Goal: Task Accomplishment & Management: Manage account settings

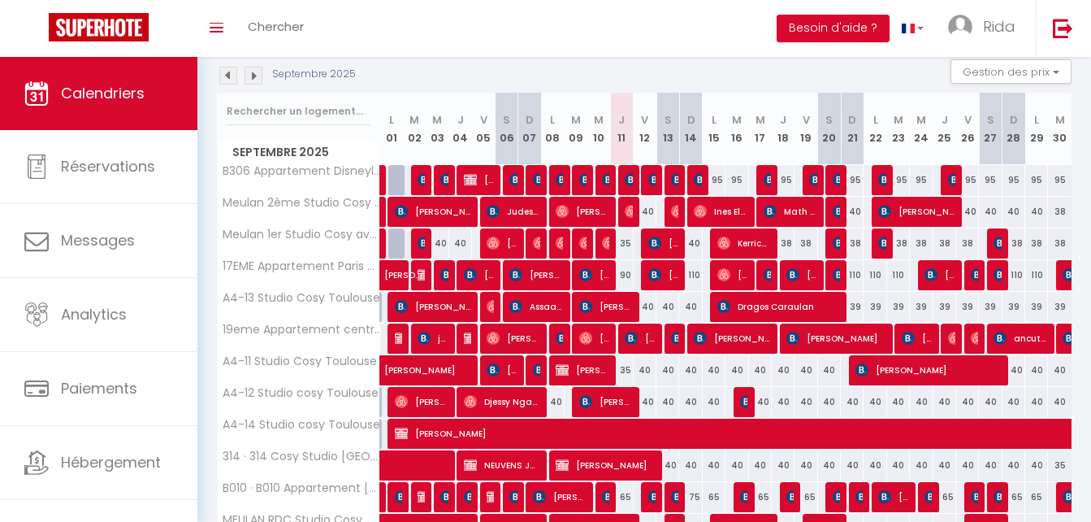
scroll to position [172, 0]
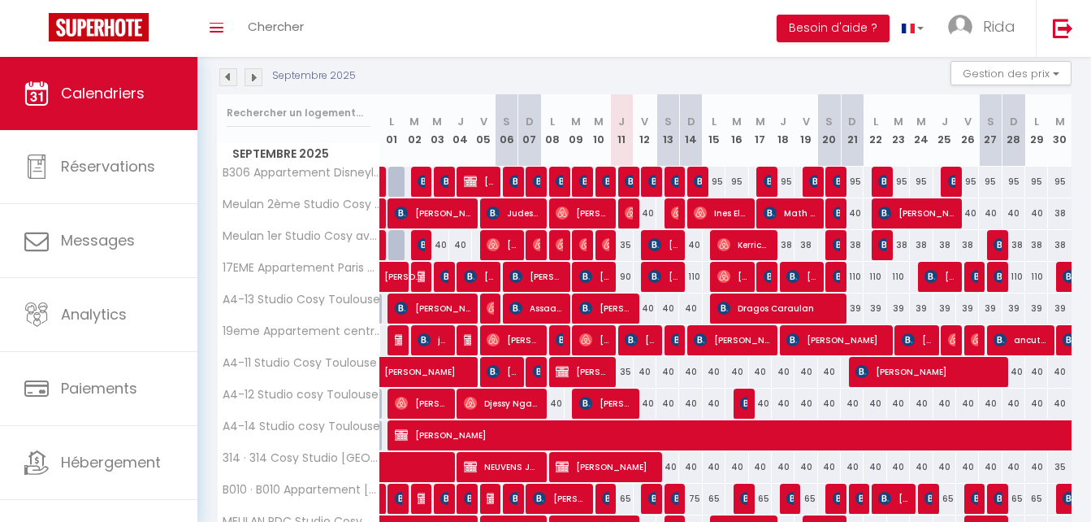
click at [626, 370] on div "35" at bounding box center [621, 372] width 23 height 30
type input "35"
type input "Jeu 11 Septembre 2025"
type input "Ven 12 Septembre 2025"
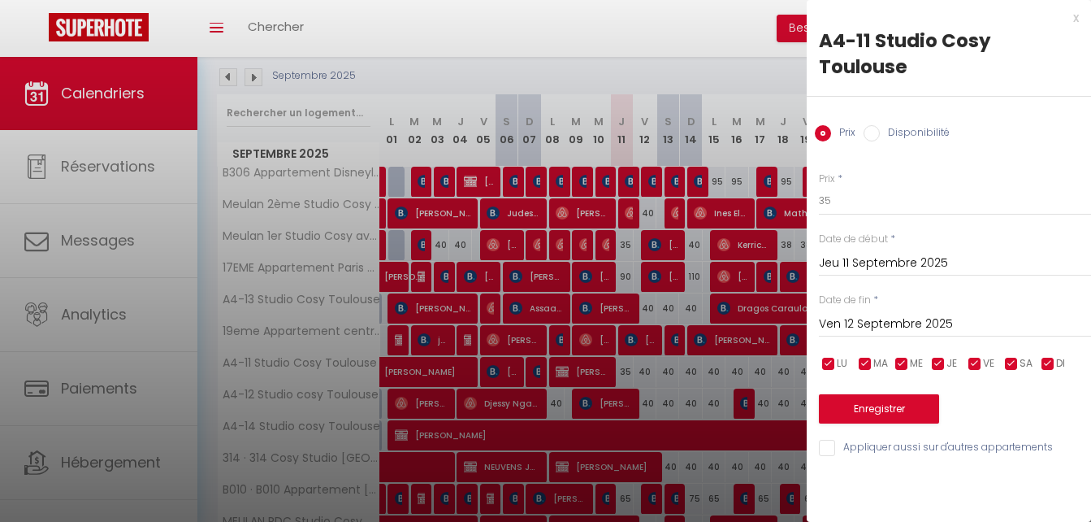
click at [587, 65] on div at bounding box center [545, 261] width 1091 height 522
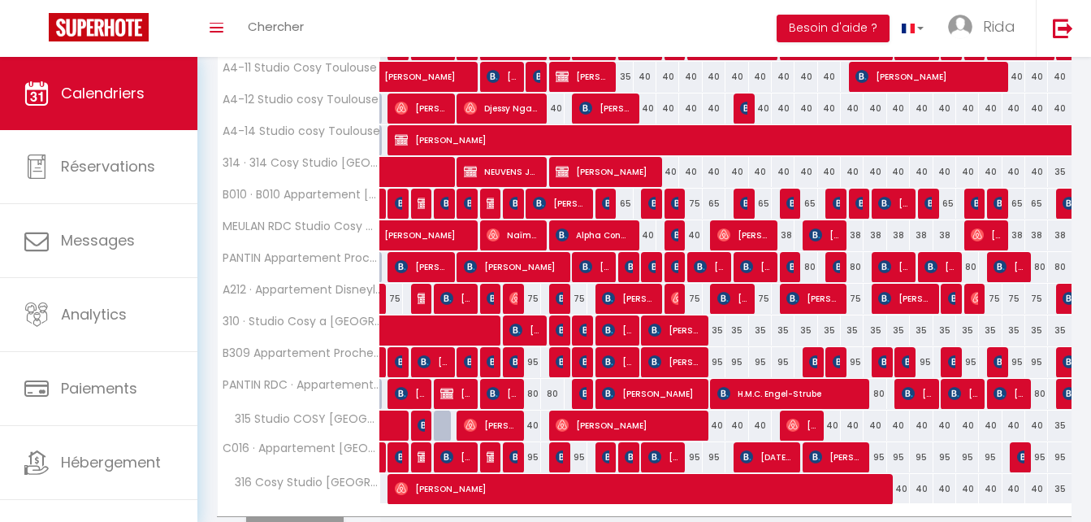
scroll to position [558, 0]
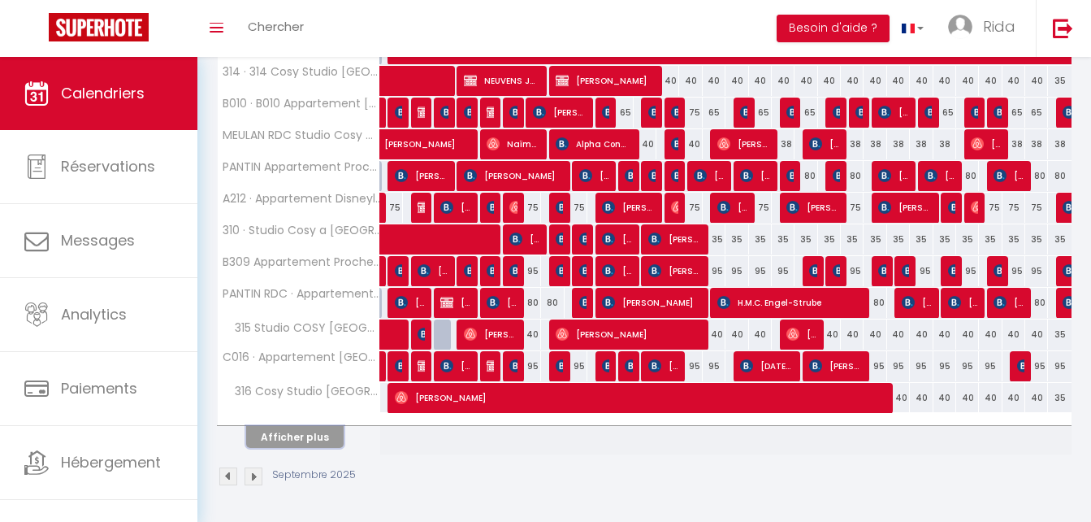
click at [314, 444] on button "Afficher plus" at bounding box center [294, 437] width 97 height 22
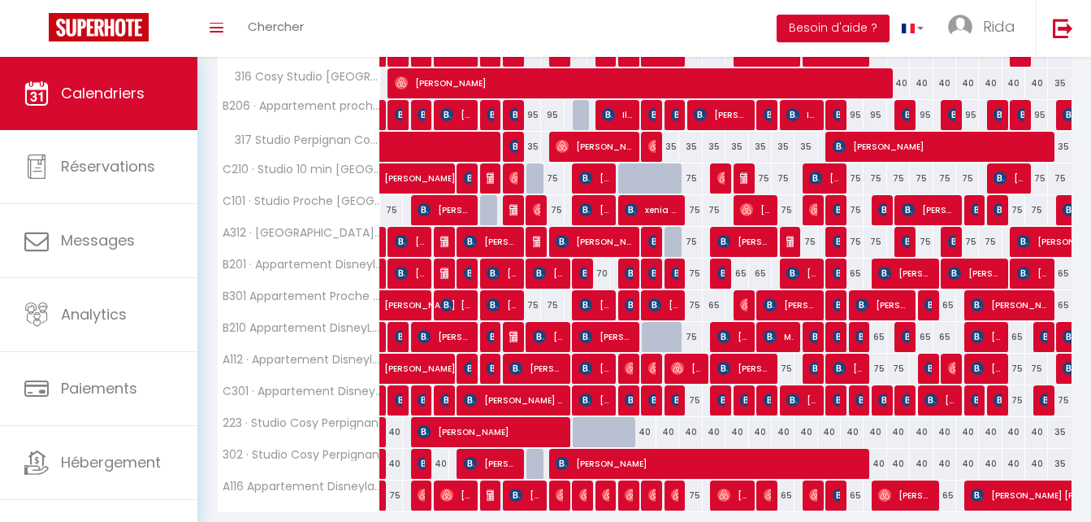
scroll to position [868, 0]
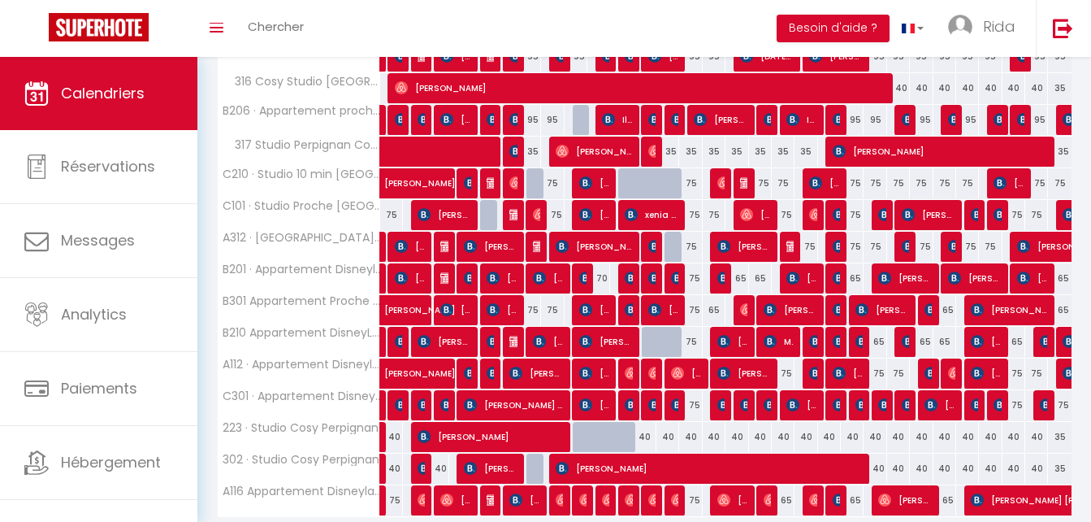
click at [652, 344] on div at bounding box center [653, 342] width 23 height 31
type input "75"
type input "Ven 12 Septembre 2025"
type input "Sam 13 Septembre 2025"
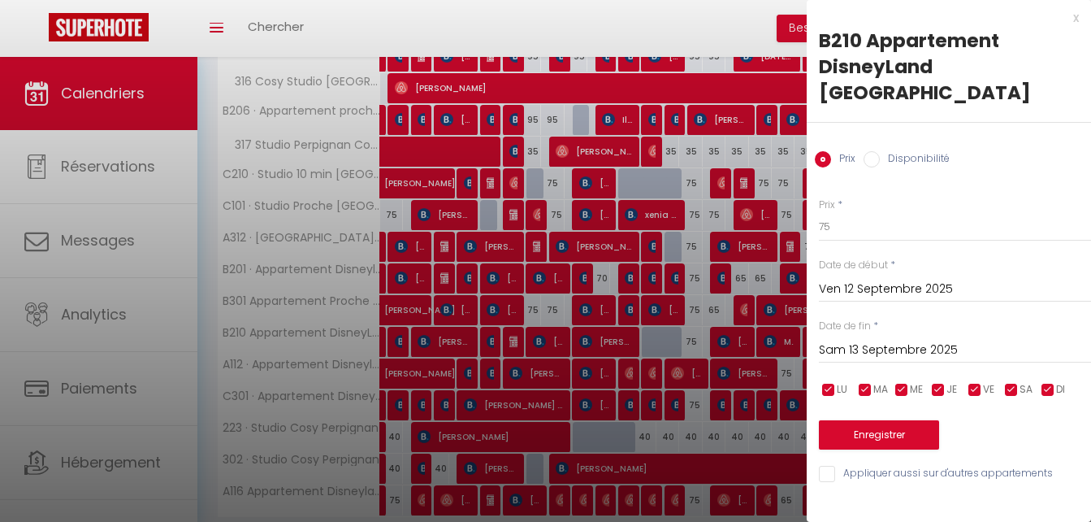
click at [656, 236] on div at bounding box center [545, 261] width 1091 height 522
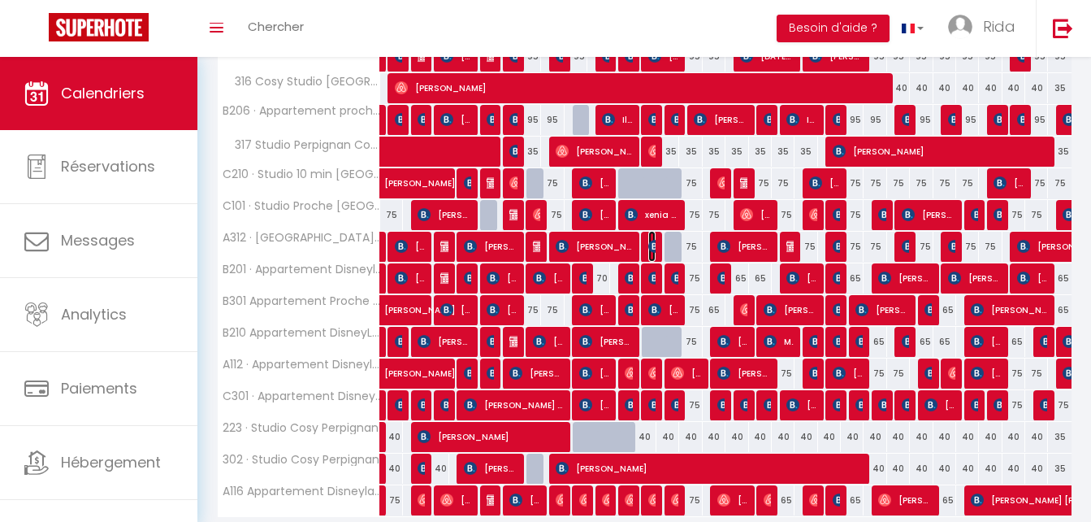
click at [649, 247] on img at bounding box center [654, 246] width 13 height 13
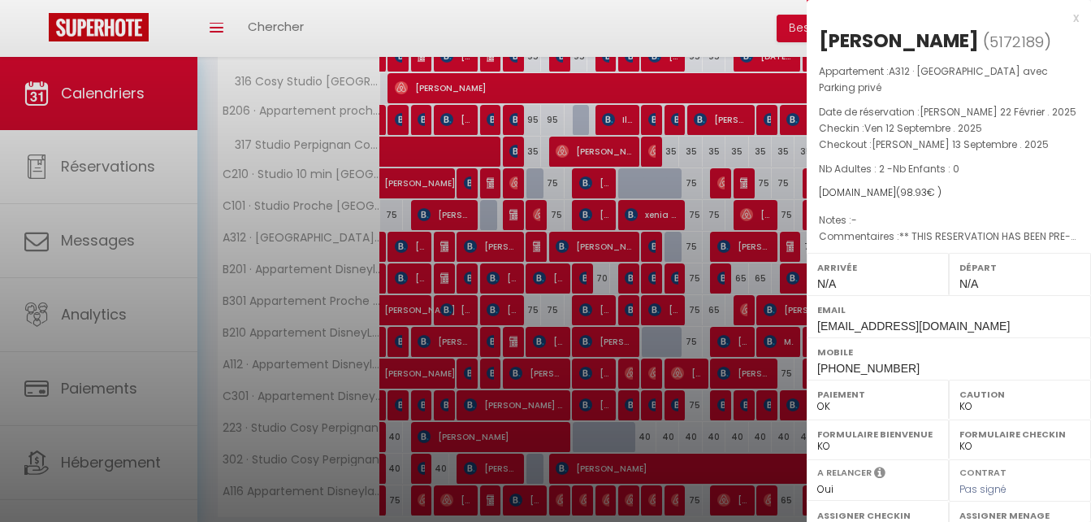
click at [655, 184] on div at bounding box center [545, 261] width 1091 height 522
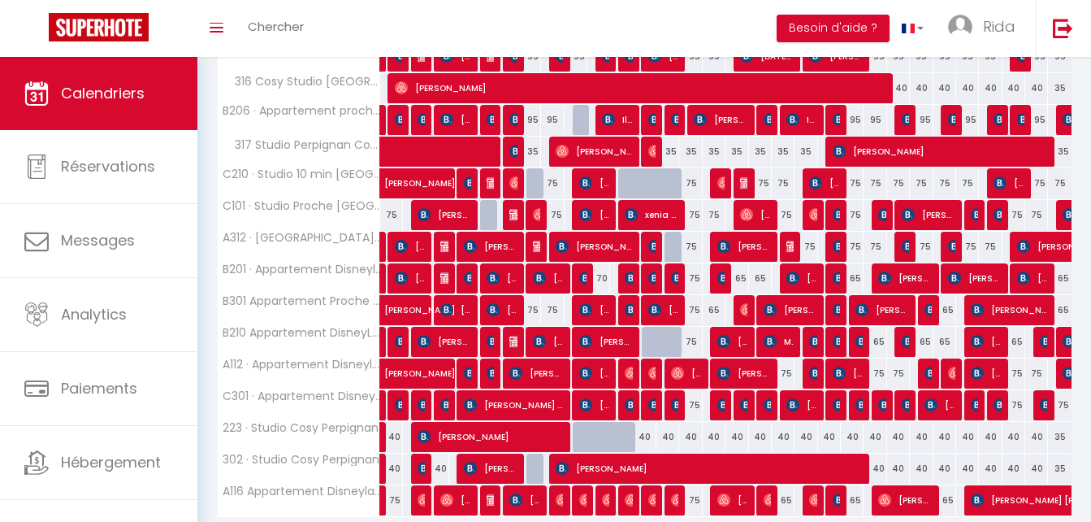
click at [655, 184] on div at bounding box center [653, 192] width 23 height 31
type input "75"
type input "Ven 12 Septembre 2025"
type input "Sam 13 Septembre 2025"
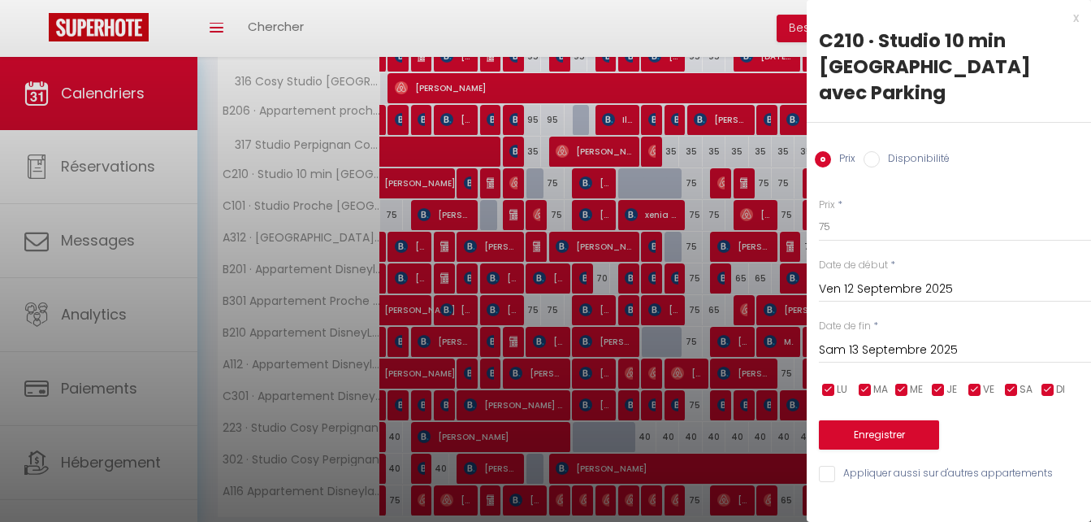
click at [655, 184] on div at bounding box center [545, 261] width 1091 height 522
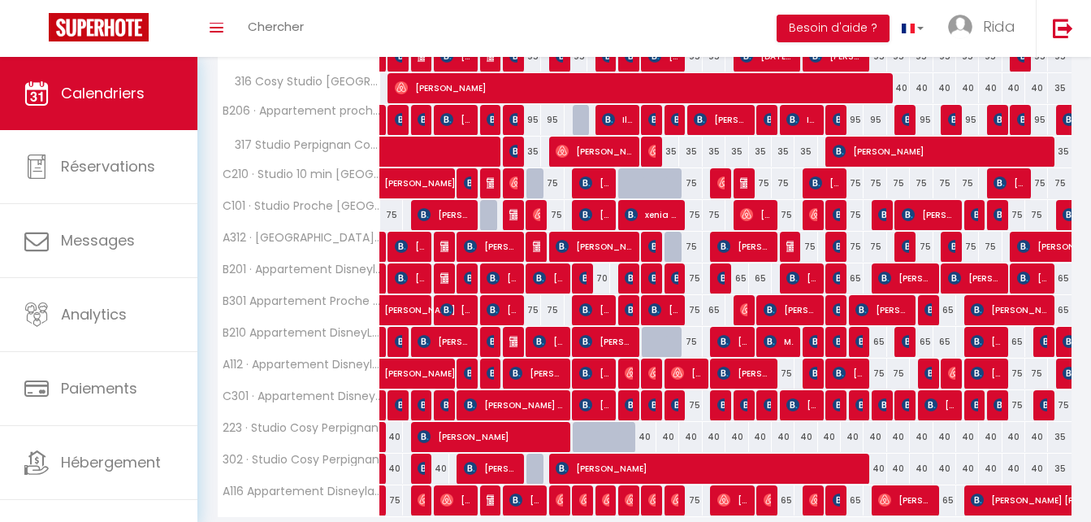
click at [649, 342] on div at bounding box center [653, 342] width 23 height 31
type input "75"
type input "Ven 12 Septembre 2025"
type input "Sam 13 Septembre 2025"
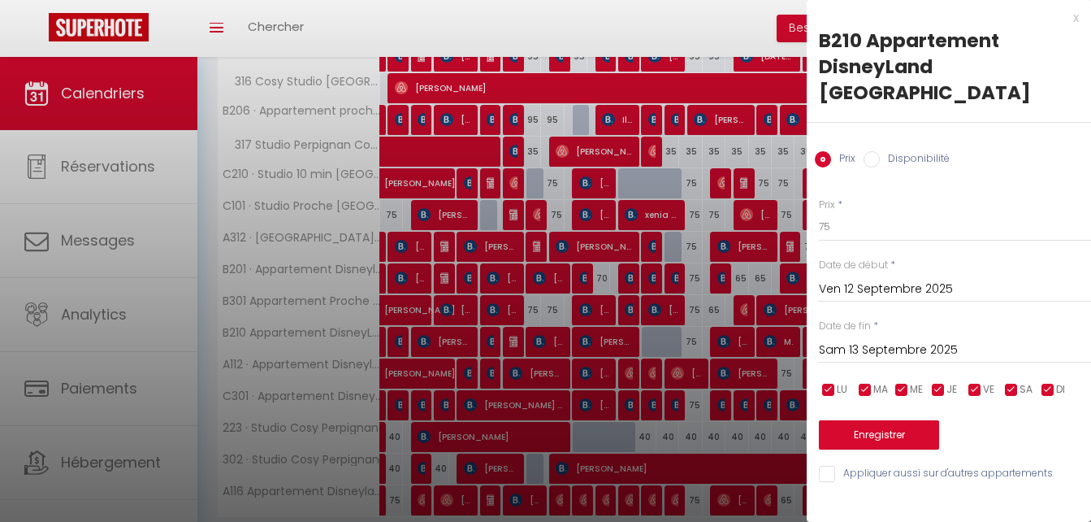
click at [717, 26] on div at bounding box center [545, 261] width 1091 height 522
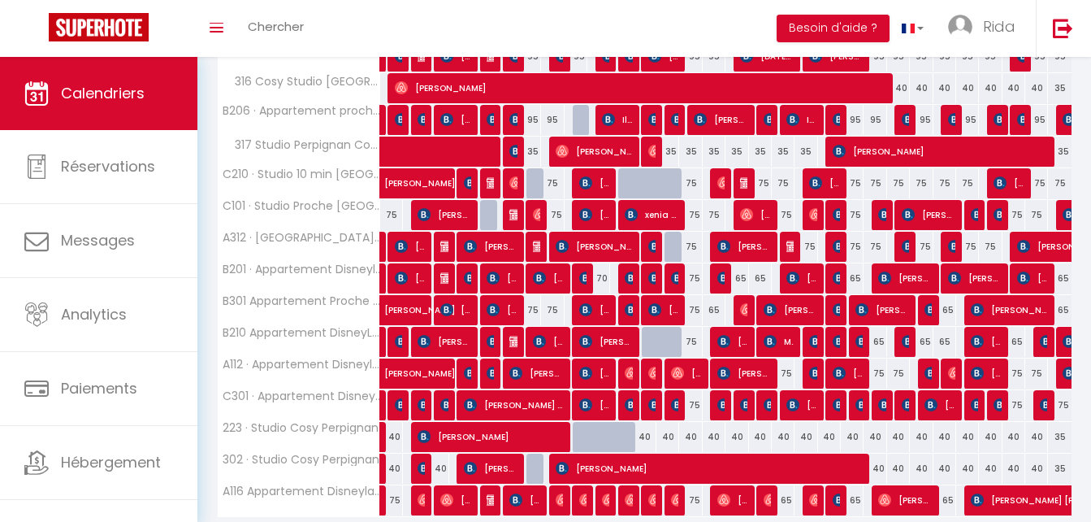
click at [669, 242] on div at bounding box center [676, 247] width 23 height 31
type input "75"
type input "Sam 13 Septembre 2025"
type input "Dim 14 Septembre 2025"
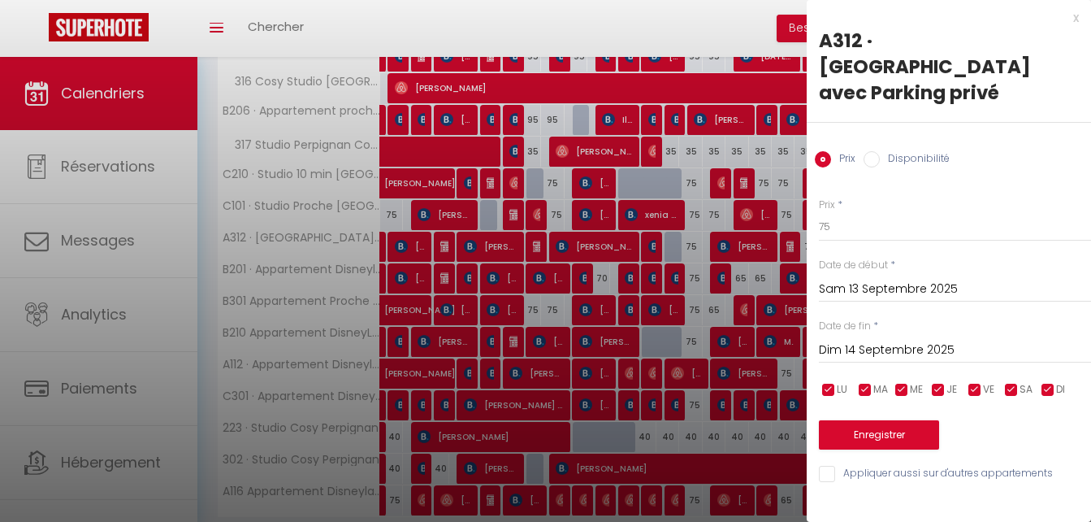
click at [669, 24] on div at bounding box center [545, 261] width 1091 height 522
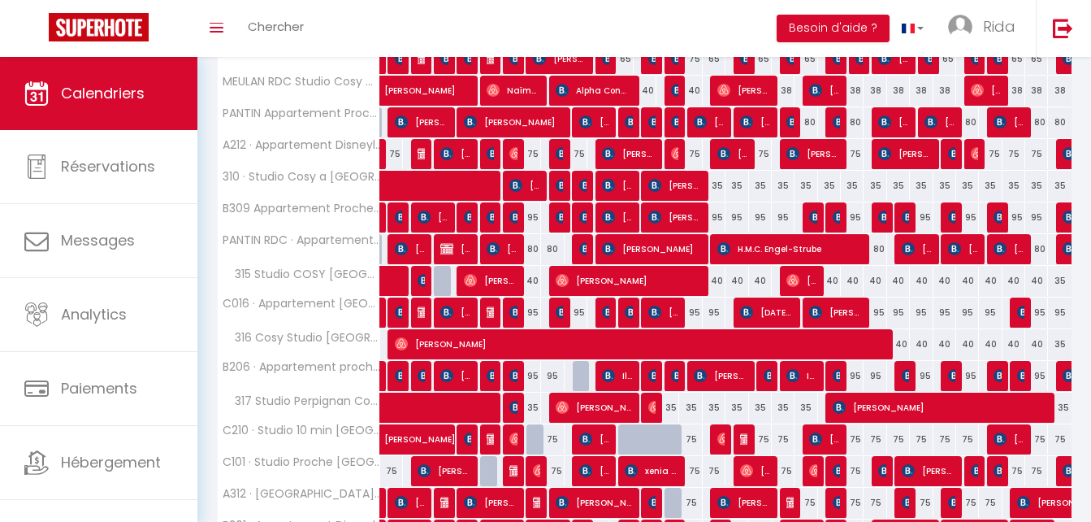
scroll to position [624, 0]
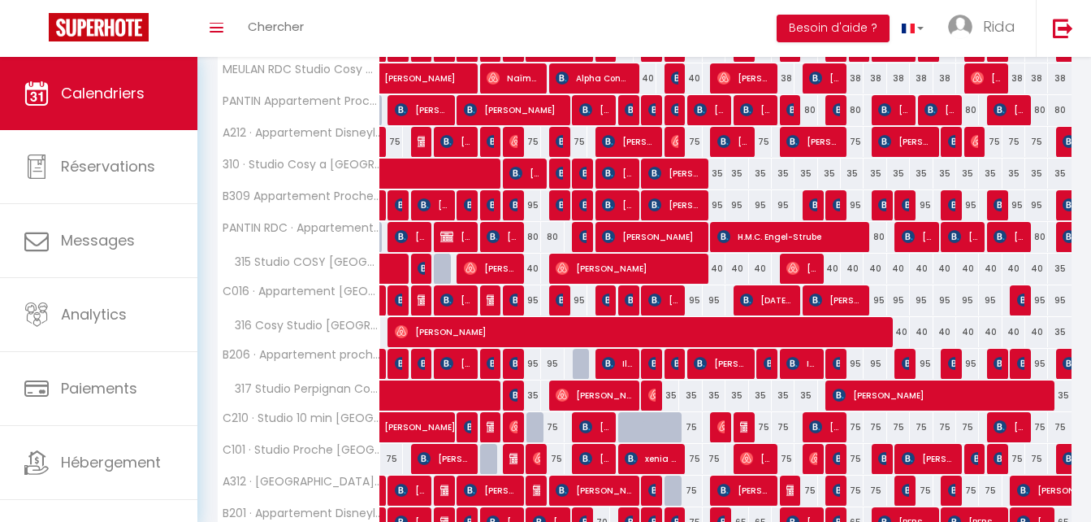
click at [637, 427] on div at bounding box center [645, 427] width 23 height 31
type input "75"
type input "Ven 12 Septembre 2025"
type input "Sam 13 Septembre 2025"
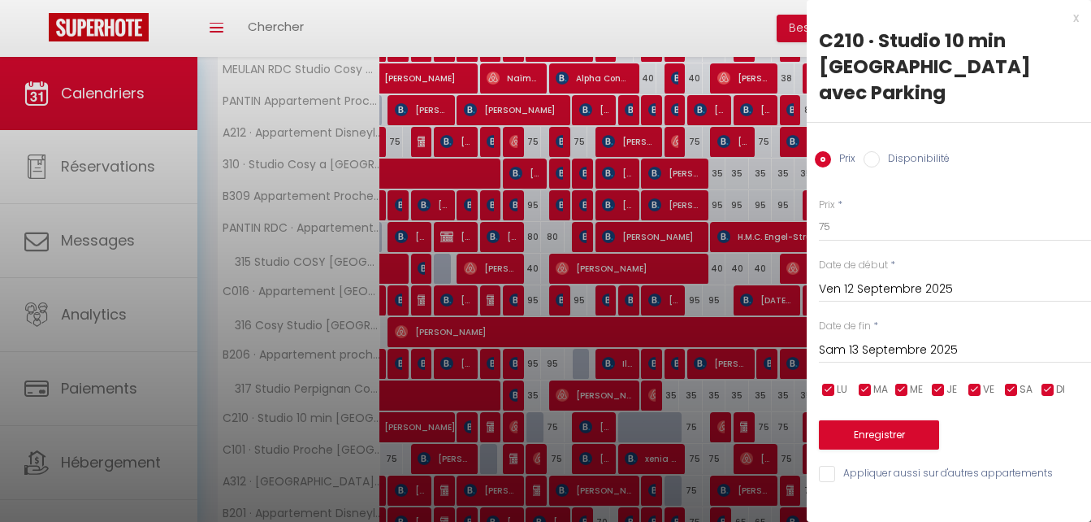
click at [721, 15] on div at bounding box center [545, 261] width 1091 height 522
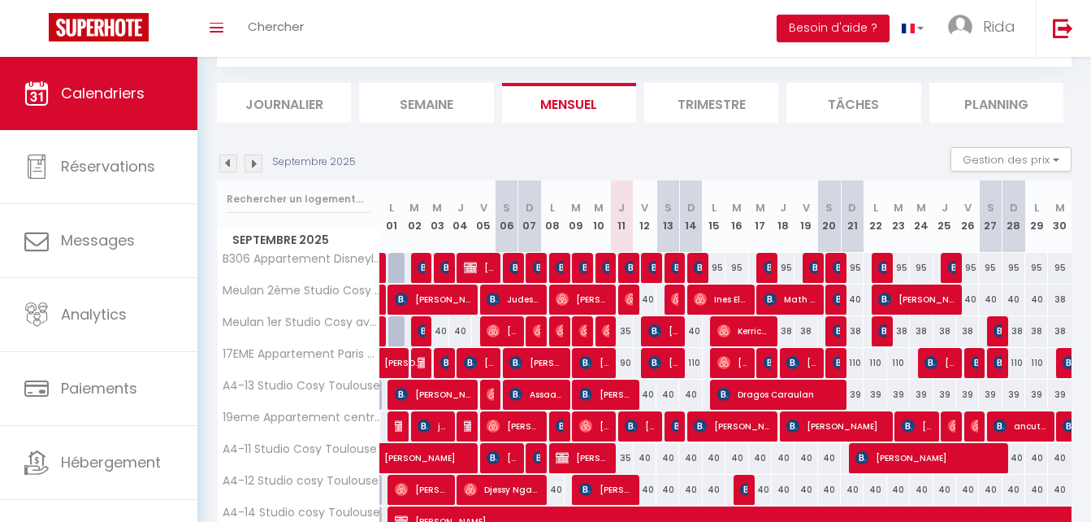
scroll to position [13, 0]
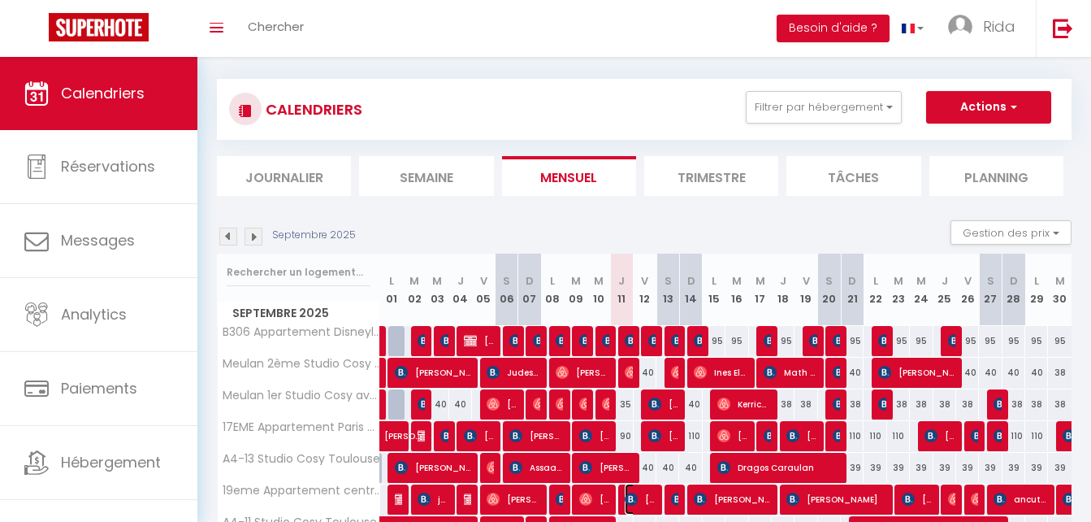
click at [630, 499] on img at bounding box center [631, 498] width 13 height 13
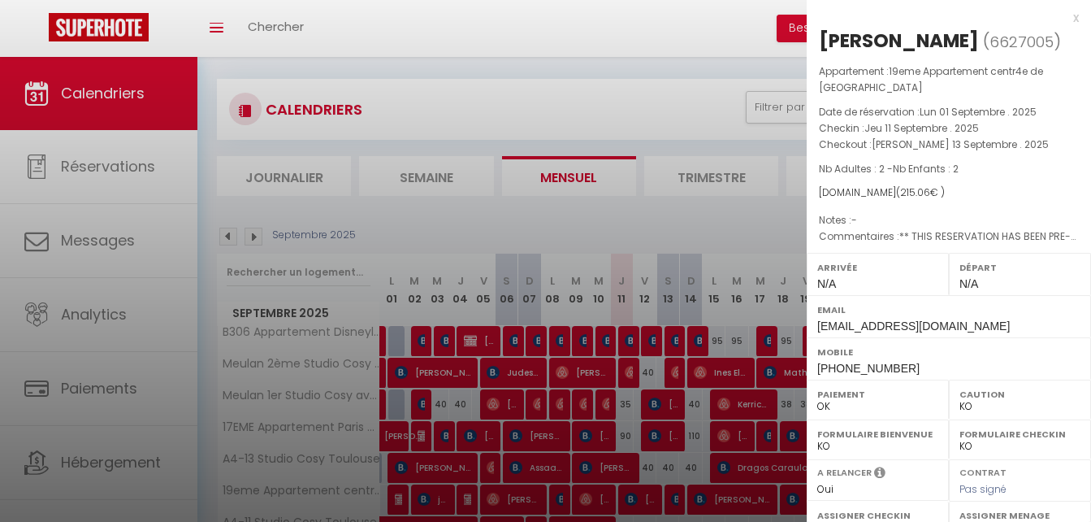
click at [609, 52] on div at bounding box center [545, 261] width 1091 height 522
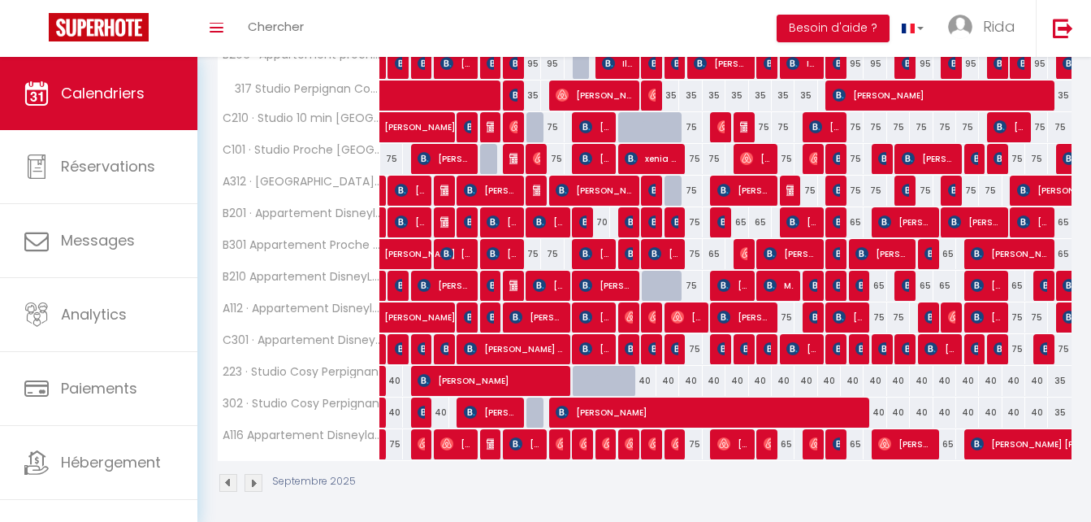
scroll to position [929, 0]
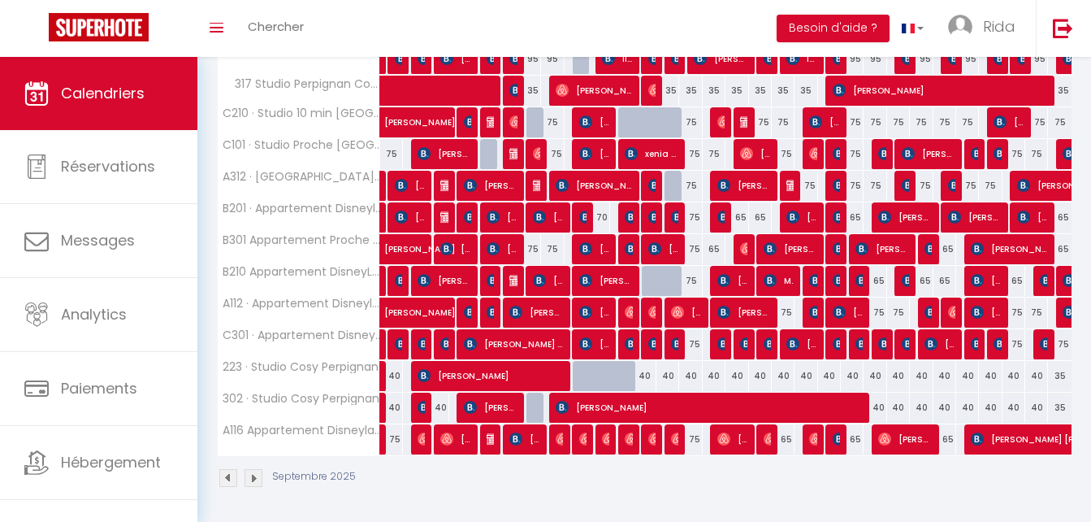
click at [599, 378] on div at bounding box center [607, 385] width 23 height 31
type input "35"
type input "Mer 10 Septembre 2025"
type input "Jeu 11 Septembre 2025"
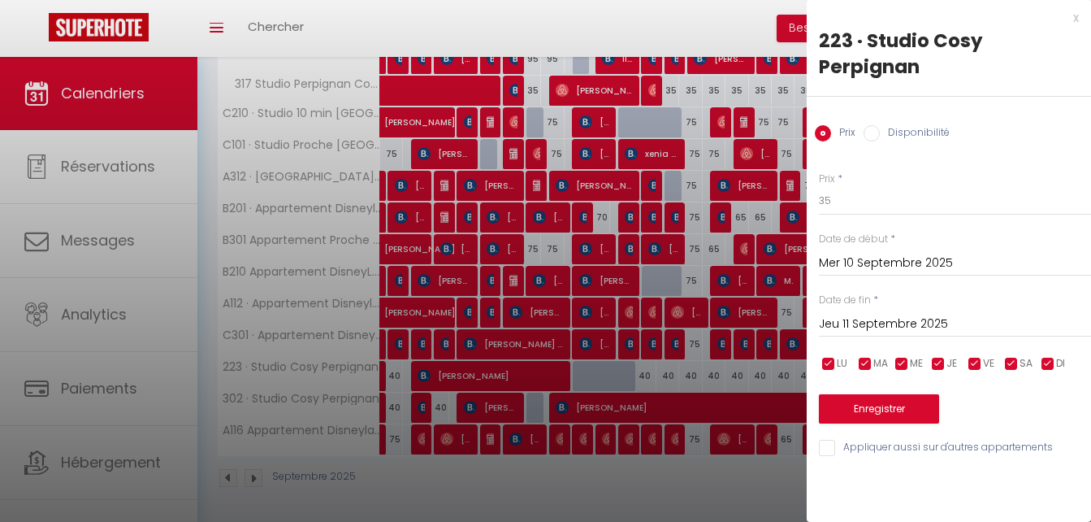
click at [659, 476] on div at bounding box center [545, 261] width 1091 height 522
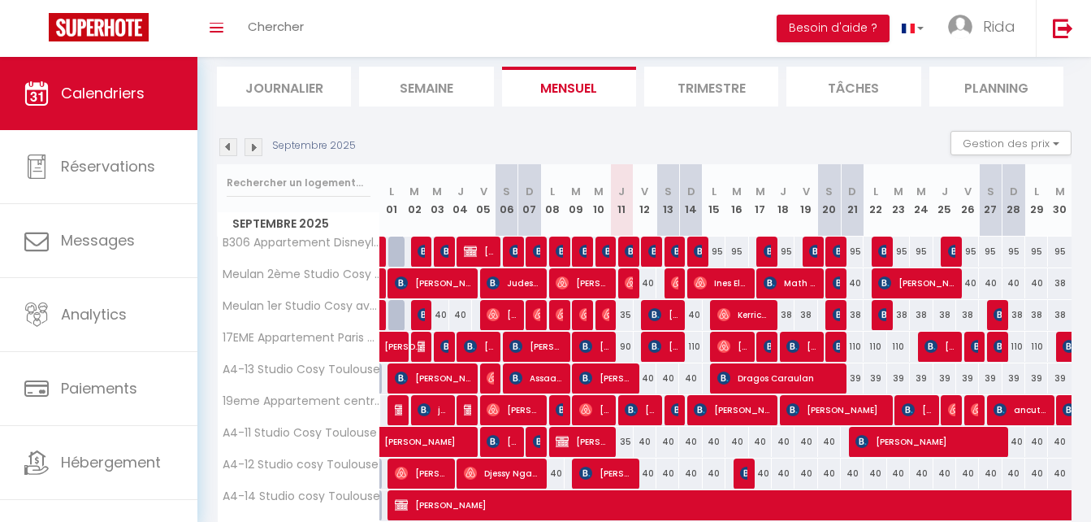
scroll to position [0, 0]
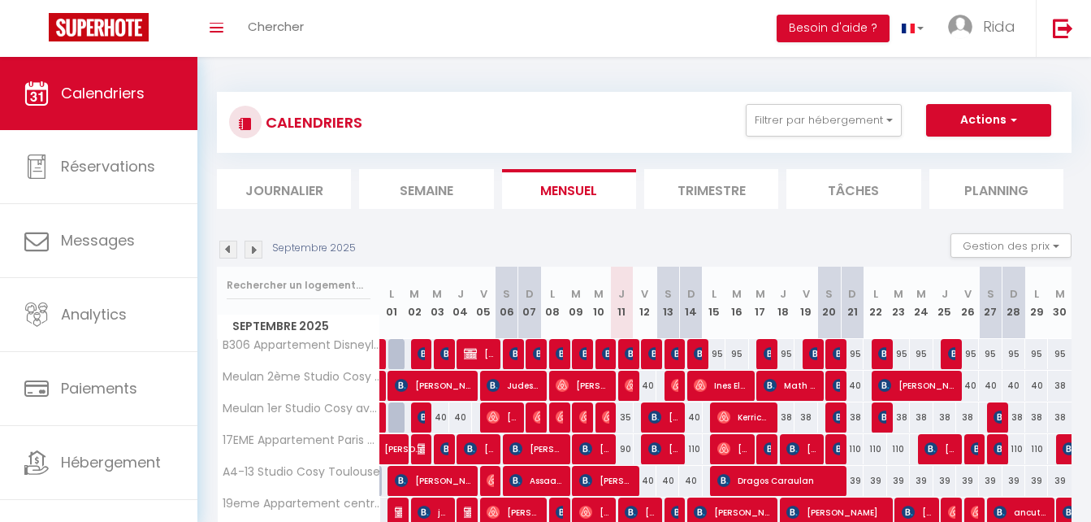
click at [284, 184] on li "Journalier" at bounding box center [284, 189] width 134 height 40
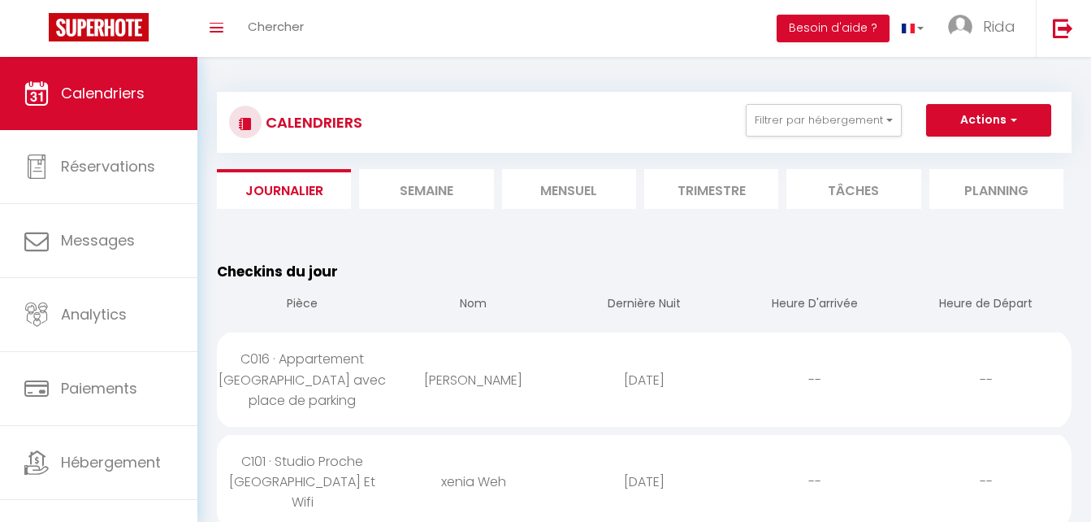
click at [835, 180] on li "Tâches" at bounding box center [853, 189] width 134 height 40
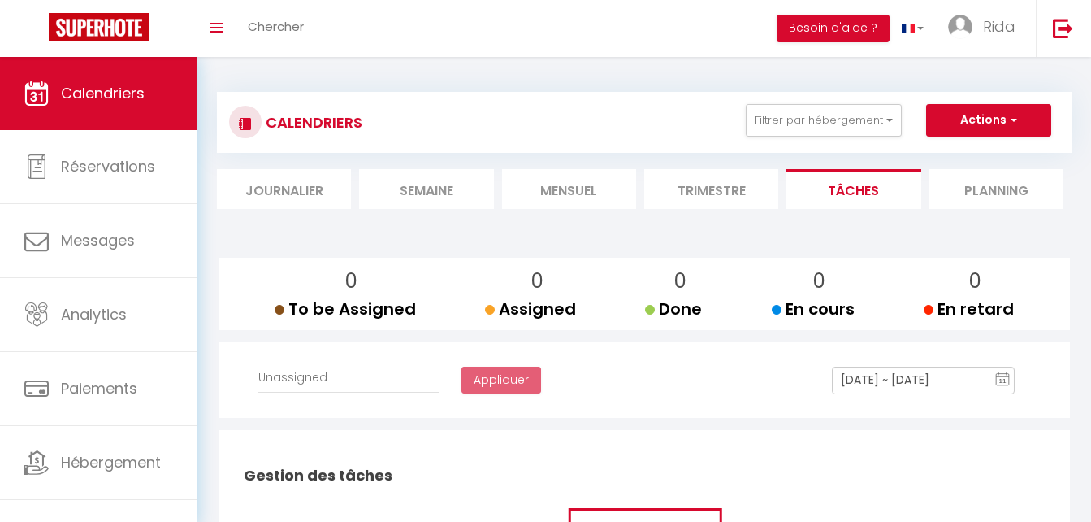
select select
click at [702, 187] on li "Trimestre" at bounding box center [711, 189] width 134 height 40
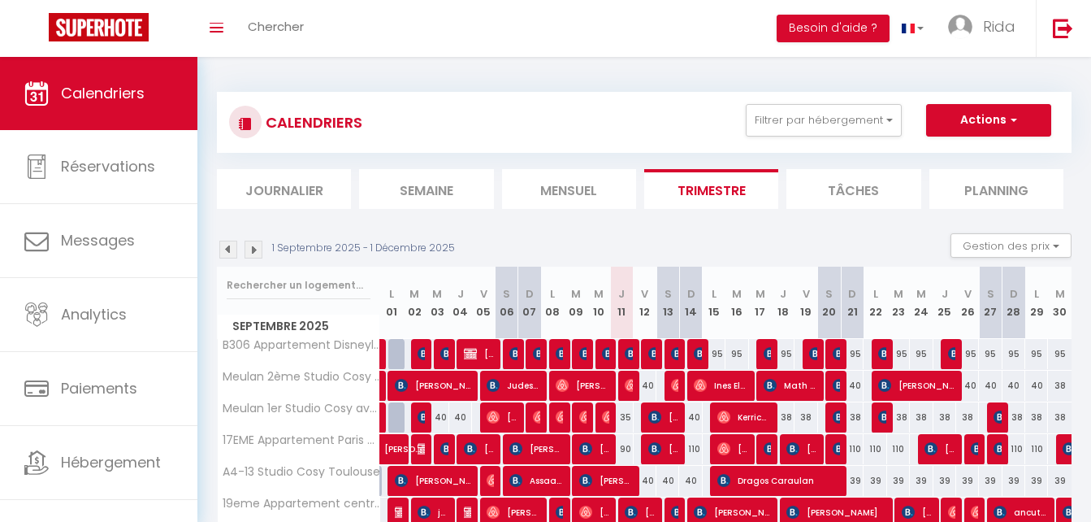
click at [441, 187] on li "Semaine" at bounding box center [426, 189] width 134 height 40
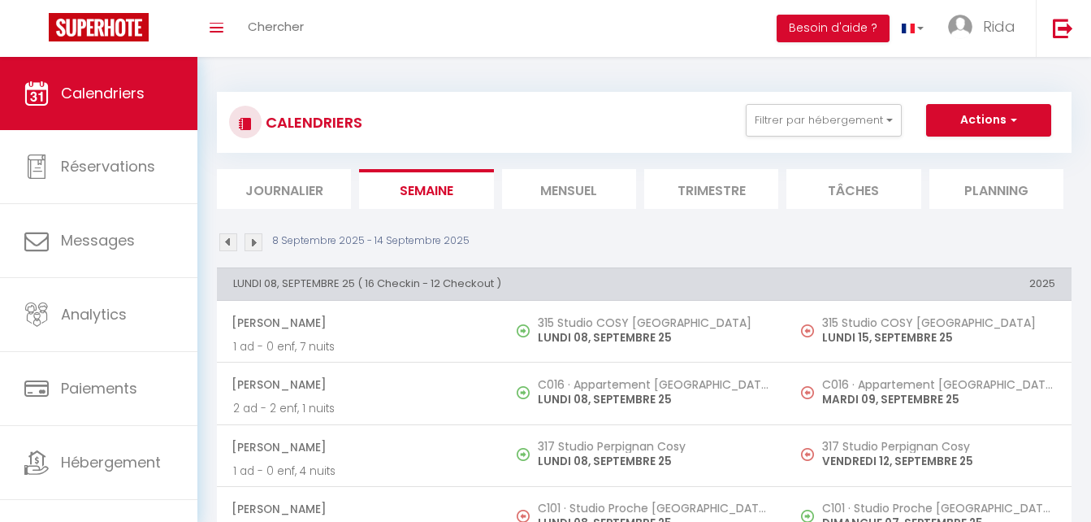
click at [557, 174] on li "Mensuel" at bounding box center [569, 189] width 134 height 40
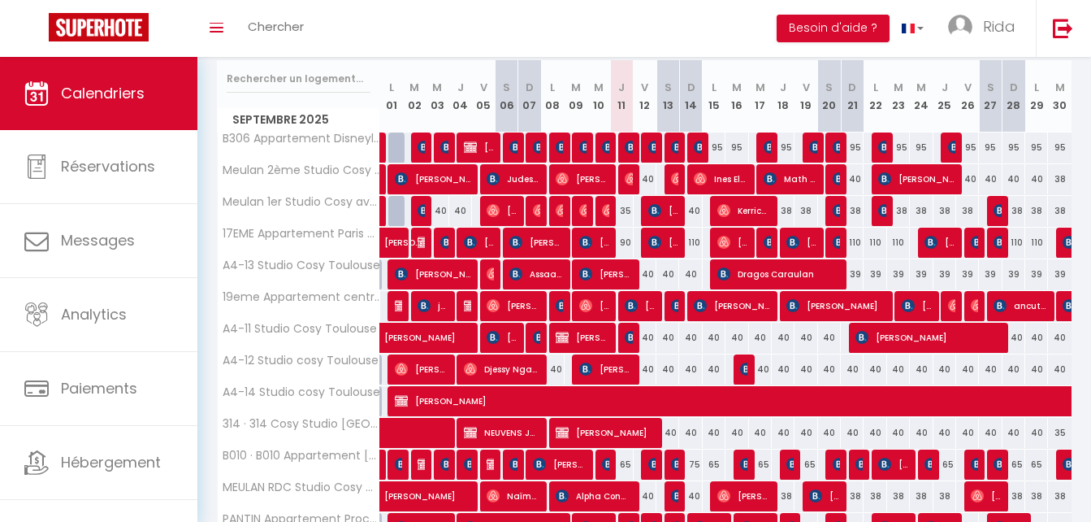
scroll to position [218, 0]
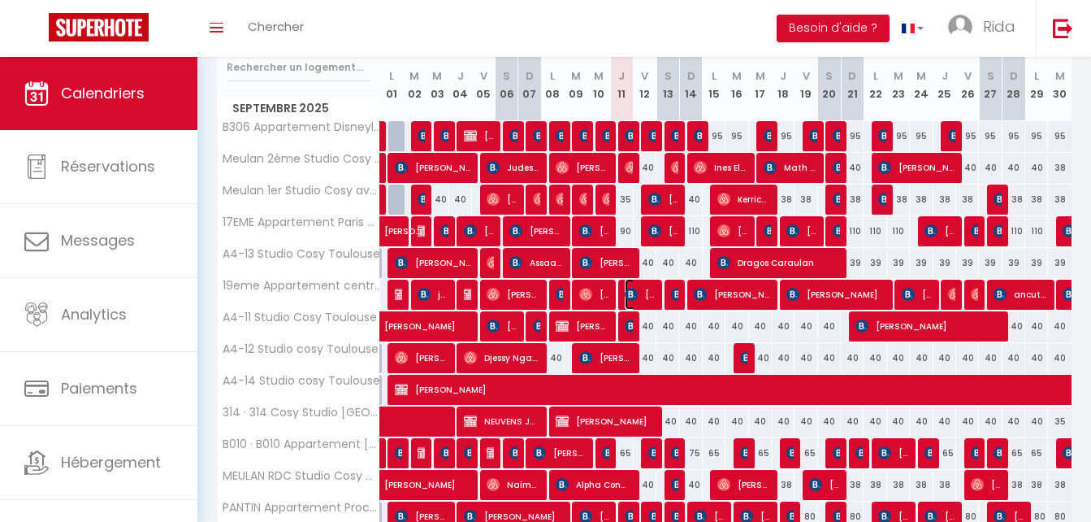
click at [639, 297] on span "[PERSON_NAME]" at bounding box center [640, 294] width 30 height 31
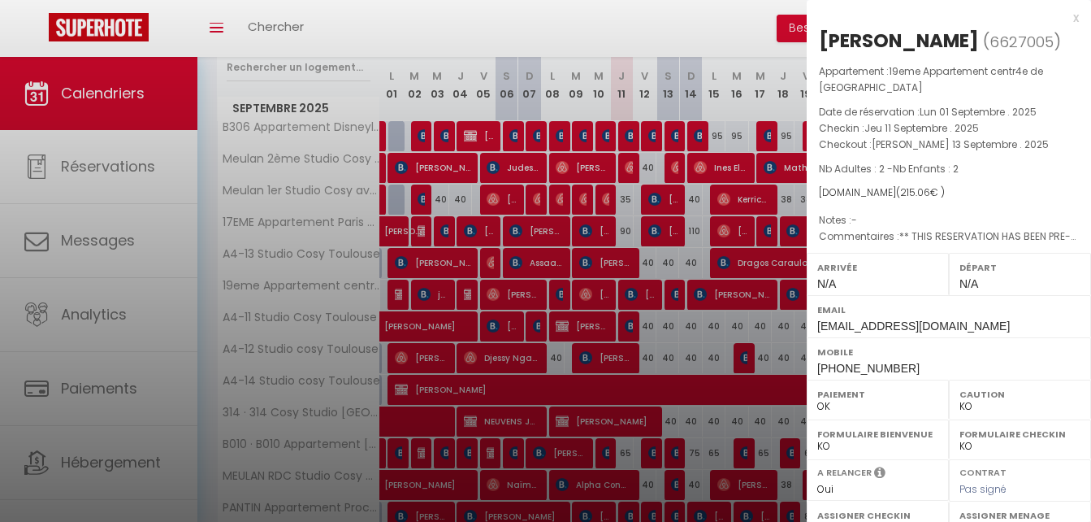
click at [629, 457] on div at bounding box center [545, 261] width 1091 height 522
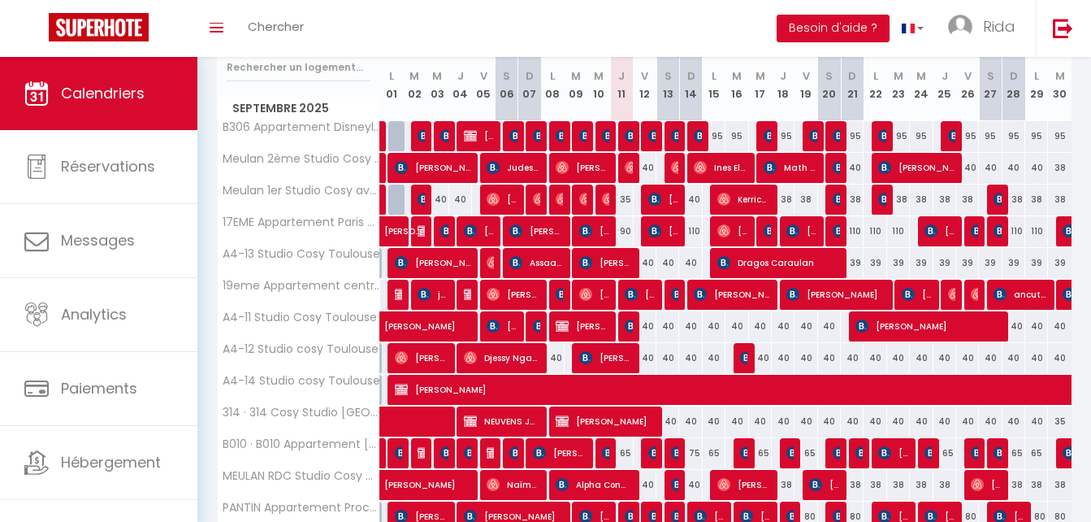
click at [628, 456] on div "65" at bounding box center [621, 453] width 23 height 30
type input "65"
type input "Jeu 11 Septembre 2025"
type input "Ven 12 Septembre 2025"
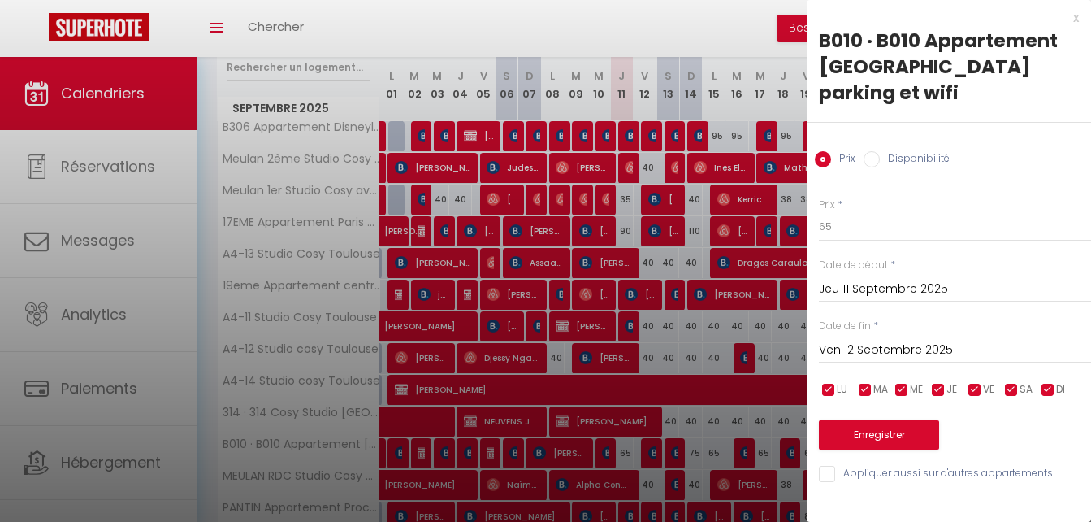
click at [670, 33] on div at bounding box center [545, 261] width 1091 height 522
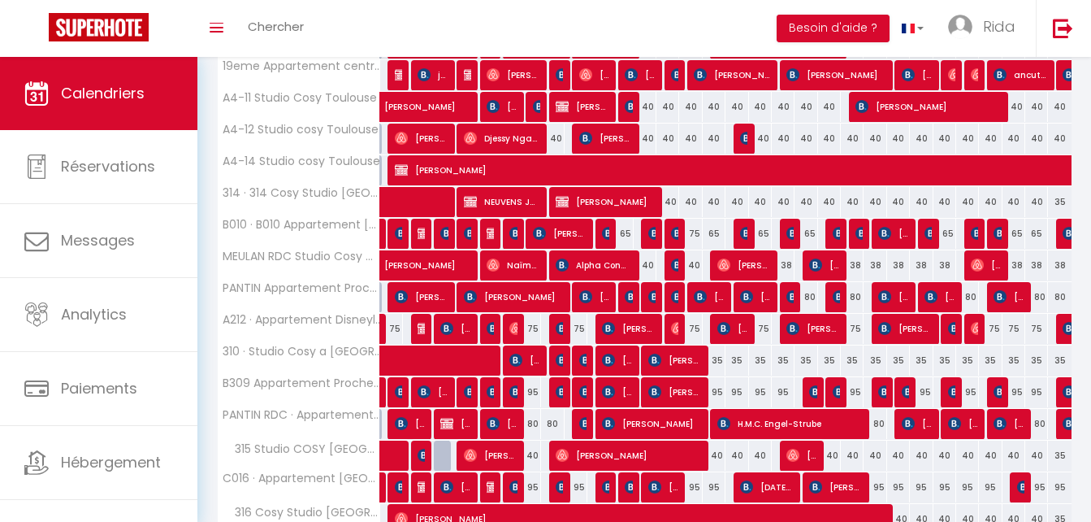
scroll to position [479, 0]
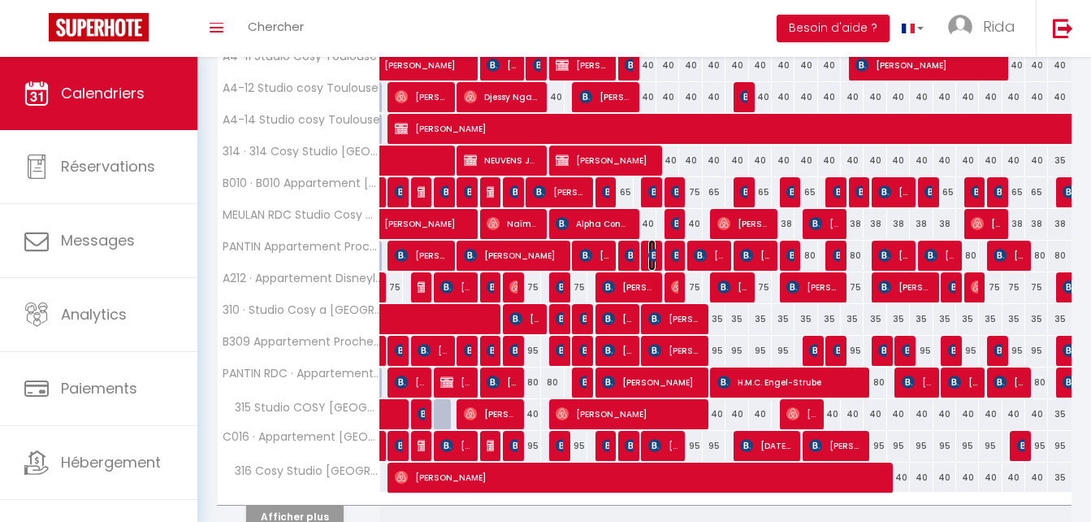
click at [650, 249] on img at bounding box center [654, 255] width 13 height 13
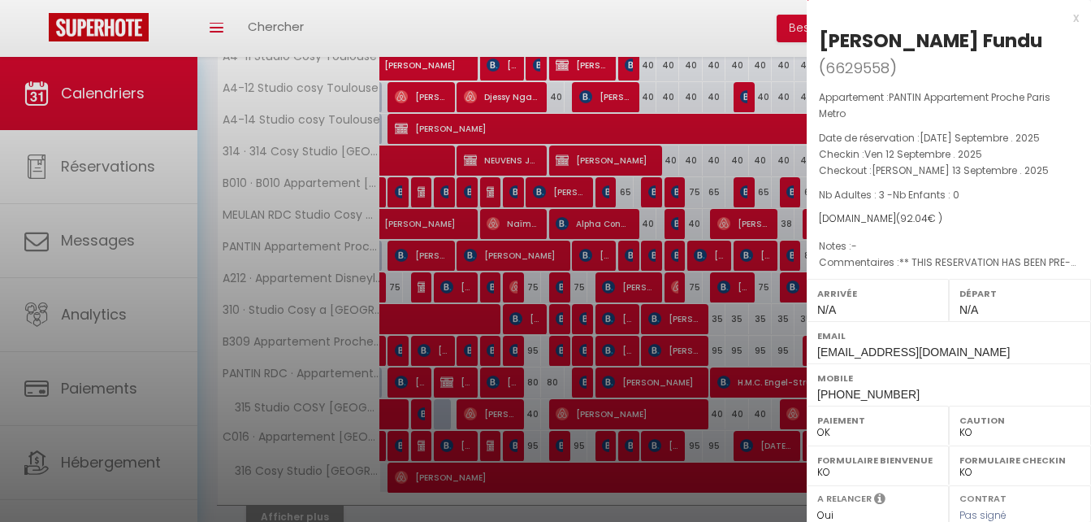
click at [652, 314] on div at bounding box center [545, 261] width 1091 height 522
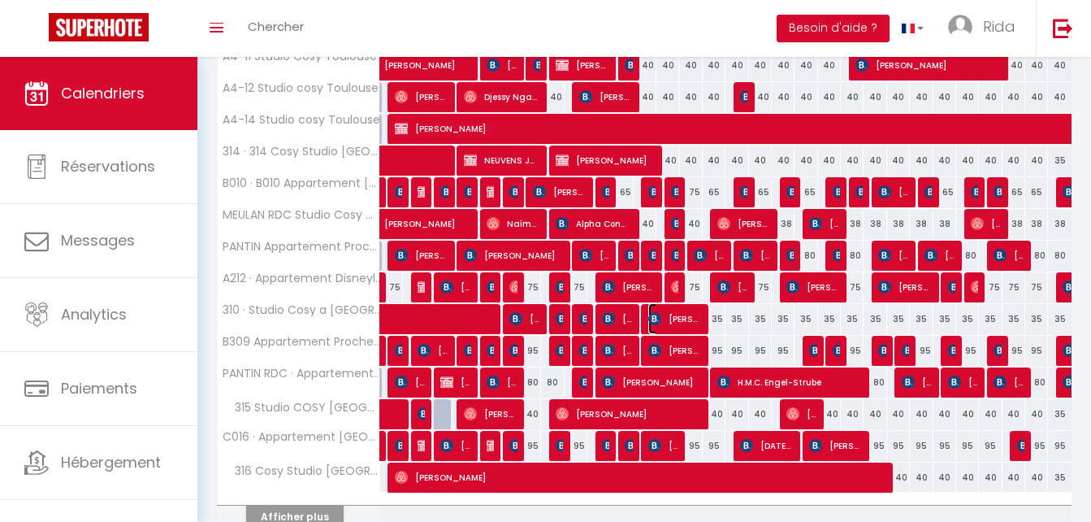
click at [652, 314] on img at bounding box center [654, 318] width 13 height 13
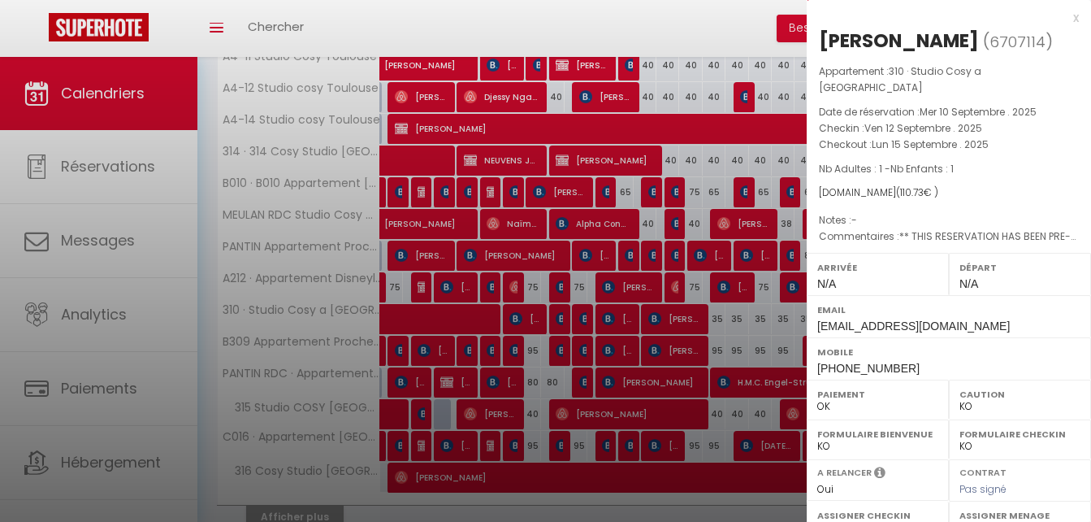
click at [646, 260] on div at bounding box center [545, 261] width 1091 height 522
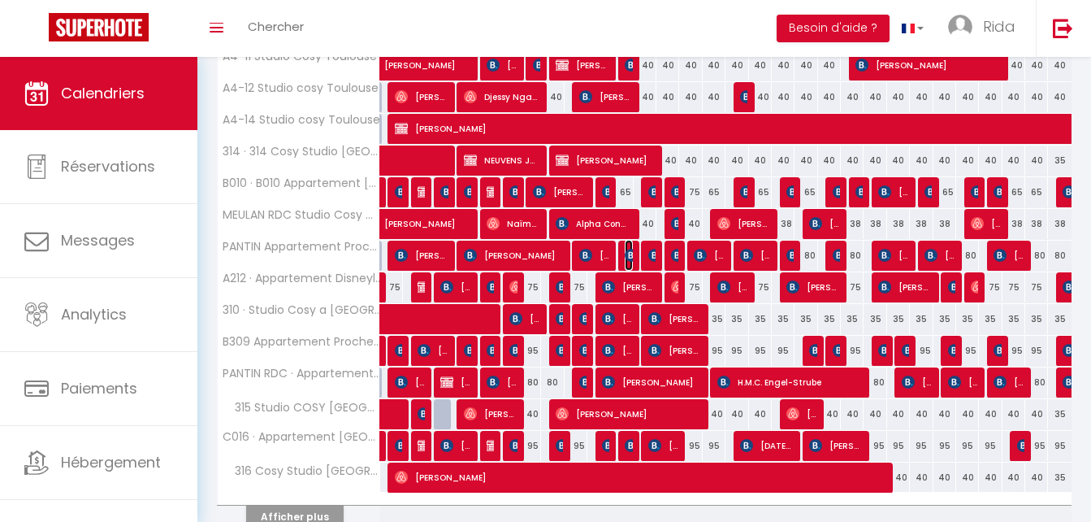
click at [630, 246] on span "[PERSON_NAME]" at bounding box center [628, 255] width 7 height 31
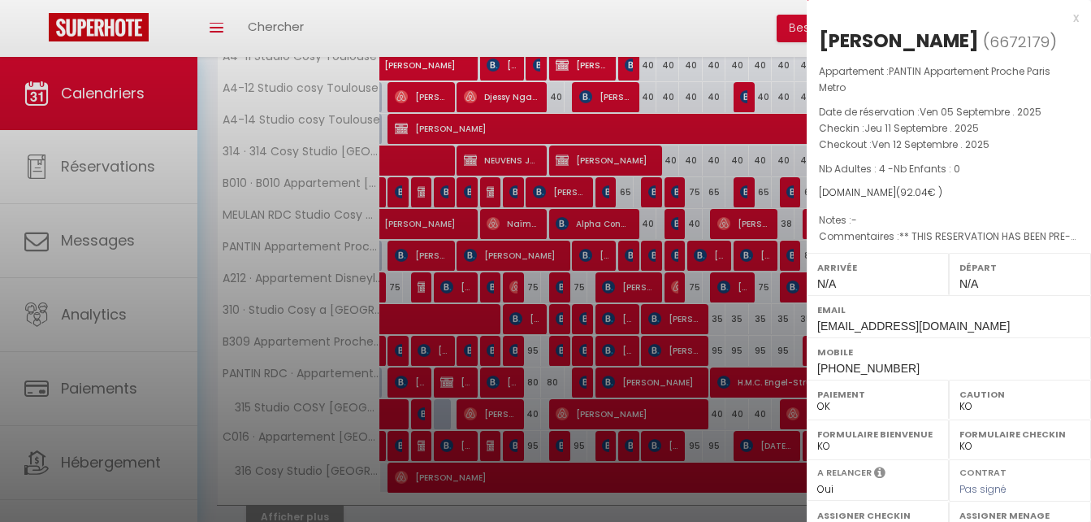
click at [656, 28] on div at bounding box center [545, 261] width 1091 height 522
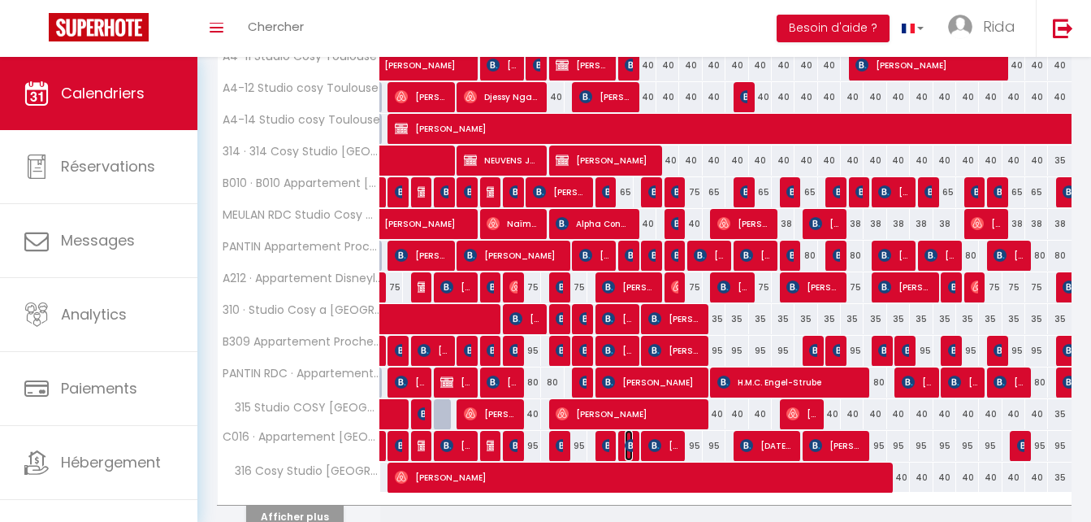
click at [628, 440] on img at bounding box center [631, 445] width 13 height 13
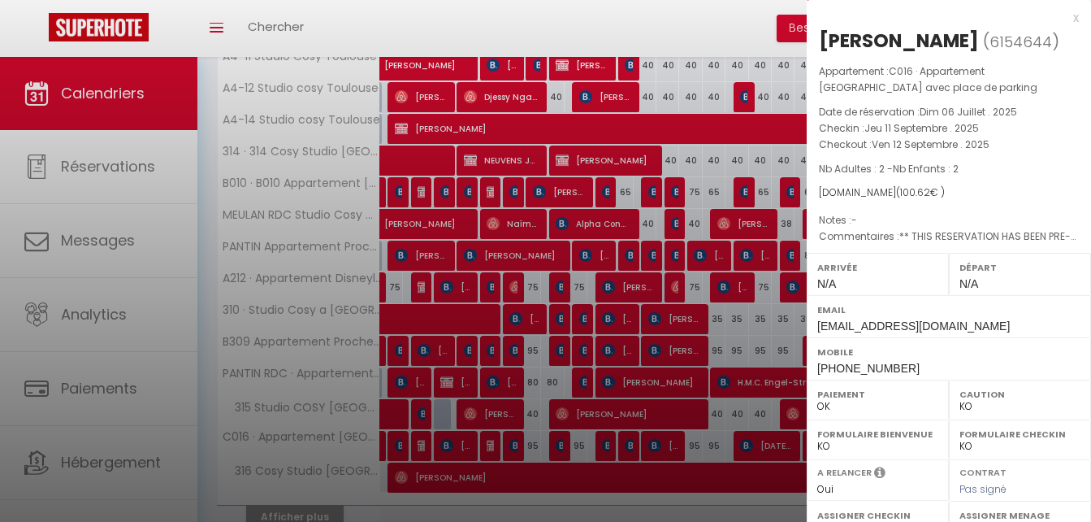
click at [310, 505] on div at bounding box center [545, 261] width 1091 height 522
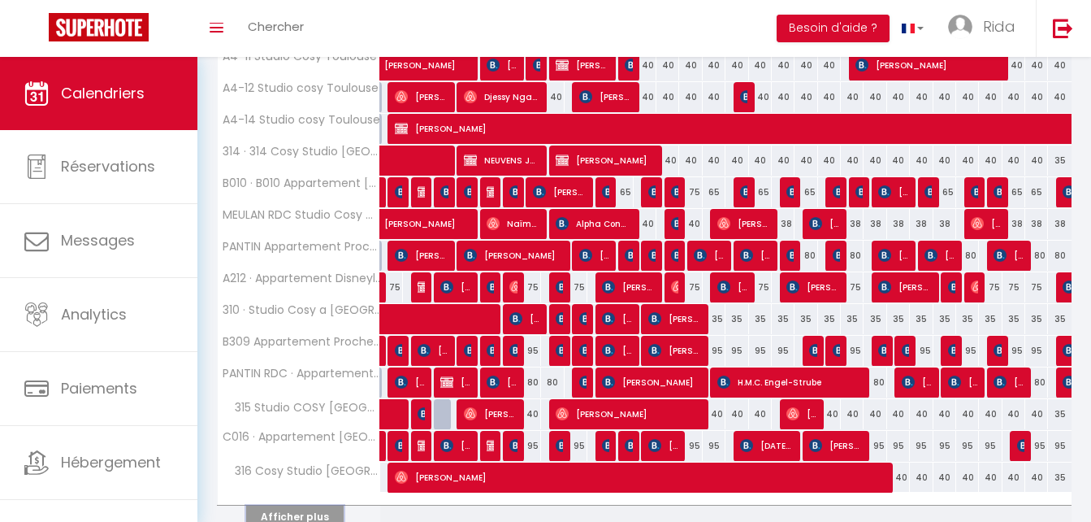
click at [310, 505] on button "Afficher plus" at bounding box center [294, 516] width 97 height 22
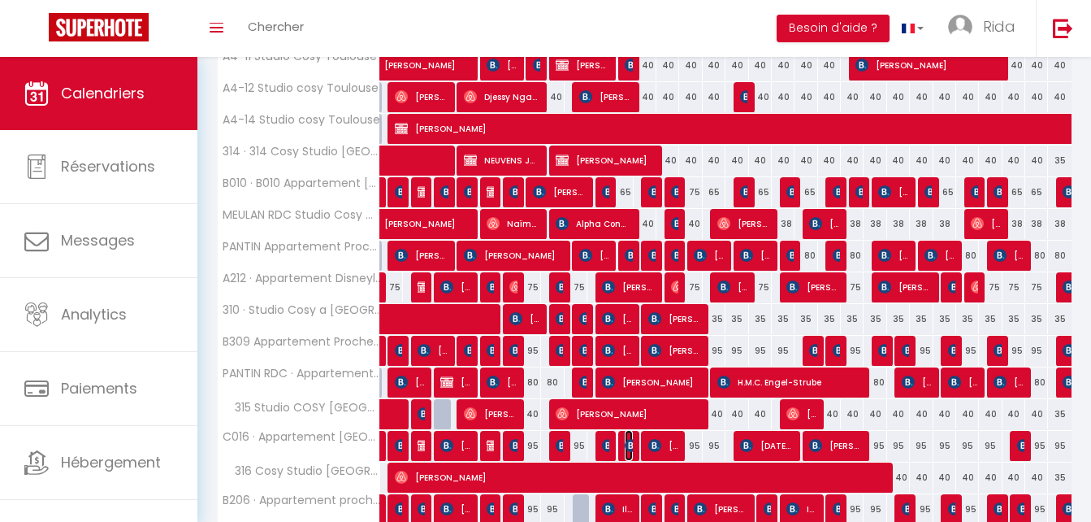
click at [626, 444] on img at bounding box center [631, 445] width 13 height 13
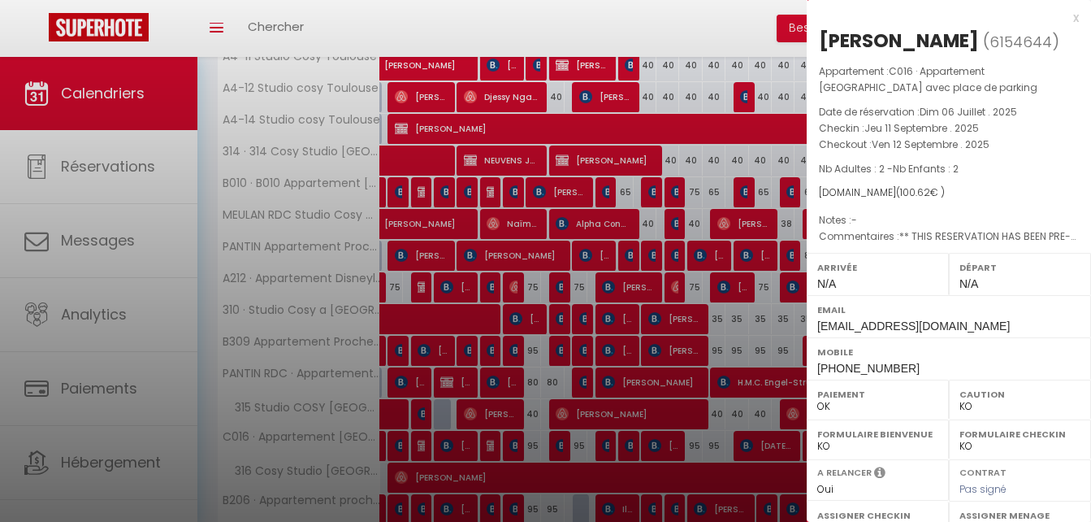
click at [699, 293] on div at bounding box center [545, 261] width 1091 height 522
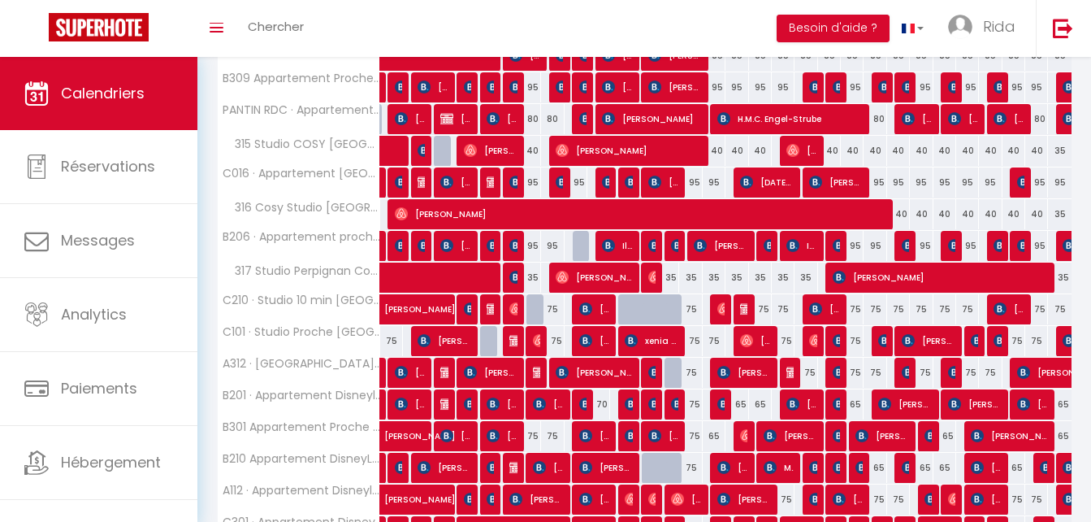
scroll to position [851, 0]
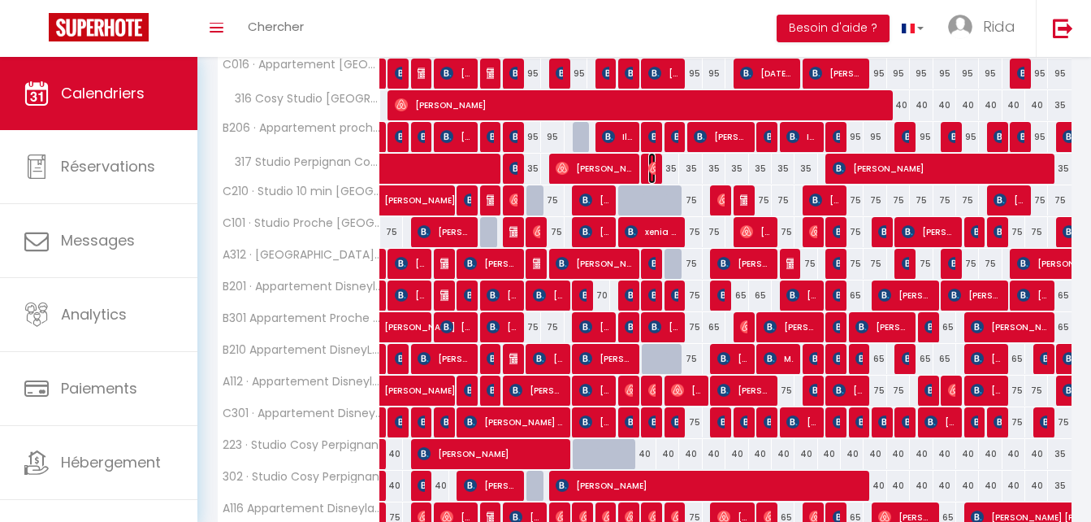
click at [650, 167] on img at bounding box center [654, 168] width 13 height 13
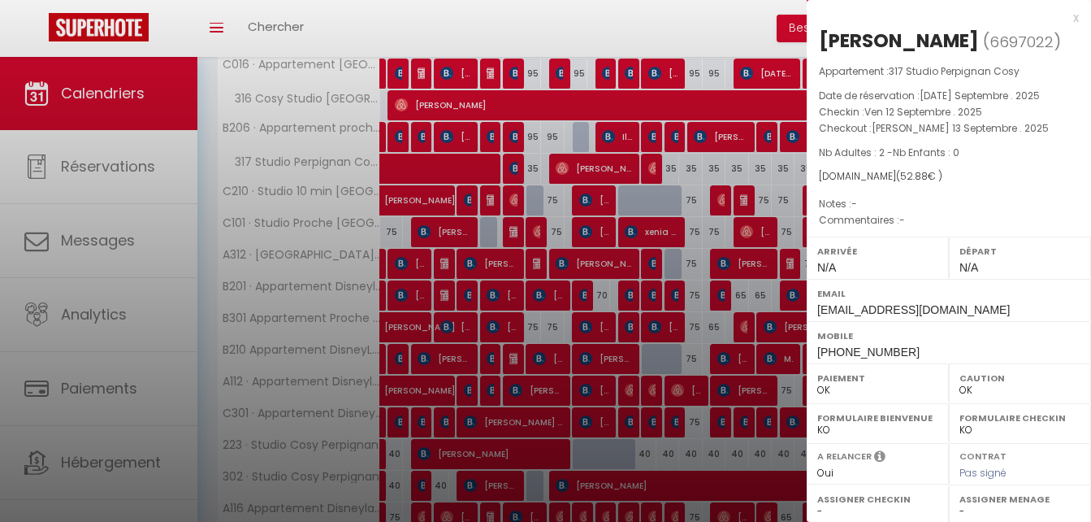
click at [624, 167] on div at bounding box center [545, 261] width 1091 height 522
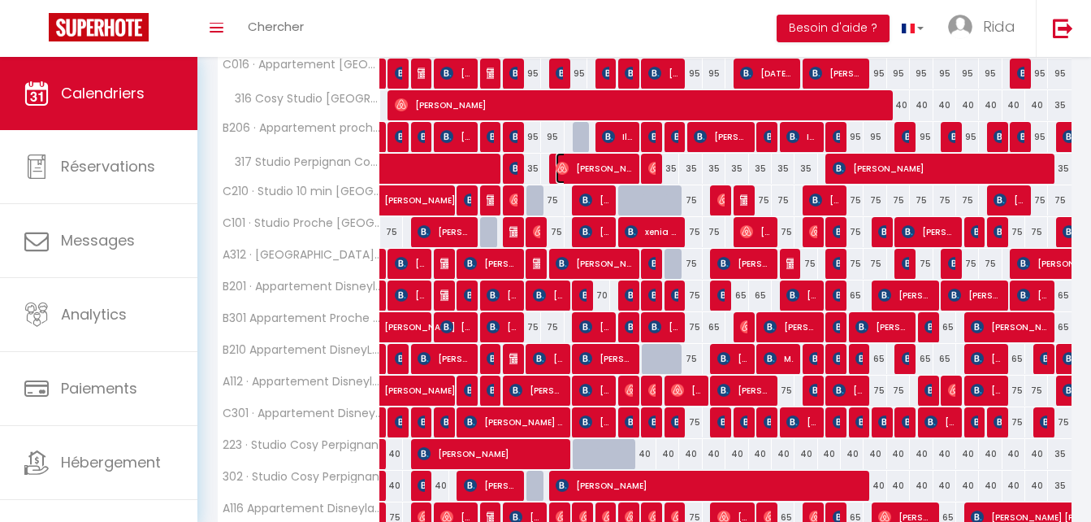
click at [624, 167] on span "[PERSON_NAME]" at bounding box center [594, 168] width 76 height 31
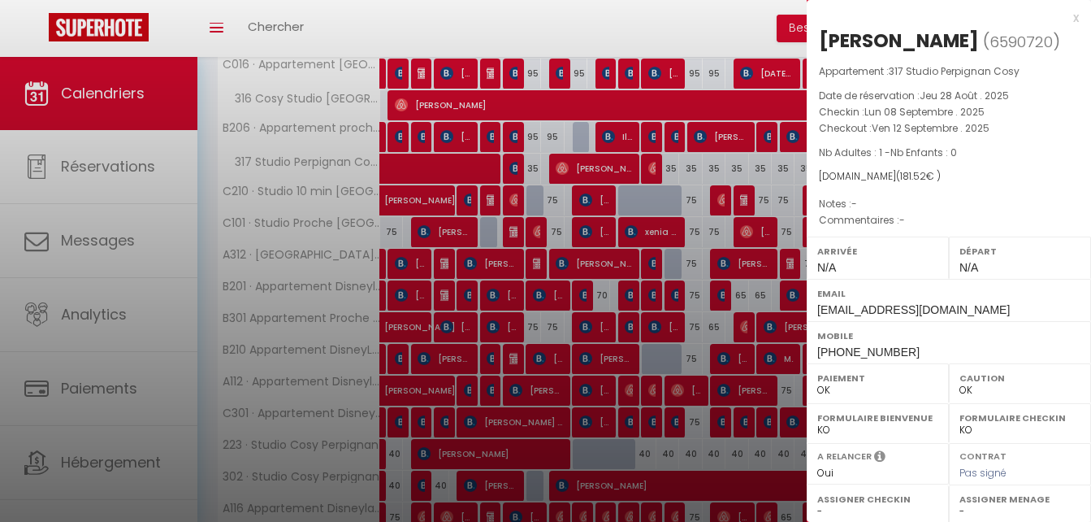
click at [651, 164] on div at bounding box center [545, 261] width 1091 height 522
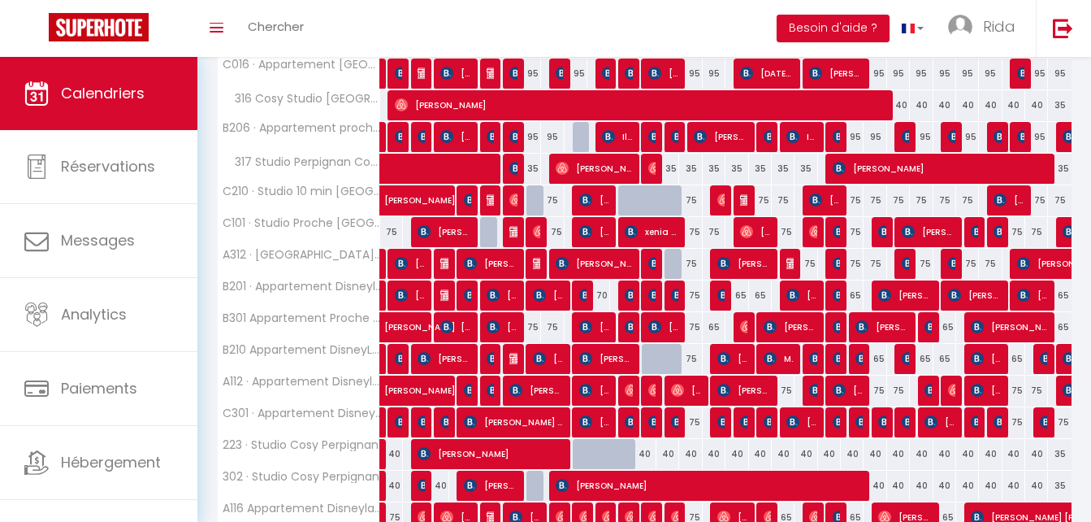
click at [709, 11] on div "Toggle menubar Chercher BUTTON Besoin d'aide ? Rida Paramètres Équipe" at bounding box center [598, 28] width 961 height 57
click at [648, 261] on img at bounding box center [654, 263] width 13 height 13
select select "KO"
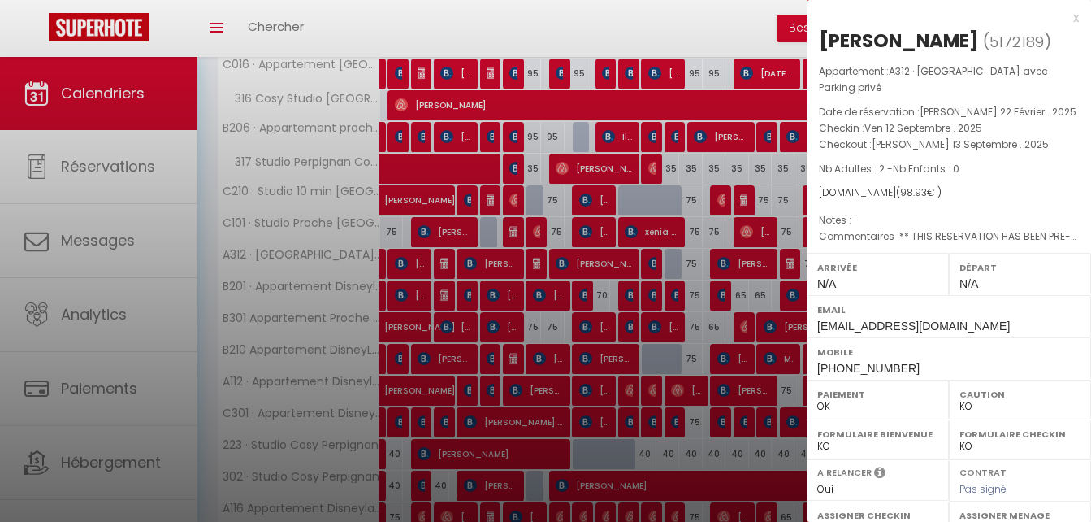
click at [628, 296] on div at bounding box center [545, 261] width 1091 height 522
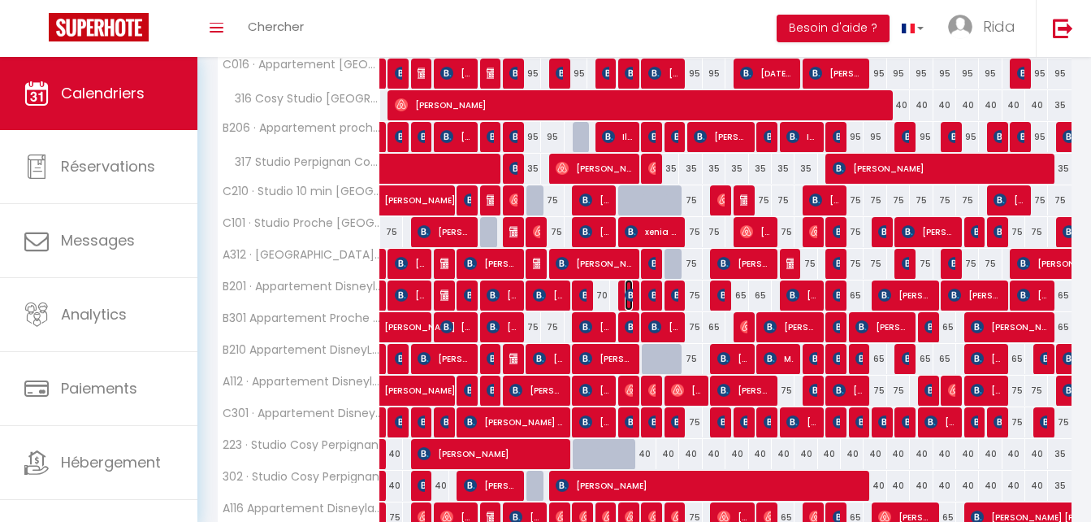
click at [628, 296] on img at bounding box center [631, 294] width 13 height 13
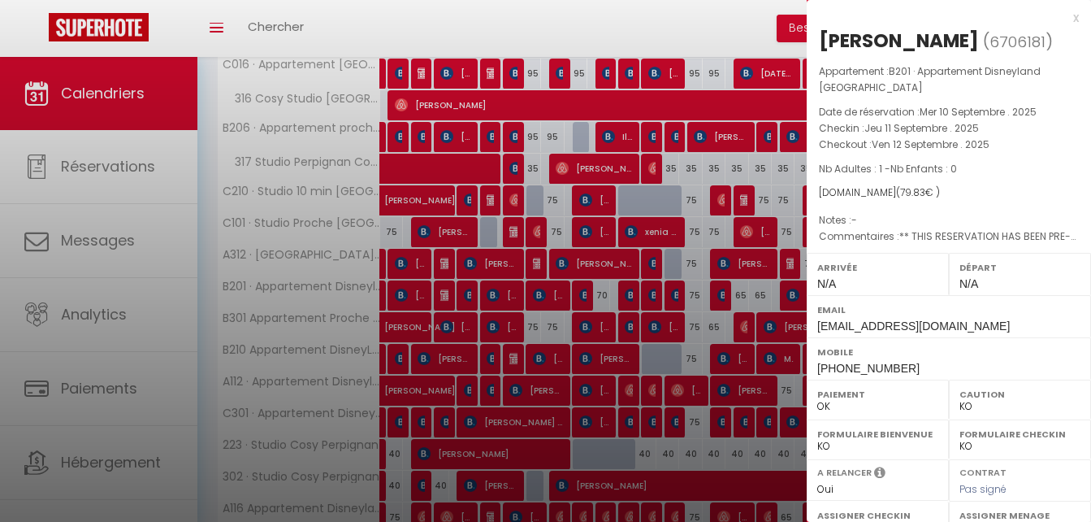
click at [743, 358] on div at bounding box center [545, 261] width 1091 height 522
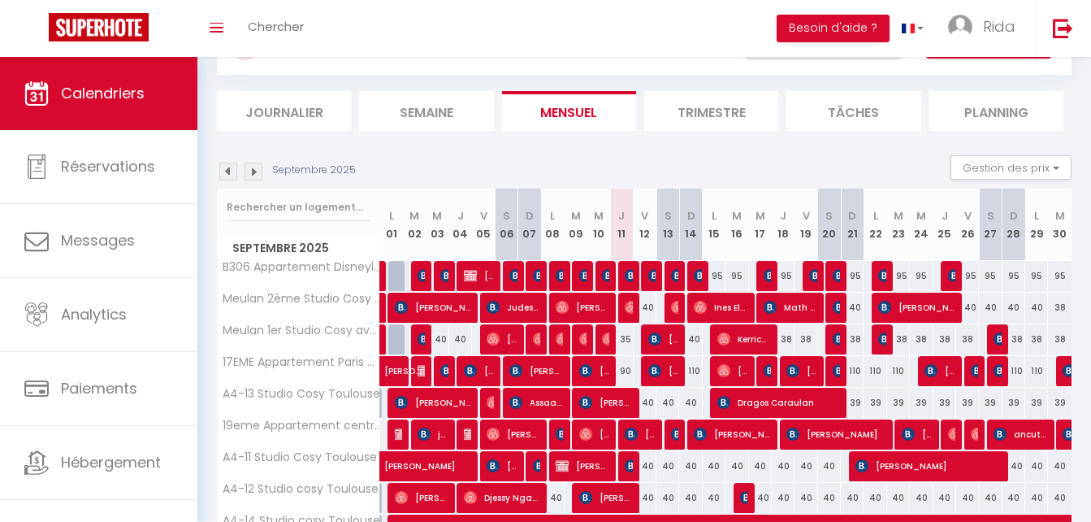
scroll to position [0, 0]
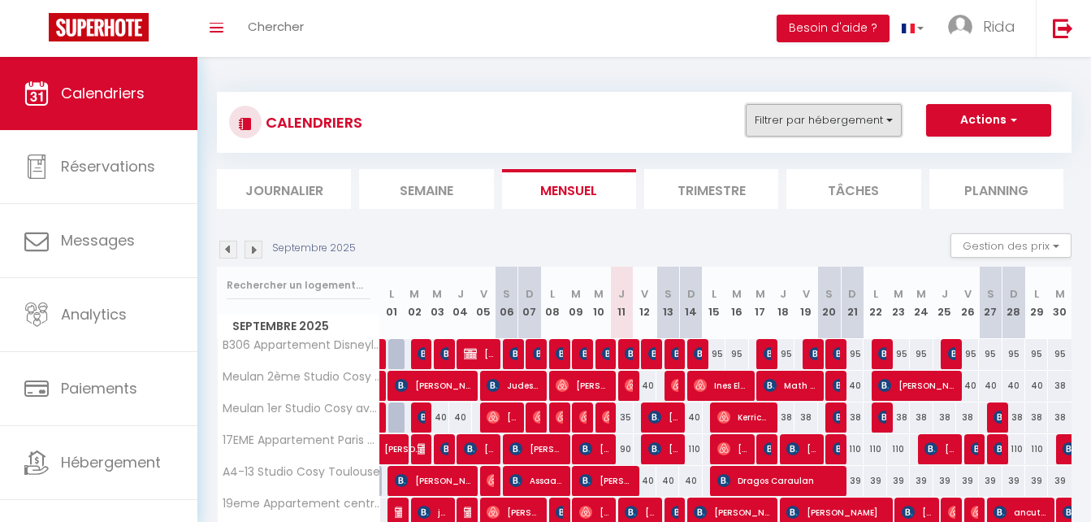
click at [837, 118] on button "Filtrer par hébergement" at bounding box center [824, 120] width 156 height 32
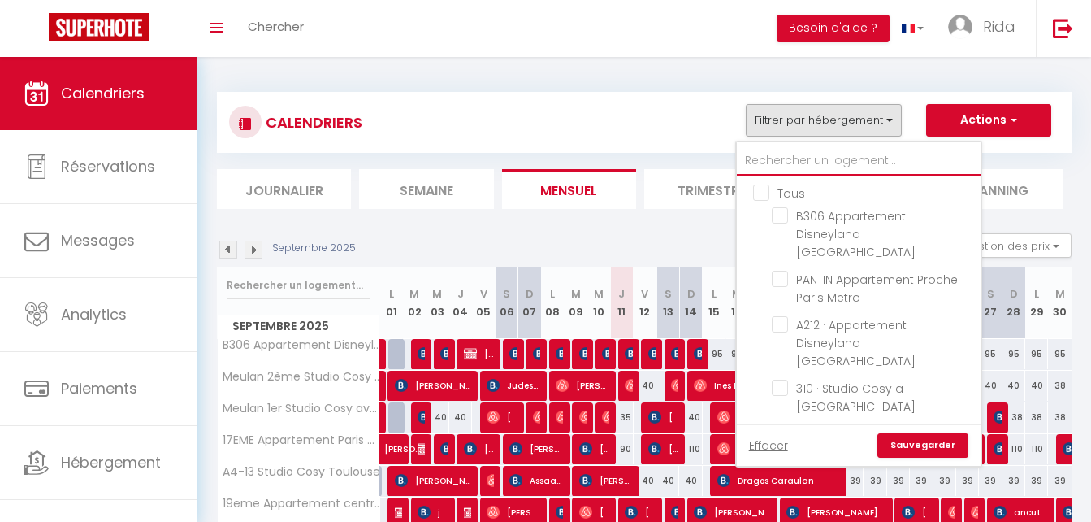
click at [834, 159] on input "text" at bounding box center [859, 160] width 244 height 29
type input "pa"
checkbox input "false"
type input "pan"
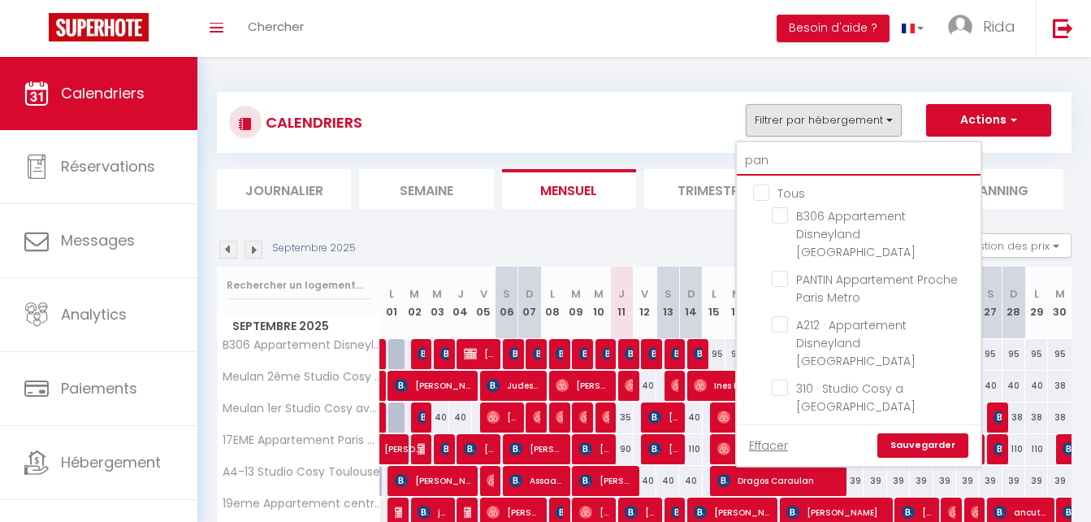
checkbox input "false"
type input "pant"
checkbox input "false"
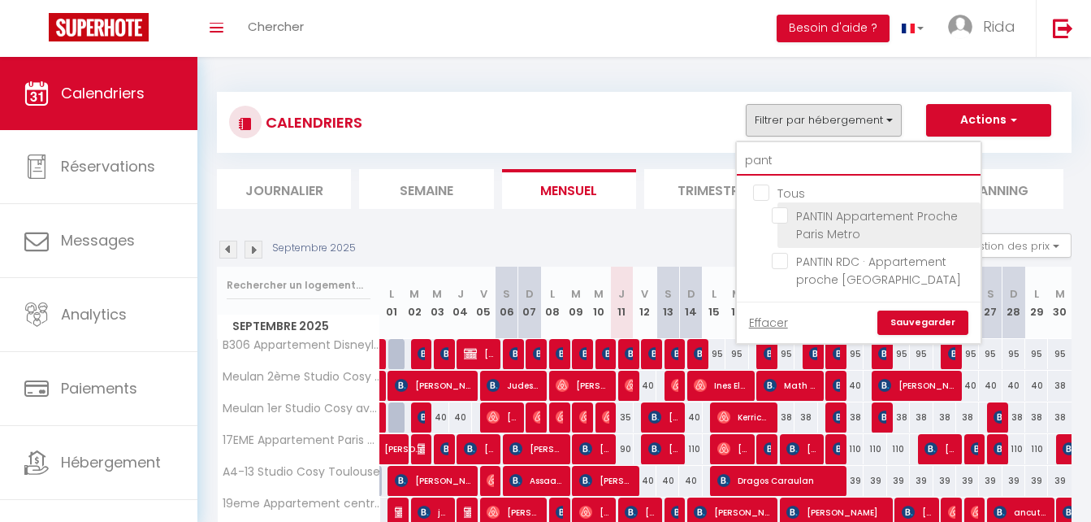
checkbox input "false"
type input "pant"
click at [784, 212] on input "PANTIN Appartement Proche Paris Metro" at bounding box center [873, 215] width 203 height 16
checkbox input "true"
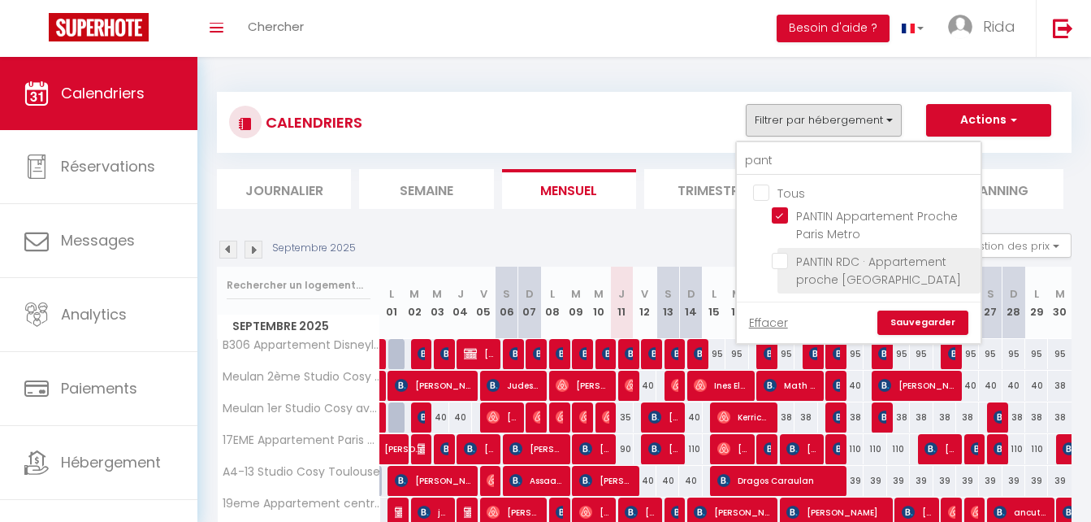
click at [778, 262] on input "PANTIN RDC · Appartement proche [GEOGRAPHIC_DATA]" at bounding box center [873, 261] width 203 height 16
checkbox input "true"
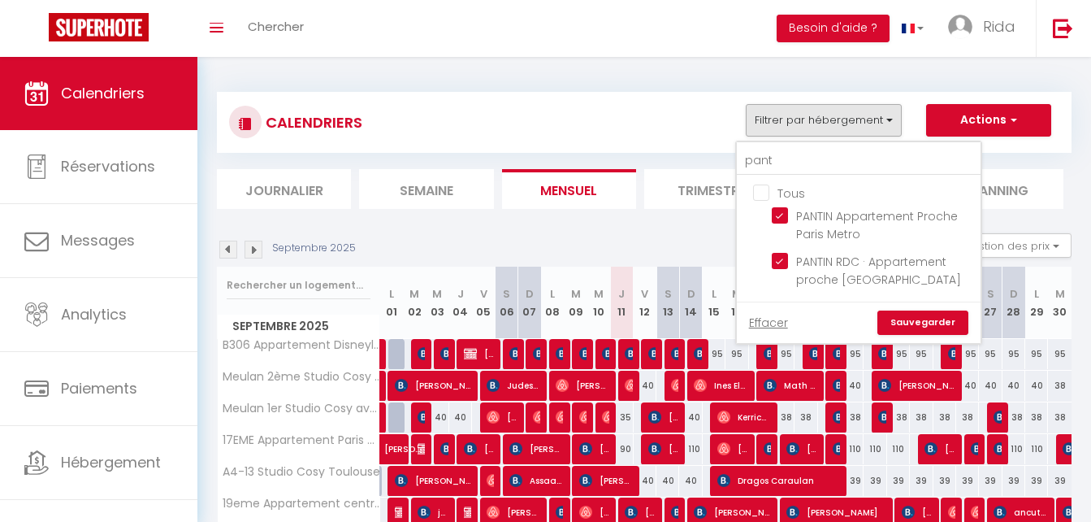
click at [929, 330] on link "Sauvegarder" at bounding box center [922, 322] width 91 height 24
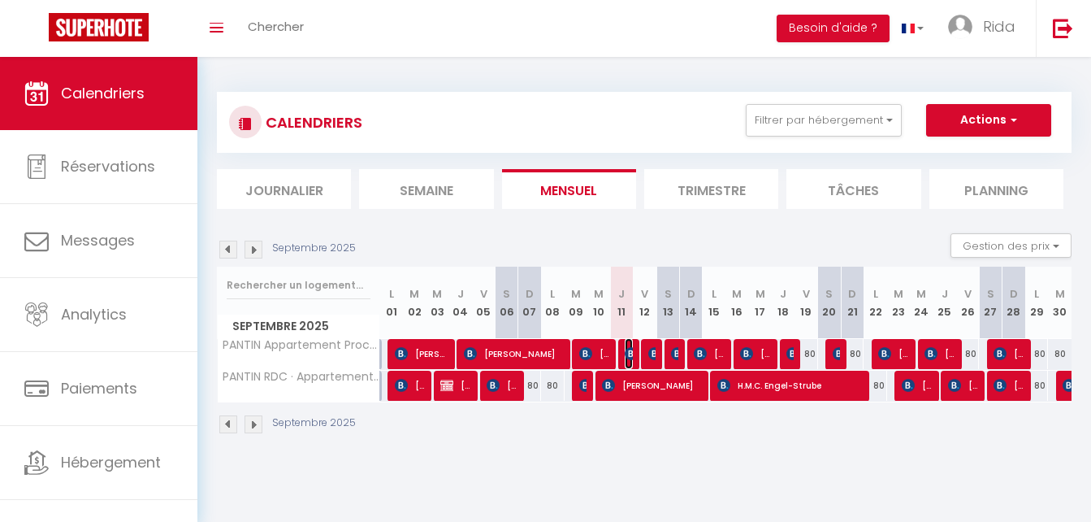
click at [631, 354] on img at bounding box center [631, 353] width 13 height 13
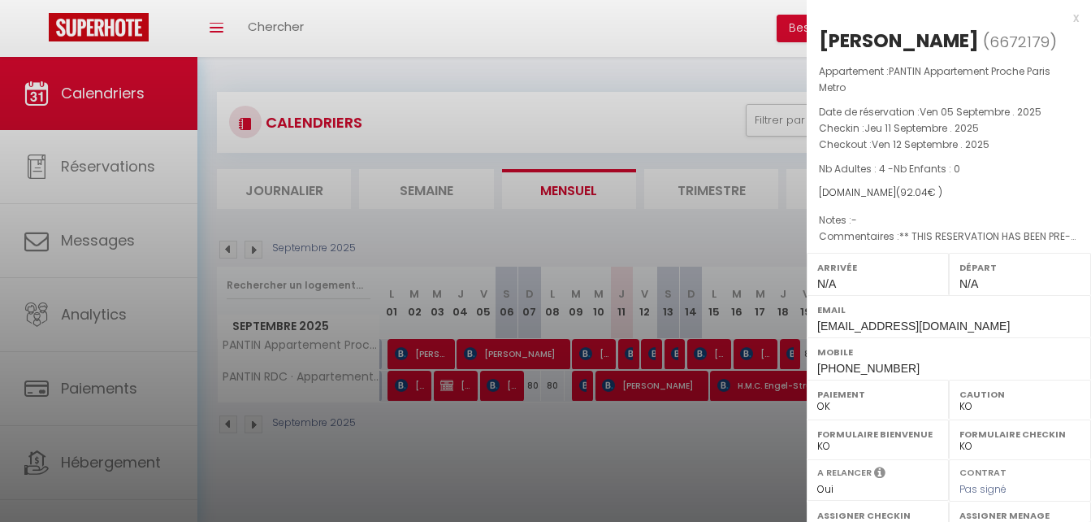
click at [760, 223] on div at bounding box center [545, 261] width 1091 height 522
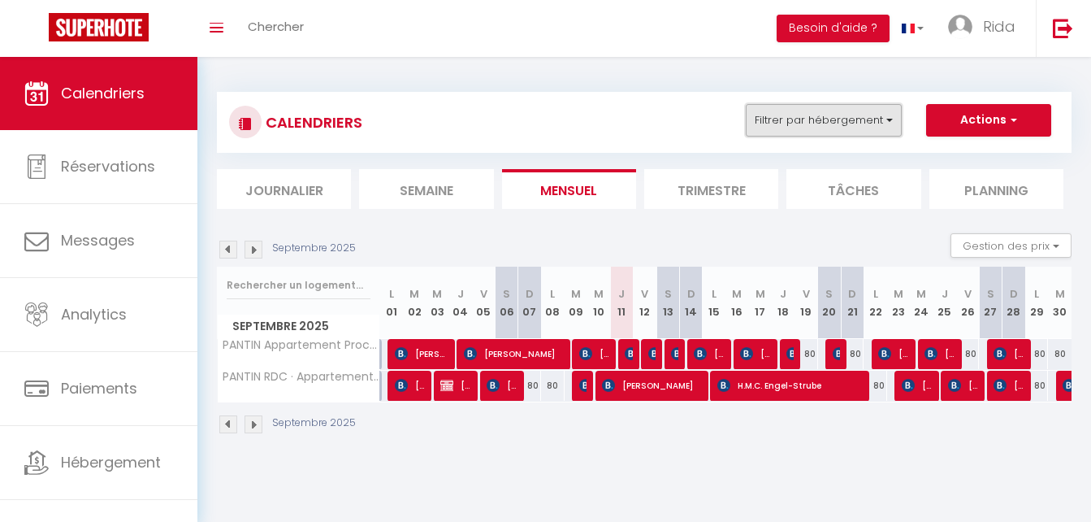
click at [808, 110] on button "Filtrer par hébergement" at bounding box center [824, 120] width 156 height 32
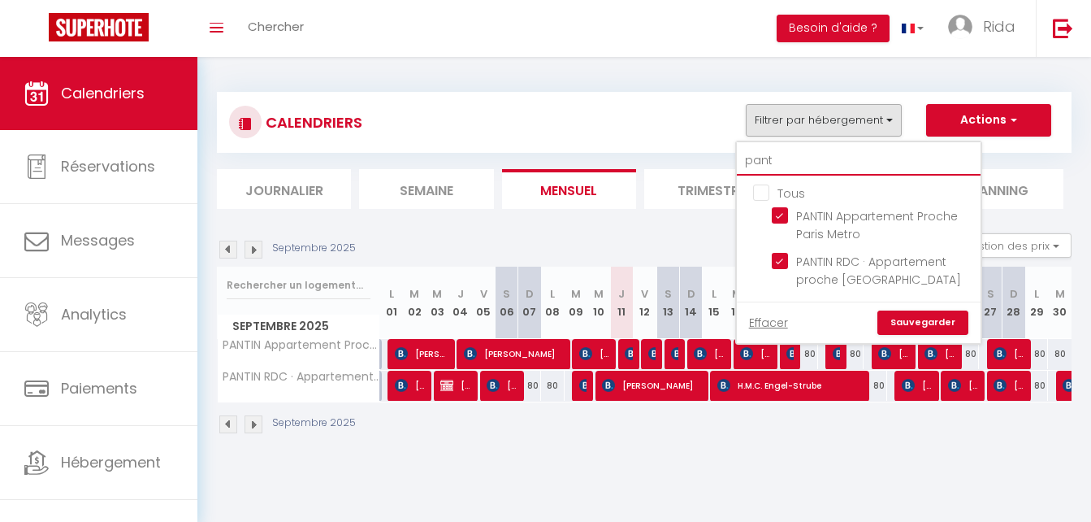
drag, startPoint x: 787, startPoint y: 154, endPoint x: 669, endPoint y: 158, distance: 118.7
click at [669, 158] on div "CALENDRIERS Filtrer par hébergement pant Tous PANTIN Appartement Proche Paris M…" at bounding box center [644, 150] width 855 height 117
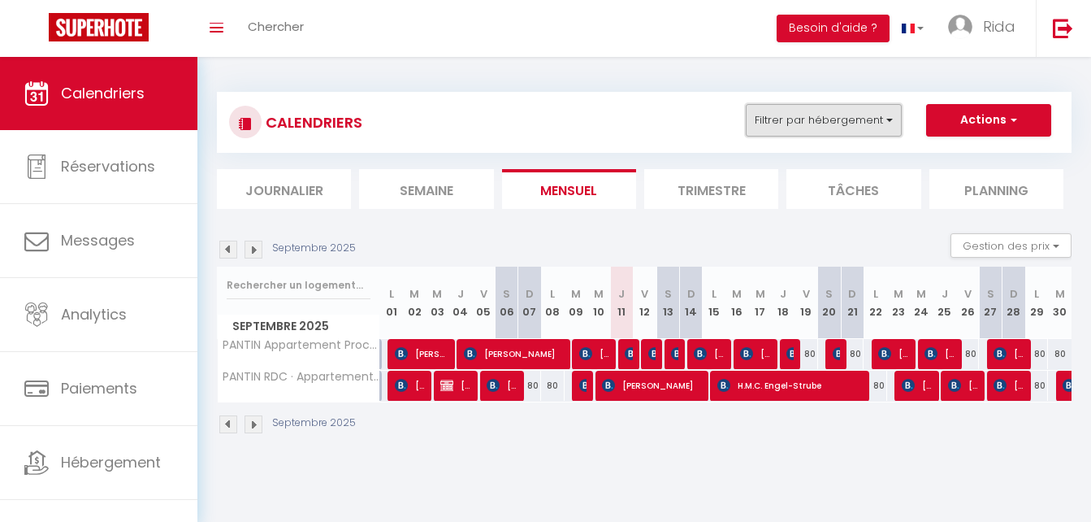
click at [777, 127] on button "Filtrer par hébergement" at bounding box center [824, 120] width 156 height 32
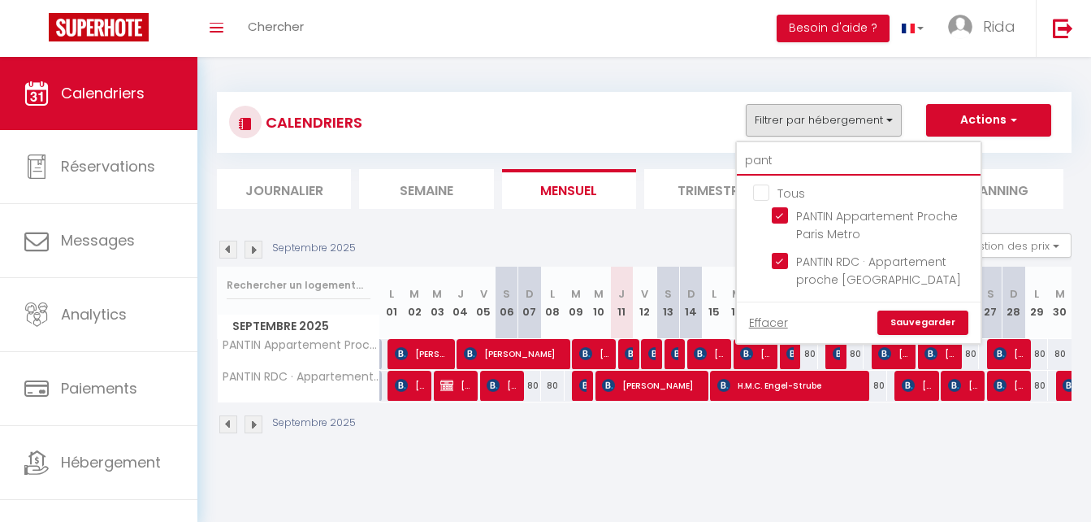
click at [782, 167] on input "pant" at bounding box center [859, 160] width 244 height 29
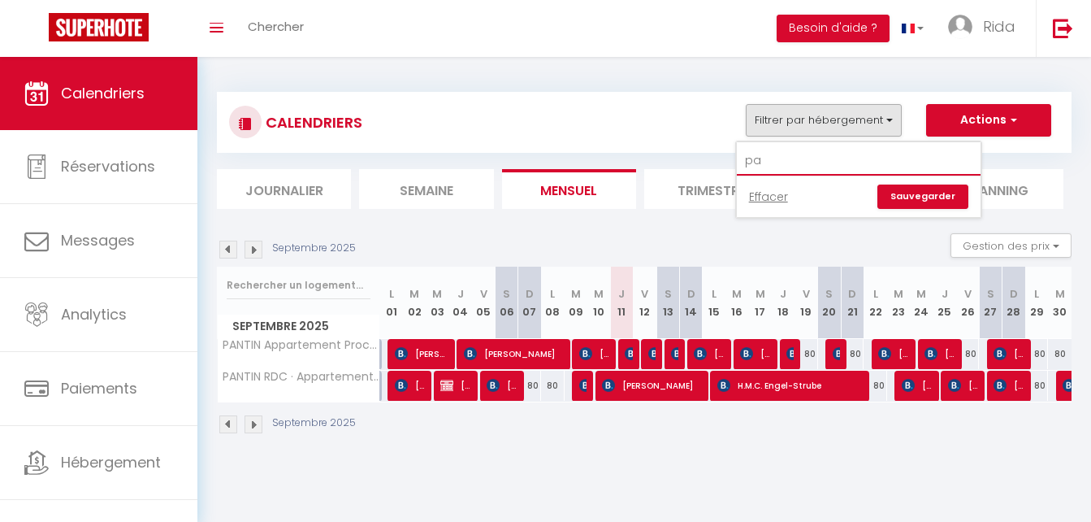
type input "p"
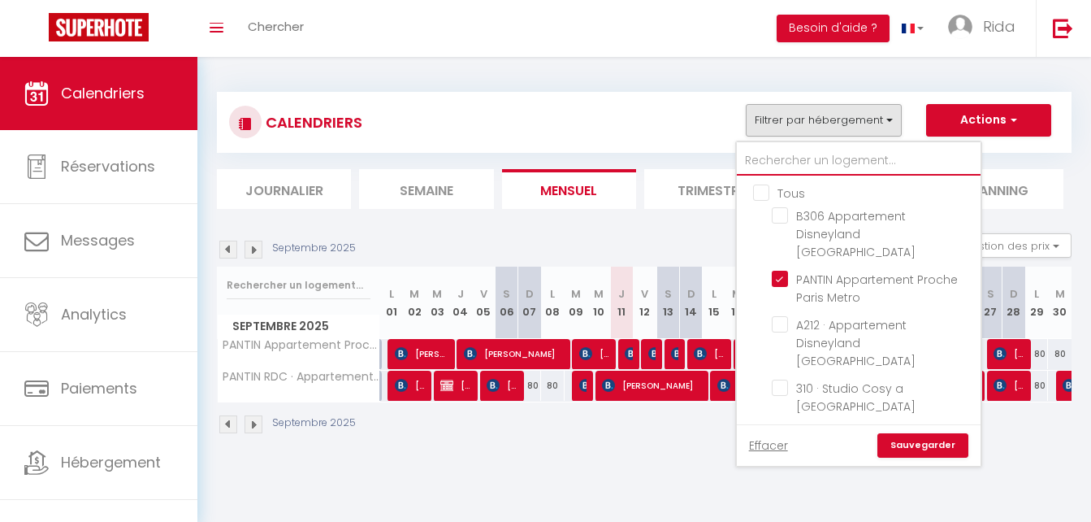
checkbox input "false"
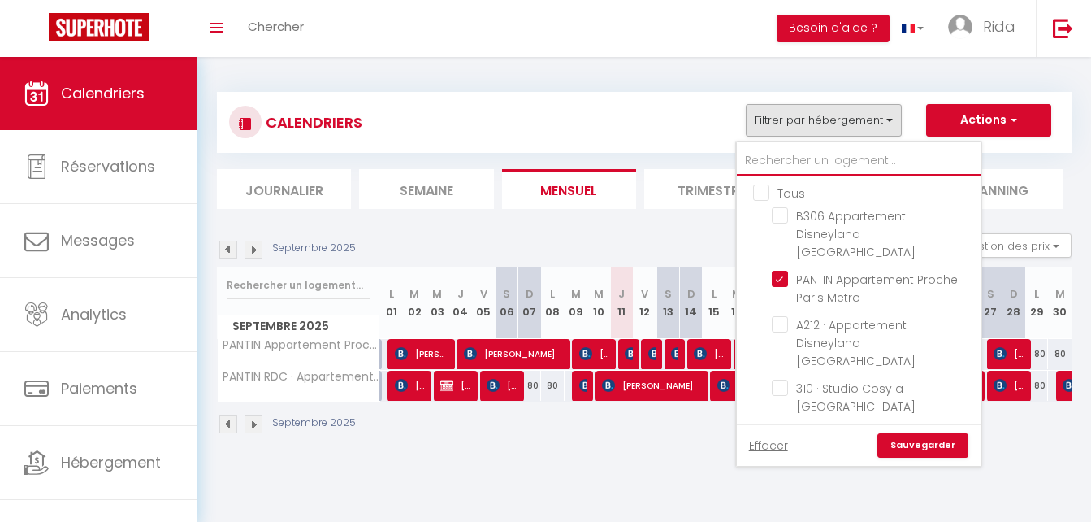
checkbox input "false"
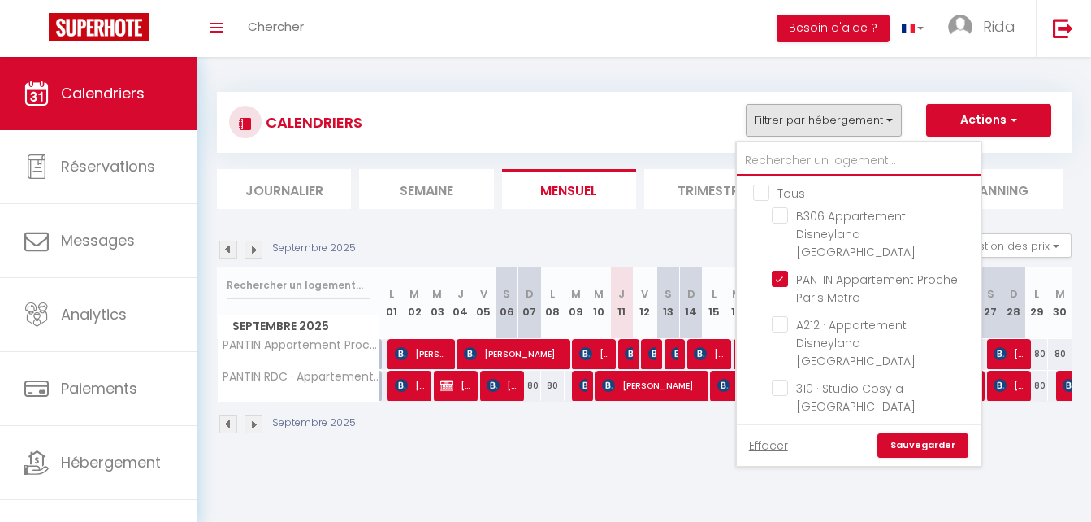
checkbox input "false"
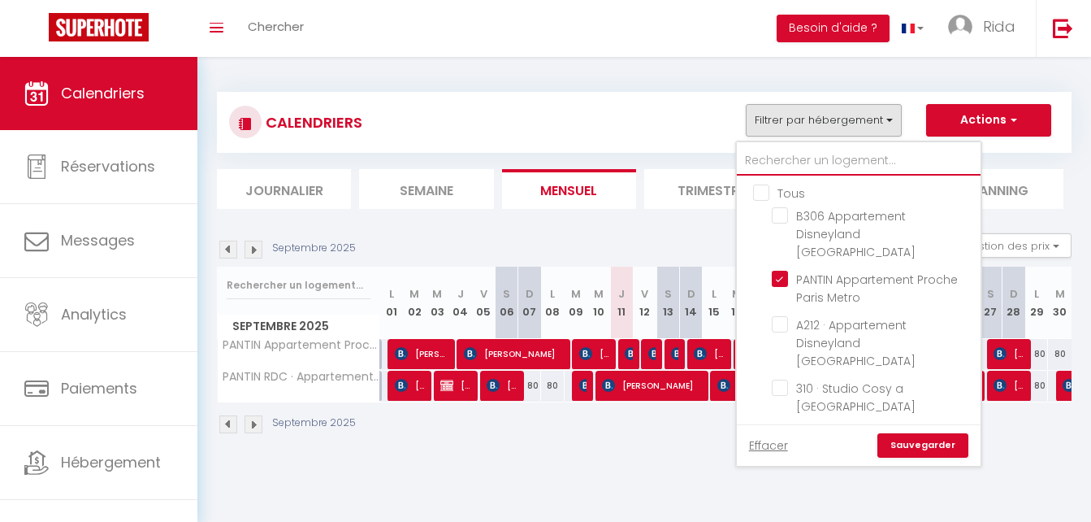
checkbox input "false"
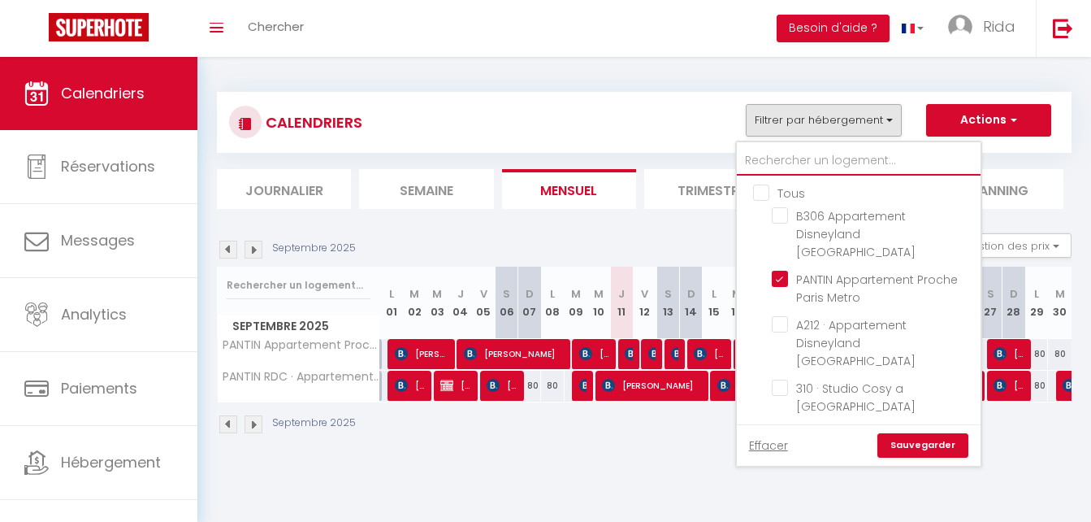
checkbox input "false"
type input "m"
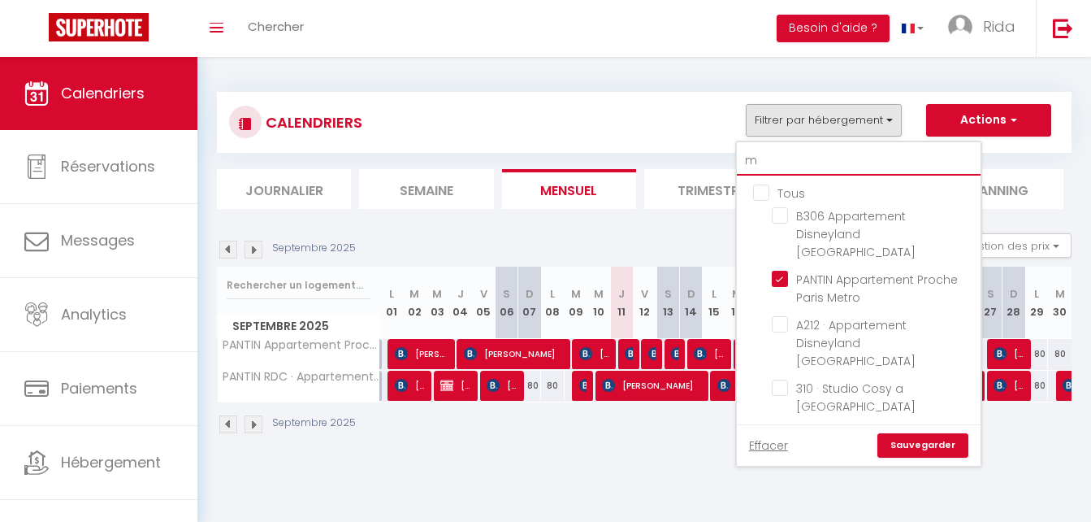
checkbox input "false"
checkbox input "true"
checkbox input "false"
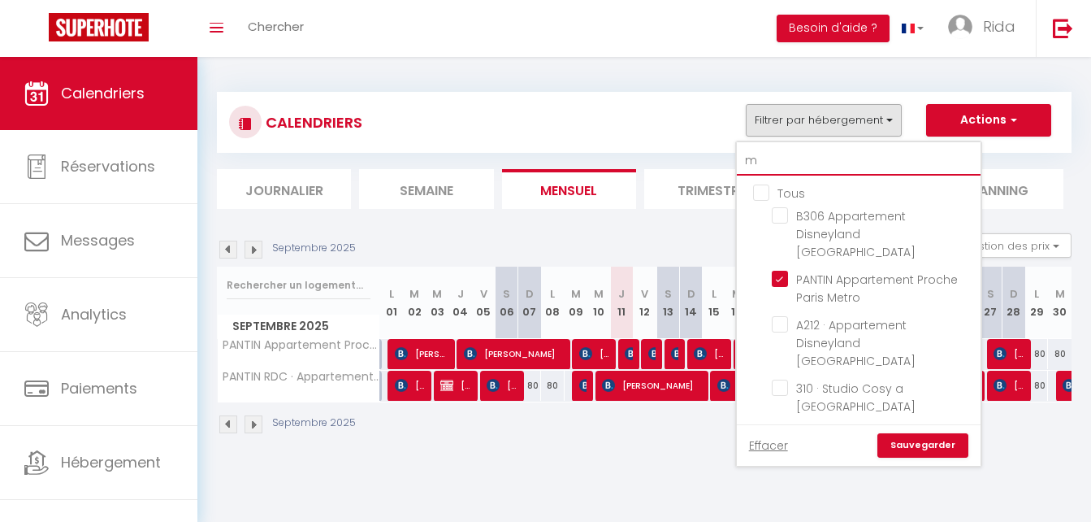
checkbox input "false"
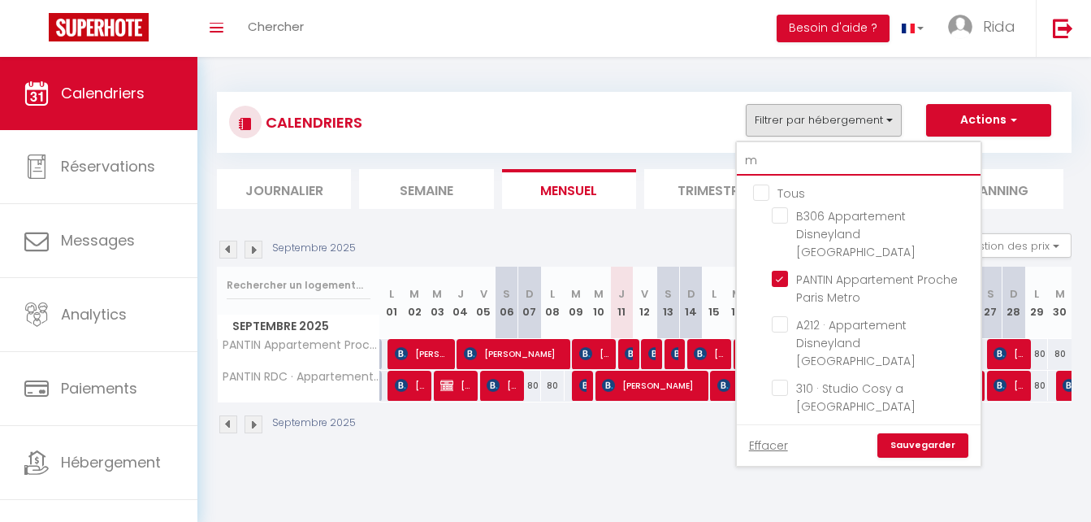
checkbox input "false"
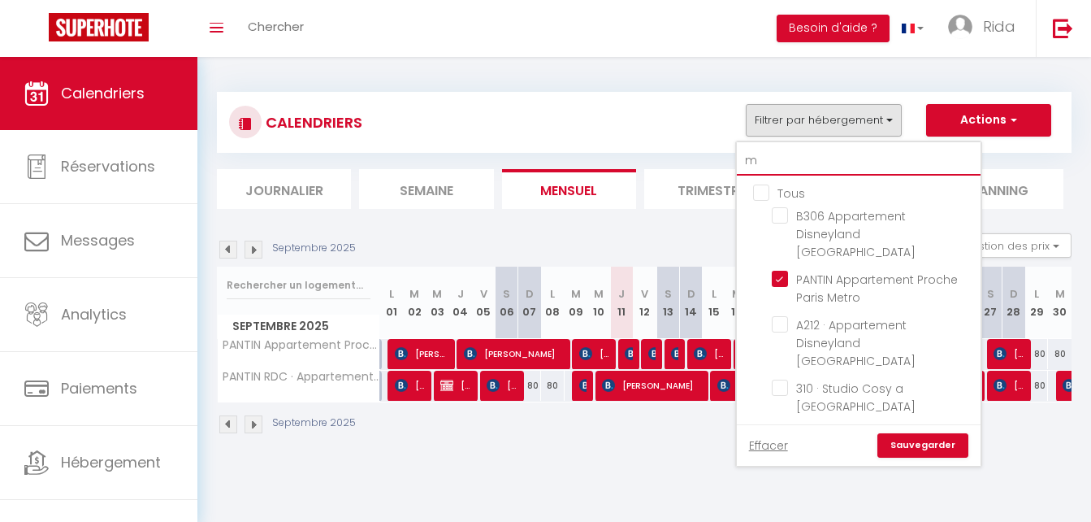
checkbox input "false"
type input "me"
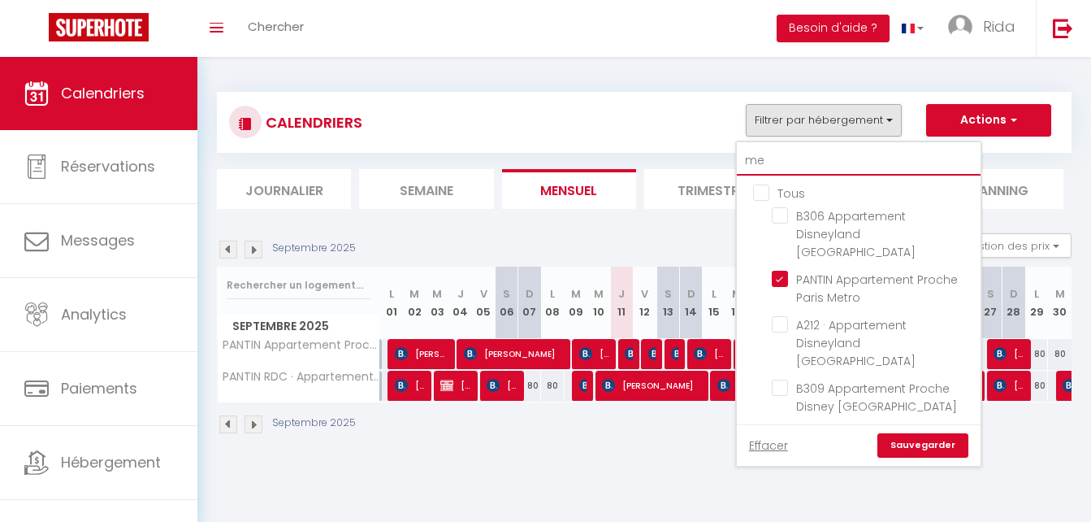
checkbox input "false"
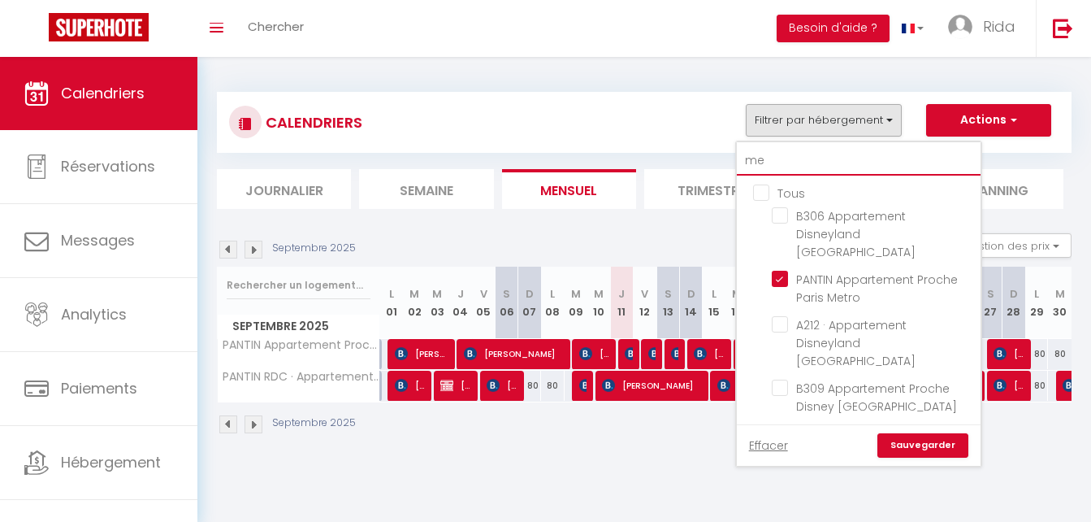
checkbox input "false"
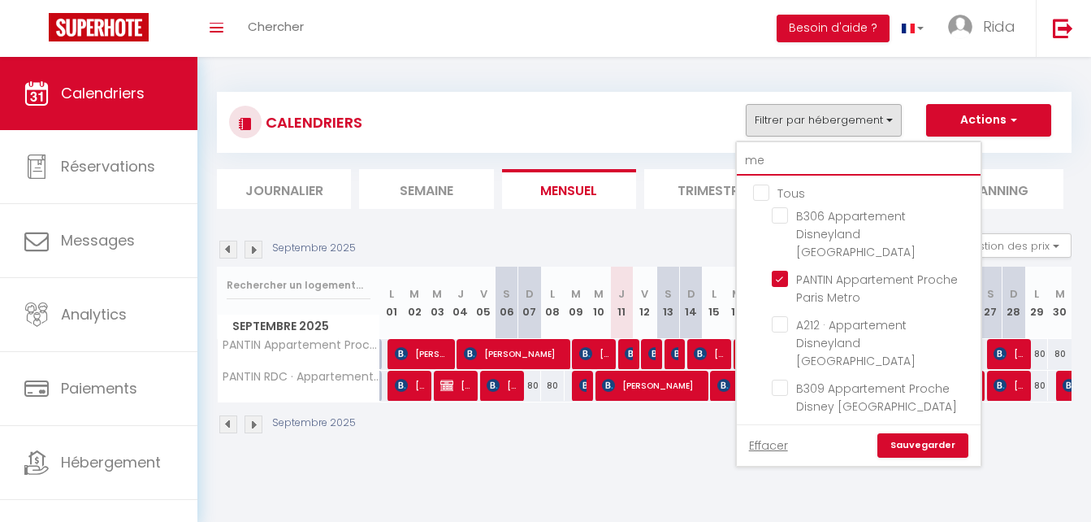
checkbox input "false"
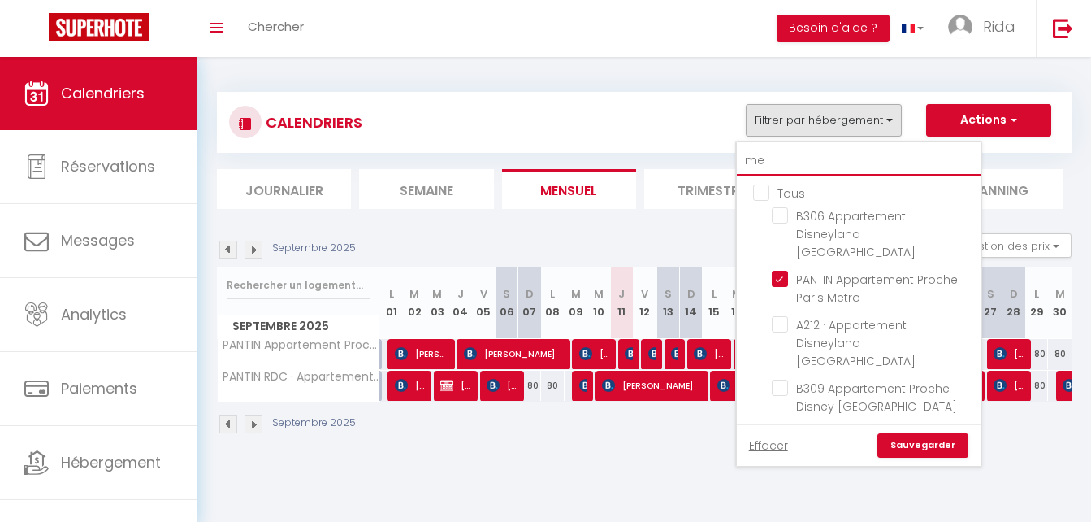
checkbox input "false"
type input "meu"
checkbox input "false"
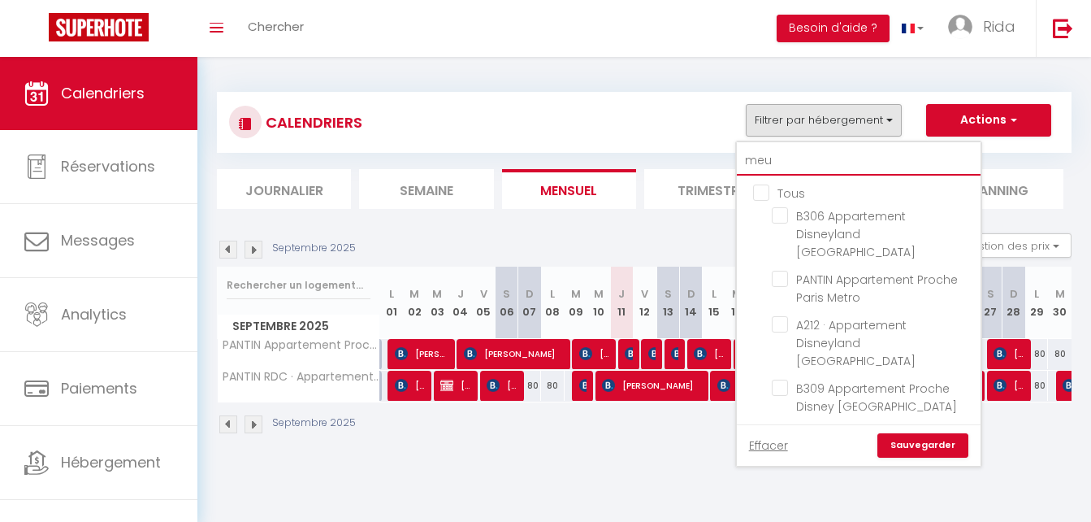
checkbox input "false"
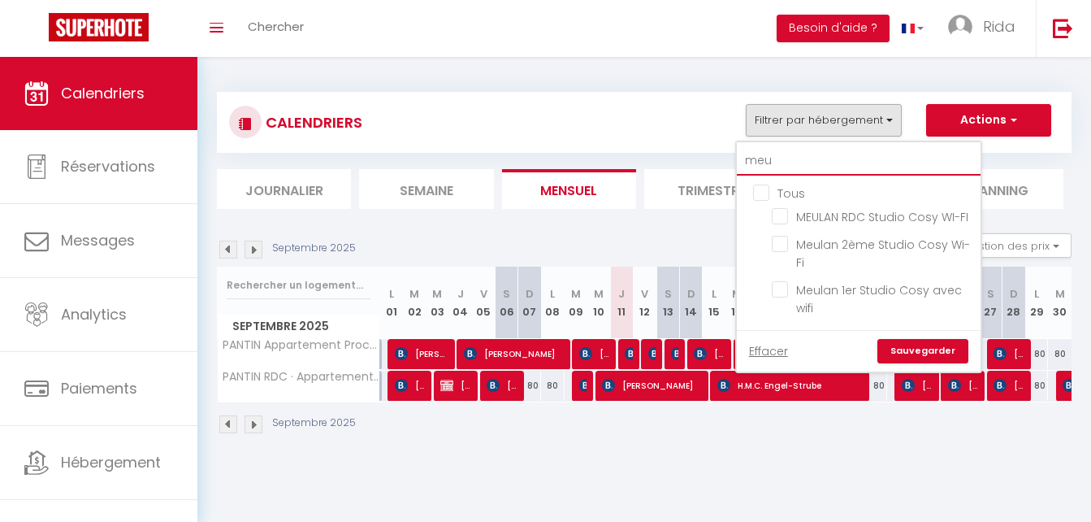
type input "meul"
checkbox input "false"
type input "meul"
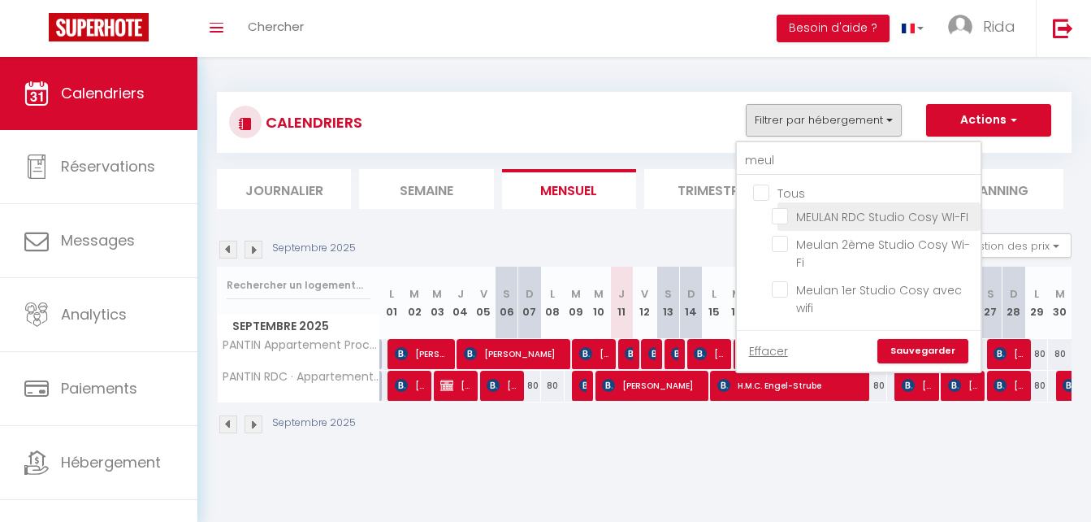
click at [781, 215] on input "MEULAN RDC Studio Cosy WI-FI" at bounding box center [873, 215] width 203 height 16
checkbox input "true"
checkbox input "false"
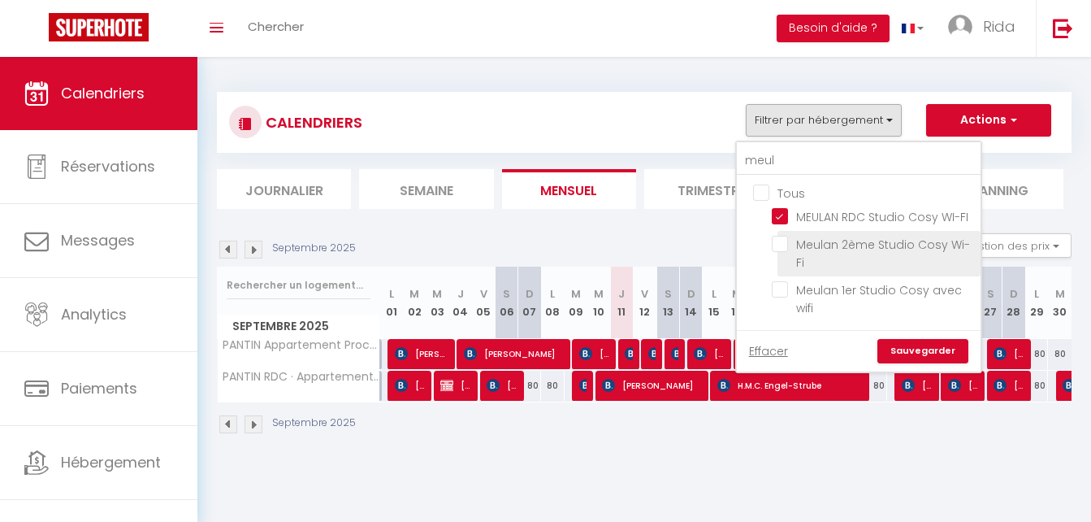
click at [779, 245] on input "Meulan 2ème Studio Cosy Wi-Fi" at bounding box center [873, 244] width 203 height 16
checkbox input "true"
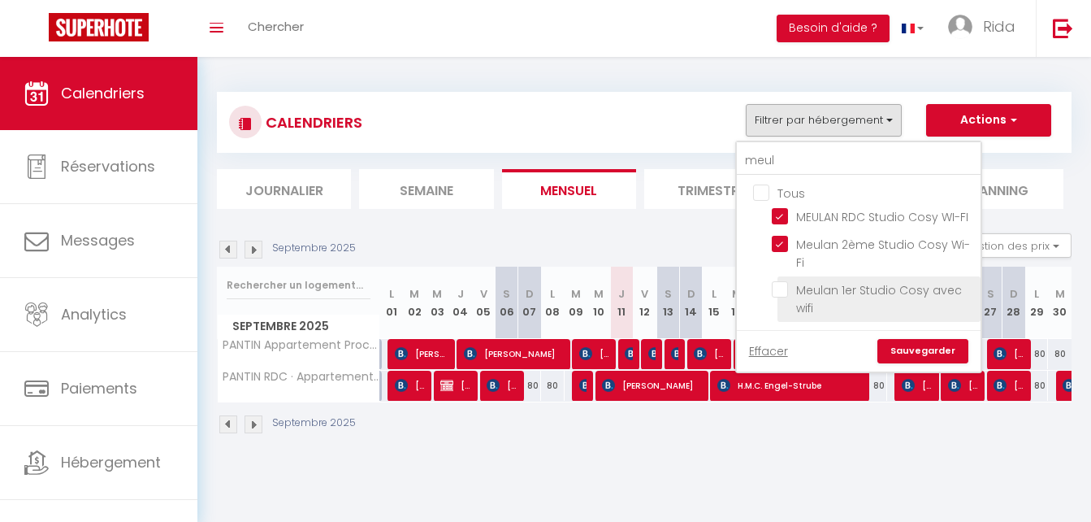
click at [782, 289] on input "Meulan 1er Studio Cosy avec wifi" at bounding box center [873, 289] width 203 height 16
checkbox input "true"
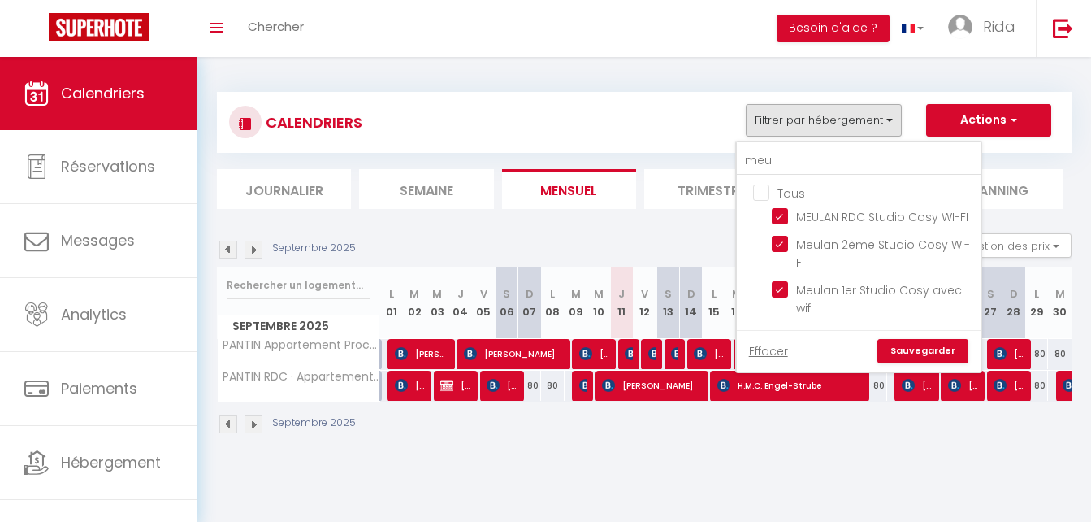
click at [940, 356] on link "Sauvegarder" at bounding box center [922, 351] width 91 height 24
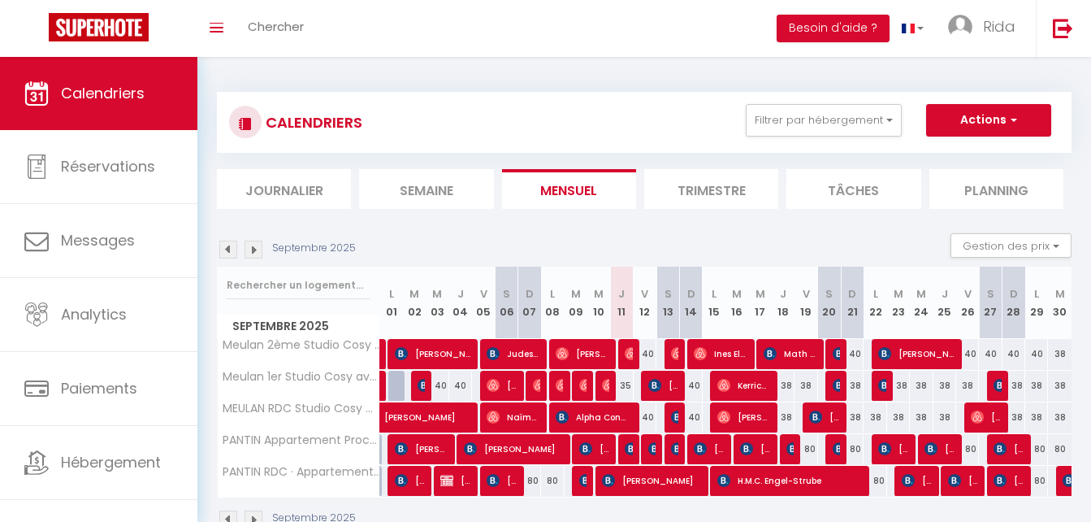
click at [624, 354] on div at bounding box center [629, 354] width 23 height 31
click at [632, 354] on img at bounding box center [631, 353] width 13 height 13
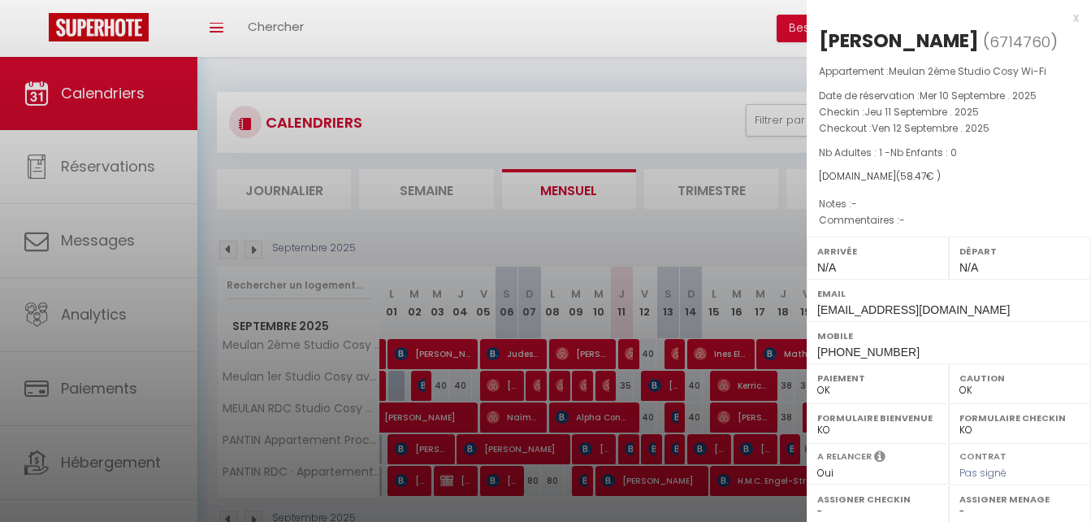
click at [659, 232] on div at bounding box center [545, 261] width 1091 height 522
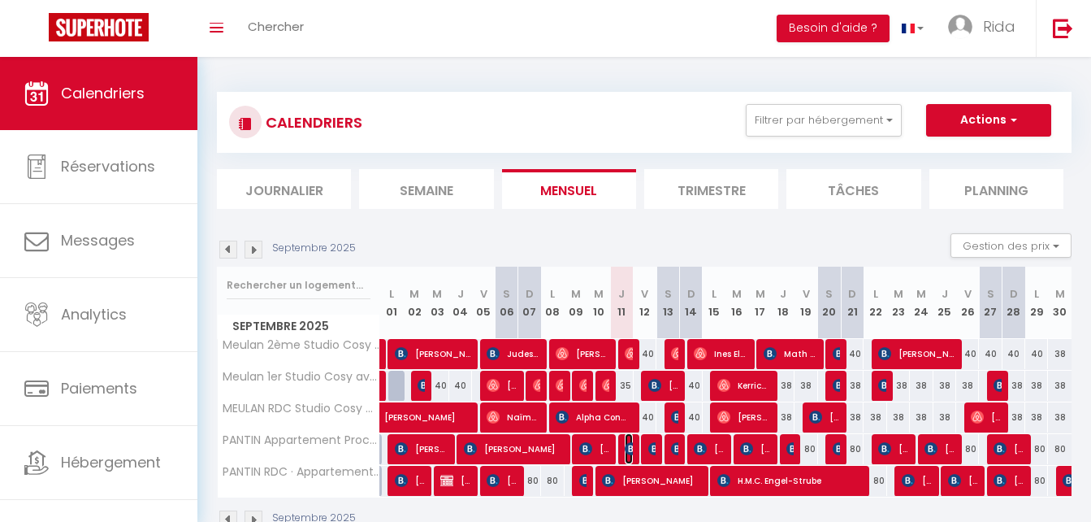
click at [626, 451] on img at bounding box center [631, 448] width 13 height 13
select select "KO"
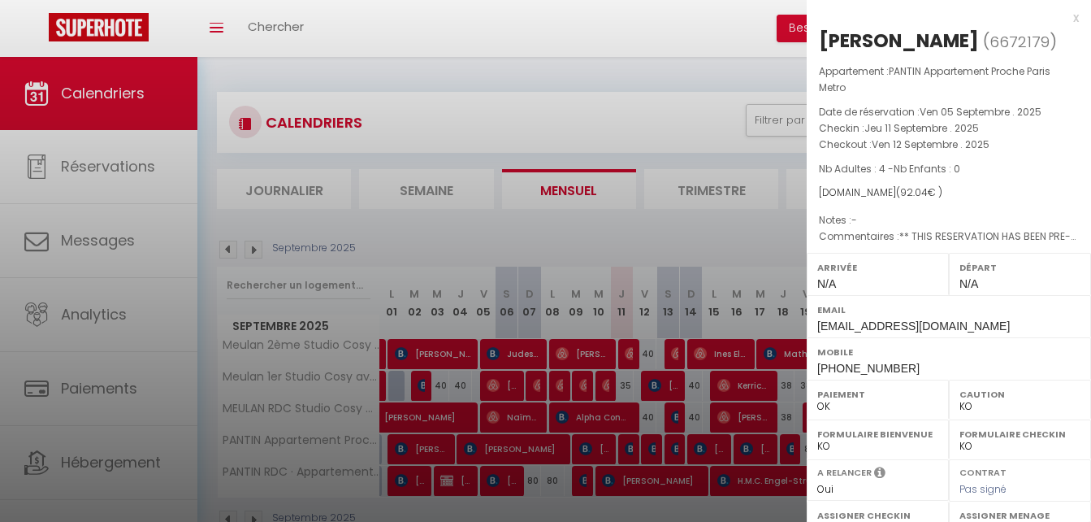
click at [696, 227] on div at bounding box center [545, 261] width 1091 height 522
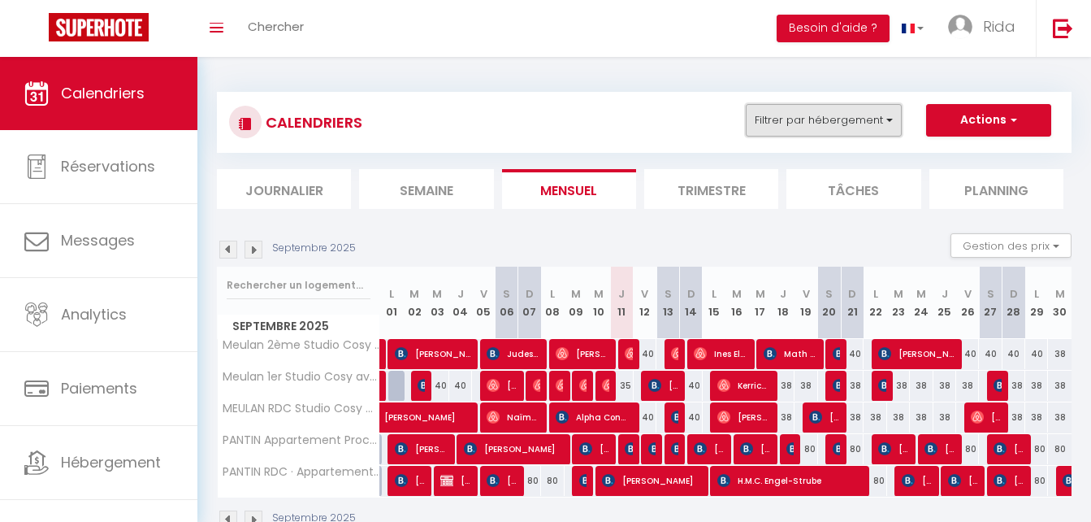
click at [811, 118] on button "Filtrer par hébergement" at bounding box center [824, 120] width 156 height 32
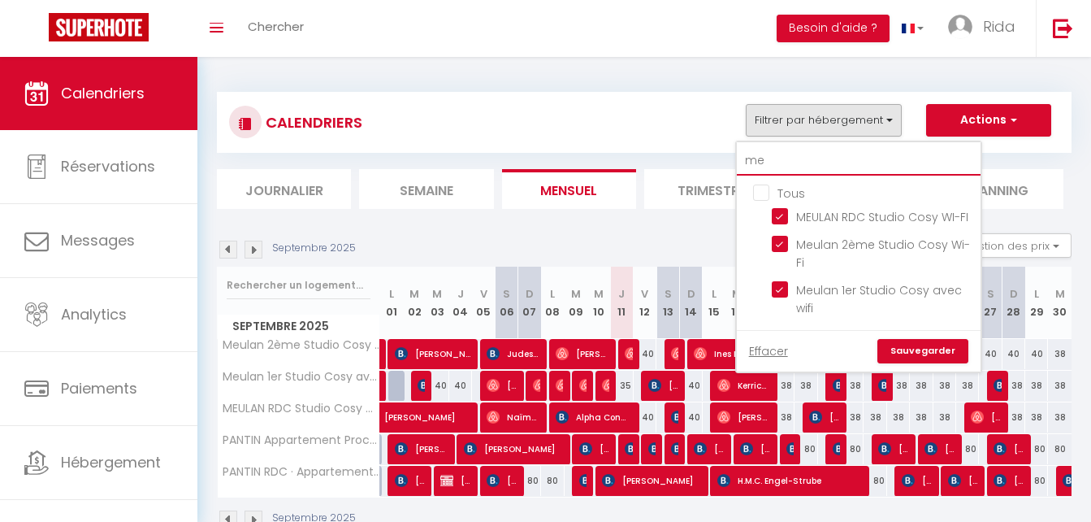
type input "m"
checkbox input "false"
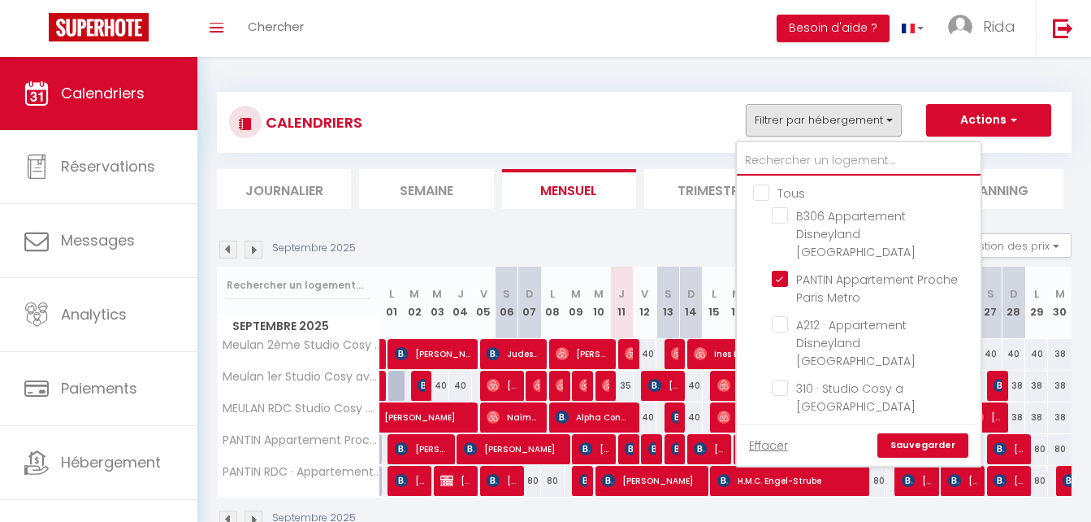
type input "c"
checkbox input "true"
checkbox input "false"
checkbox input "true"
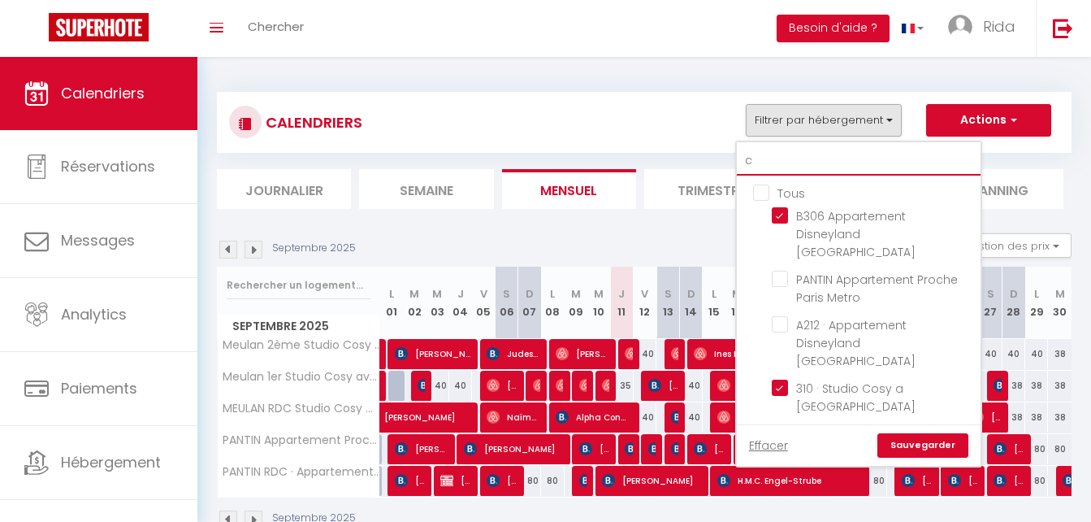
checkbox input "false"
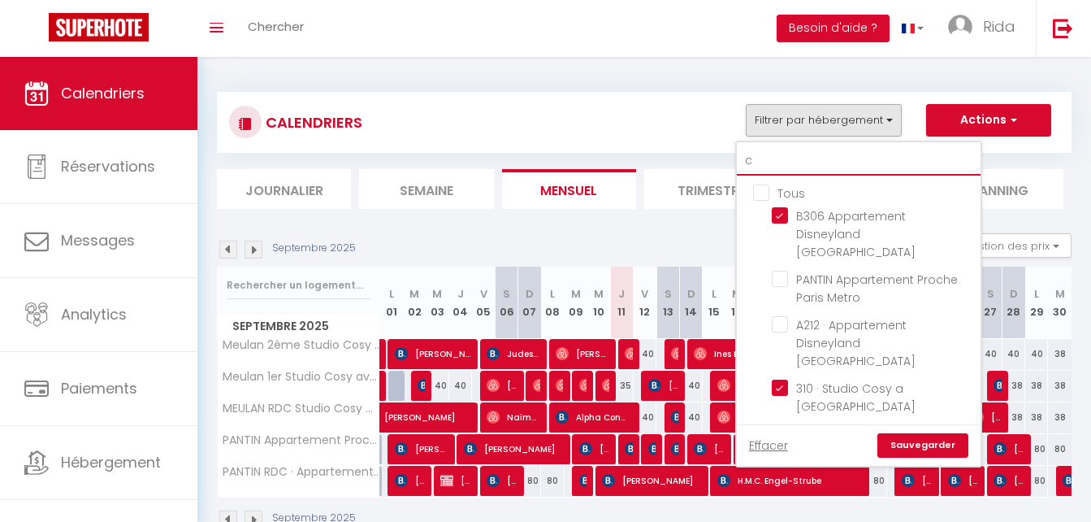
checkbox input "false"
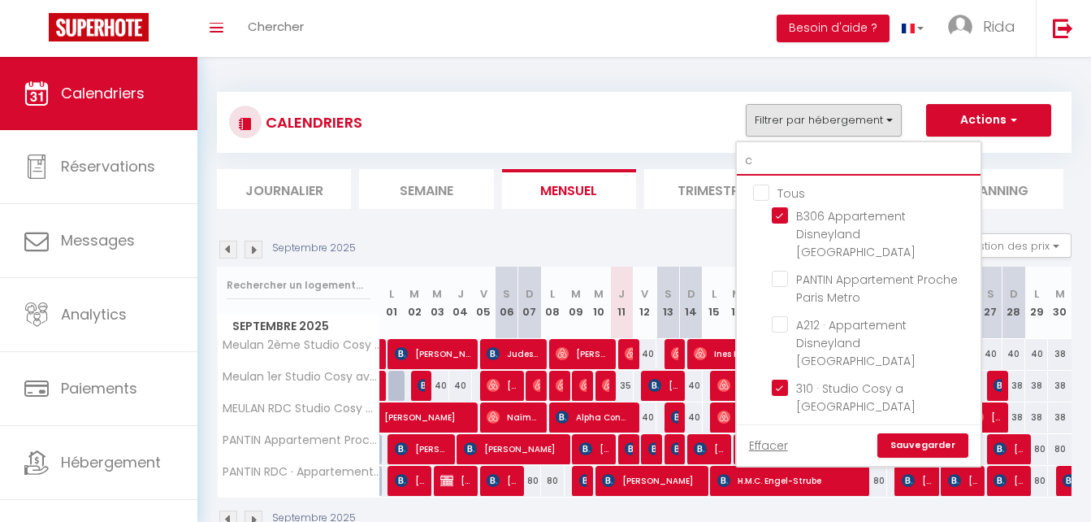
checkbox input "false"
checkbox input "true"
checkbox input "false"
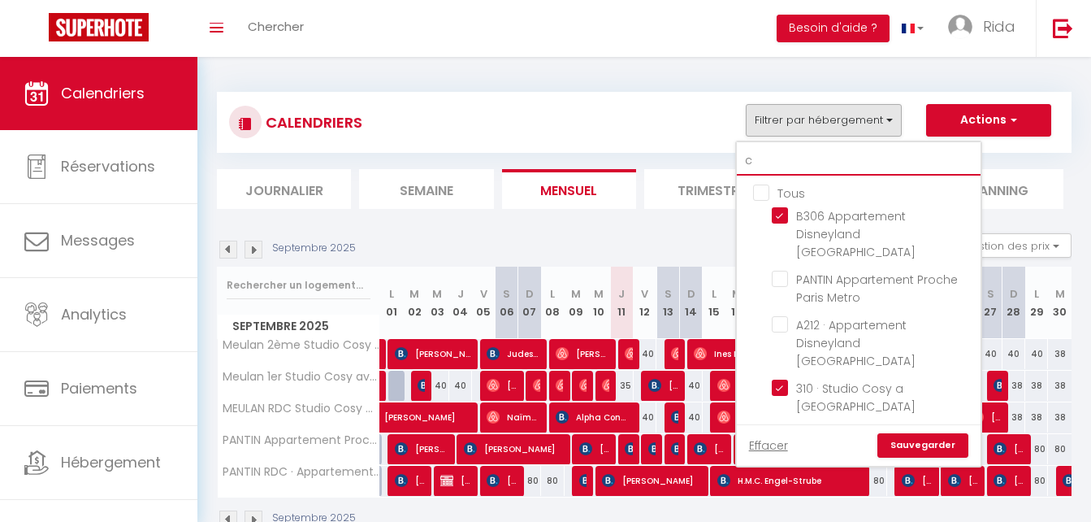
checkbox input "false"
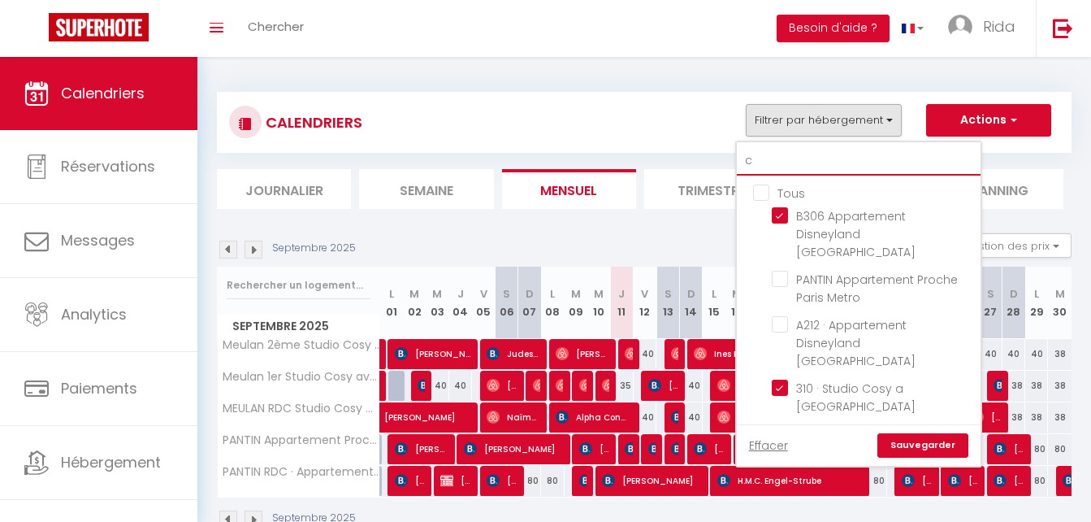
checkbox input "true"
type input "ce"
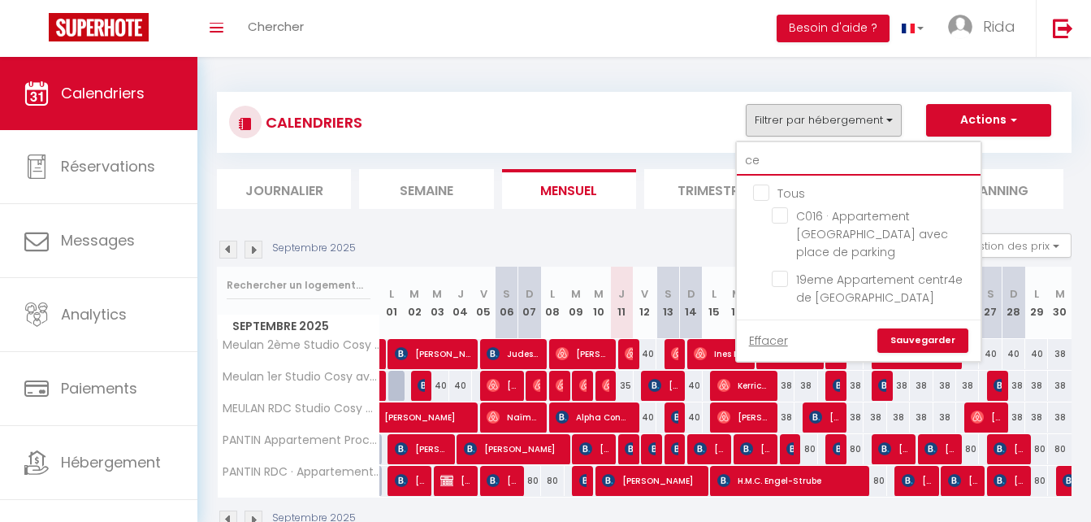
checkbox input "false"
type input "cen"
checkbox input "false"
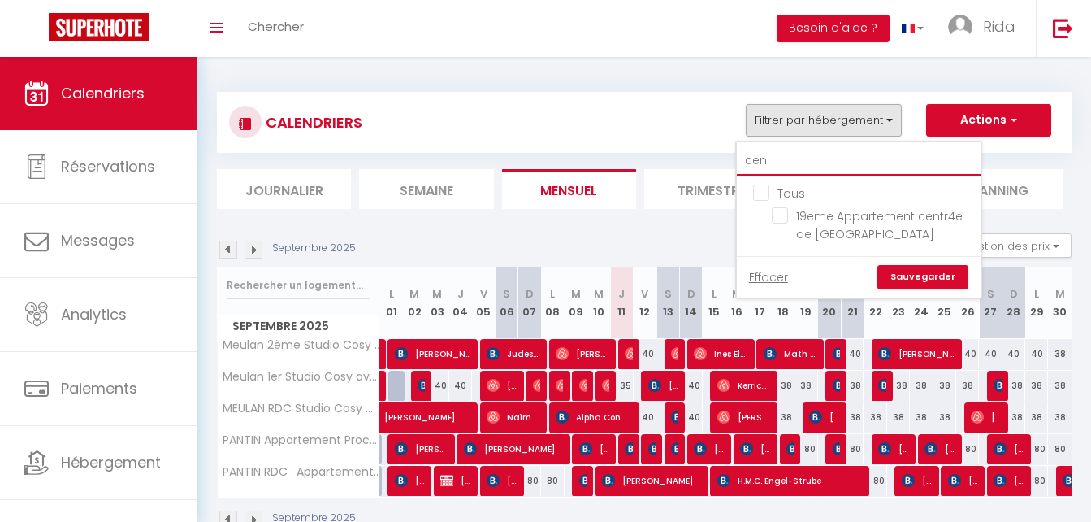
type input "cent"
checkbox input "false"
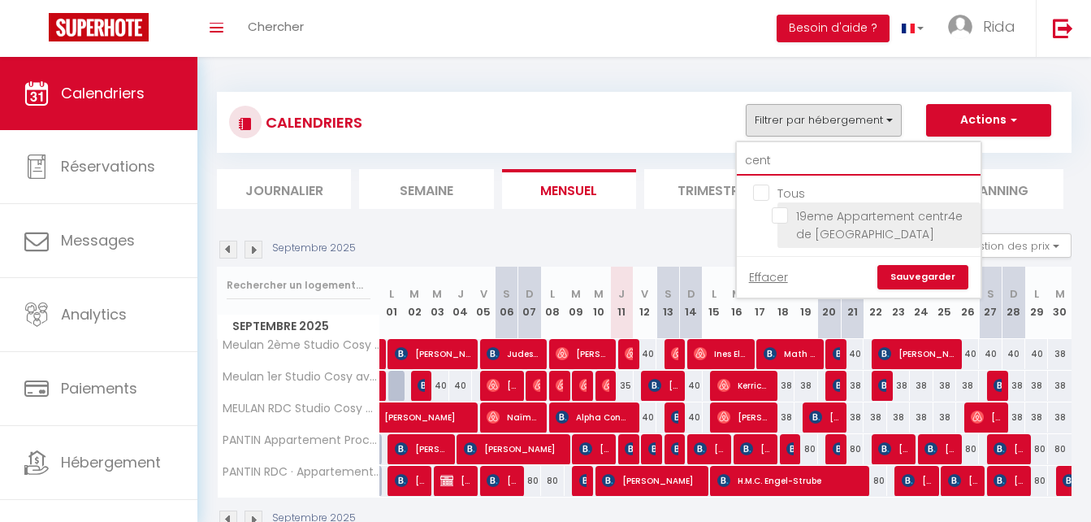
type input "cent"
click at [780, 218] on input "19eme Appartement centr4e de [GEOGRAPHIC_DATA]" at bounding box center [873, 215] width 203 height 16
checkbox input "true"
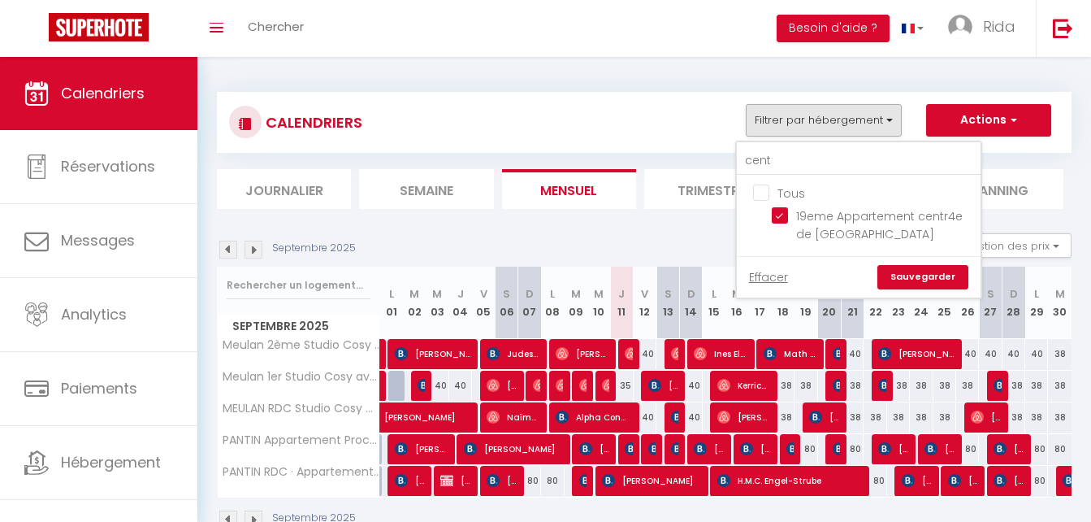
click at [911, 276] on link "Sauvegarder" at bounding box center [922, 277] width 91 height 24
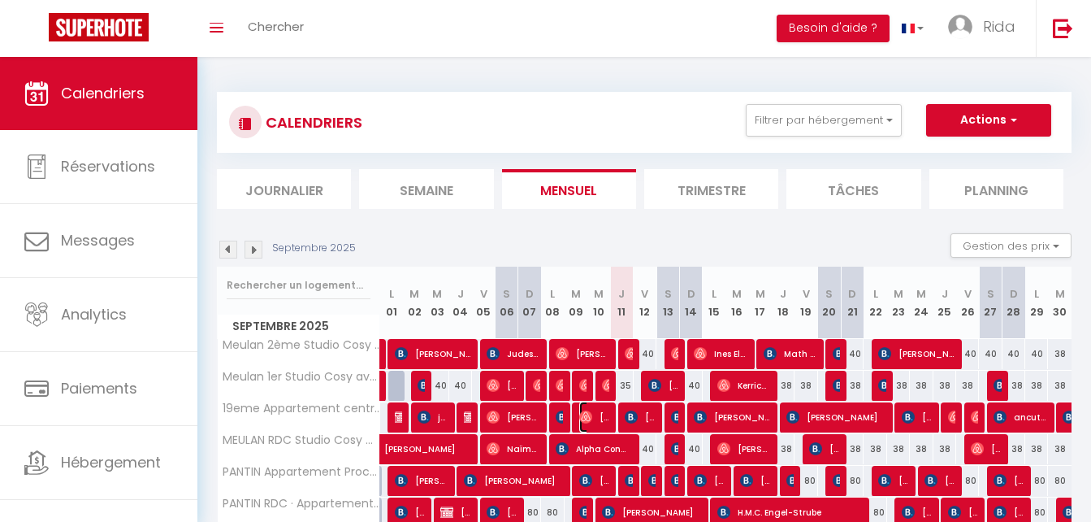
click at [597, 418] on span "[PERSON_NAME]" at bounding box center [594, 416] width 30 height 31
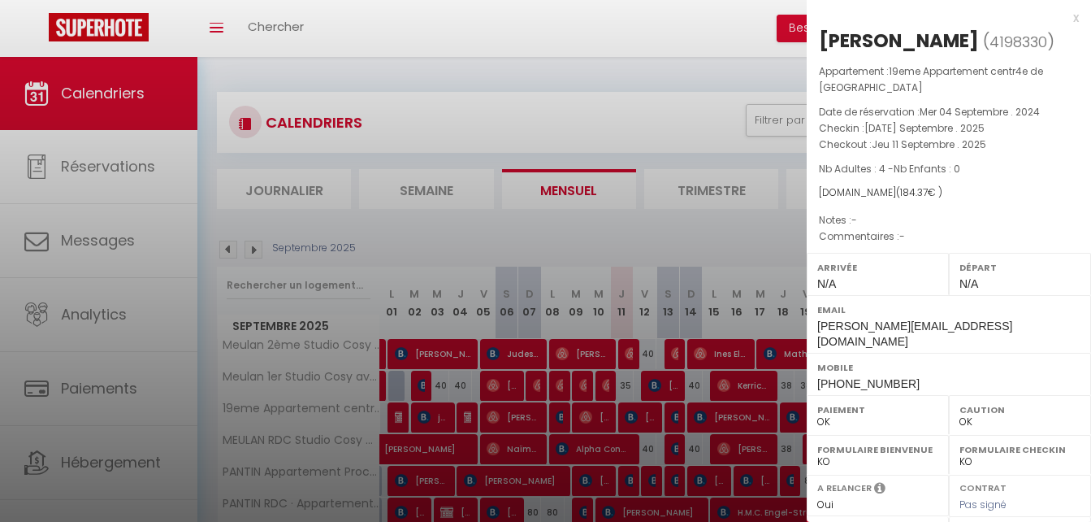
click at [631, 419] on div at bounding box center [545, 261] width 1091 height 522
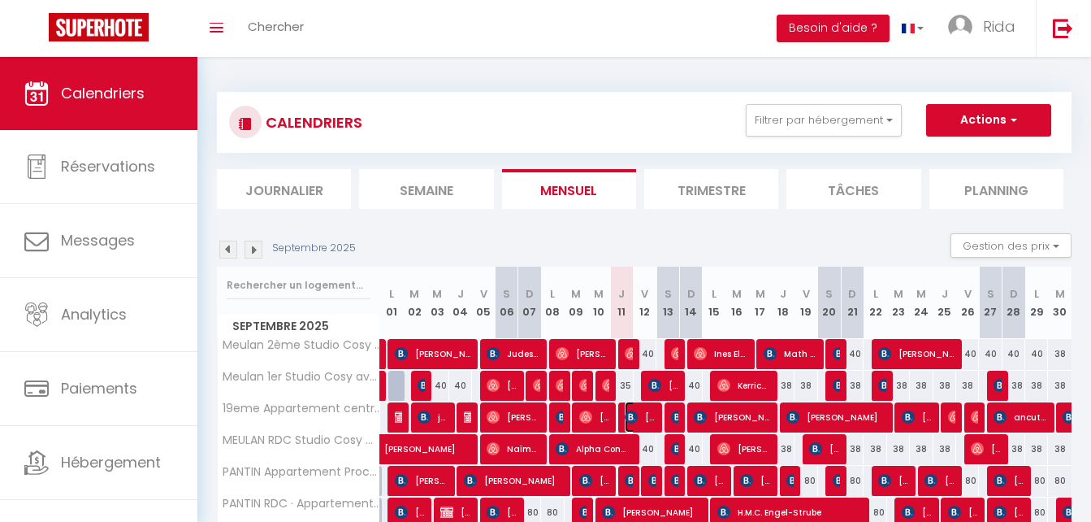
click at [631, 419] on img at bounding box center [631, 416] width 13 height 13
select select "KO"
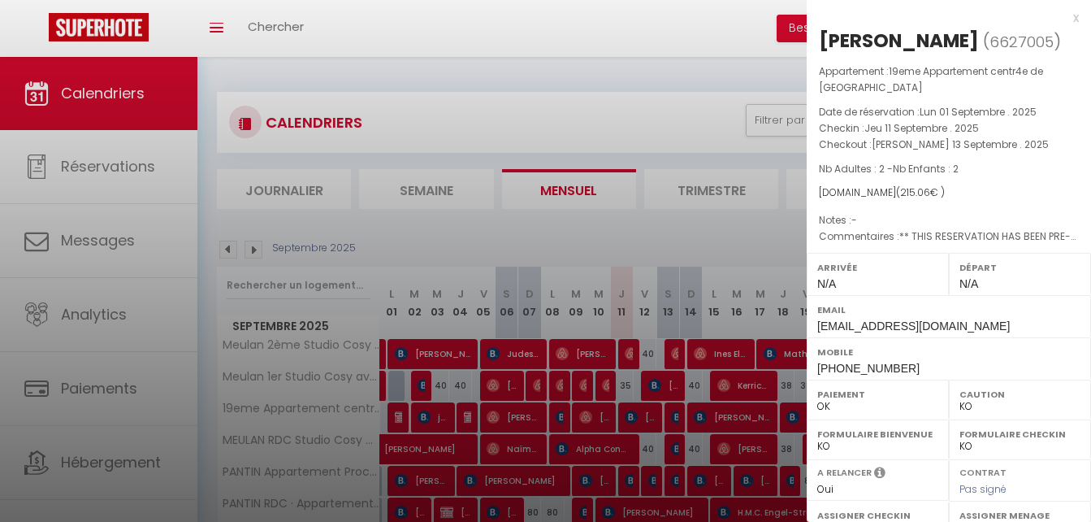
click at [781, 118] on div at bounding box center [545, 261] width 1091 height 522
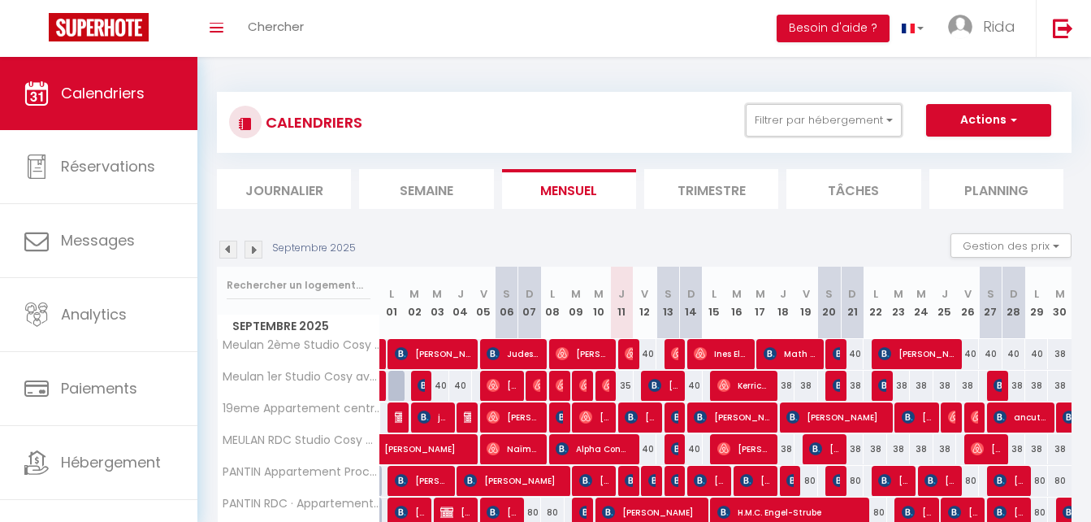
click at [781, 118] on button "Filtrer par hébergement" at bounding box center [824, 120] width 156 height 32
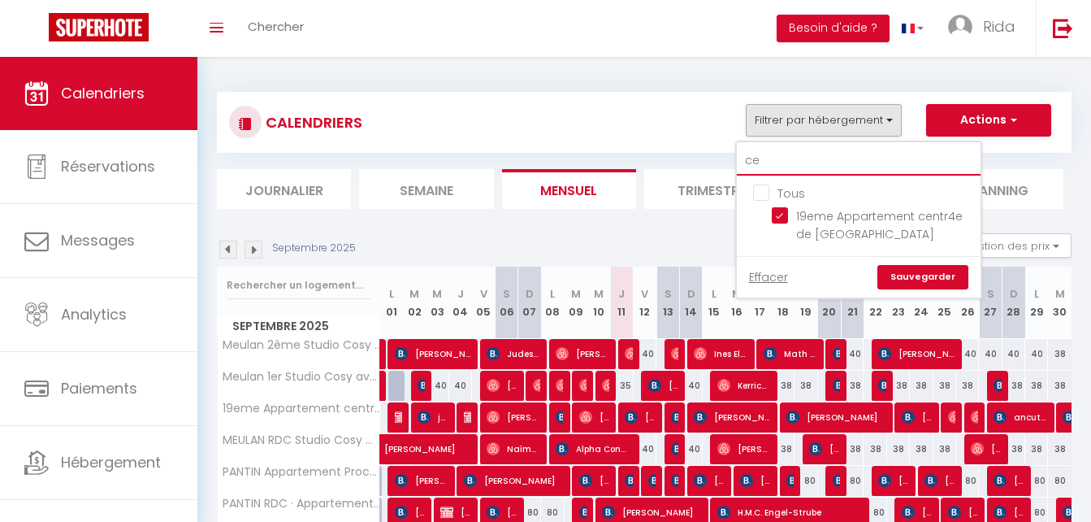
type input "c"
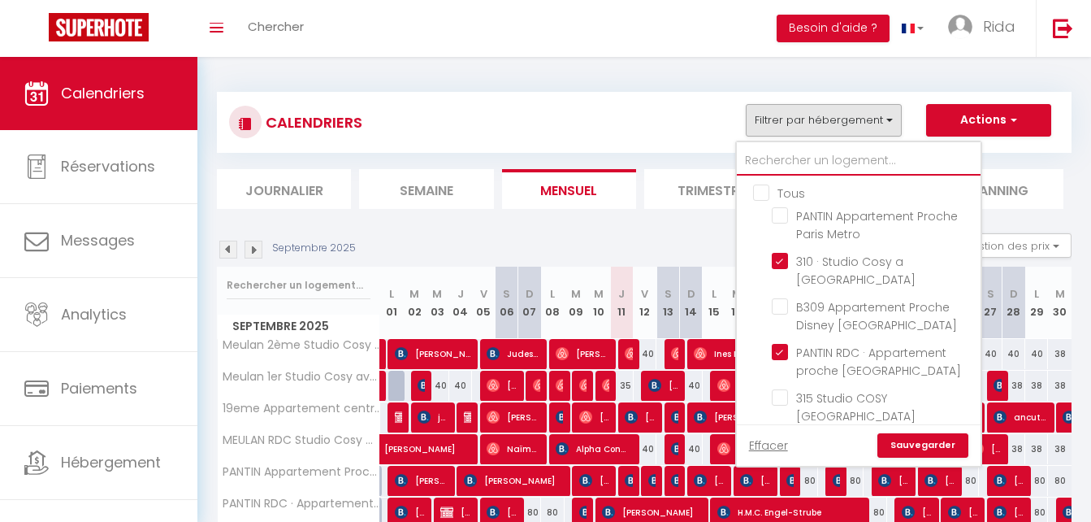
checkbox input "false"
checkbox input "true"
checkbox input "false"
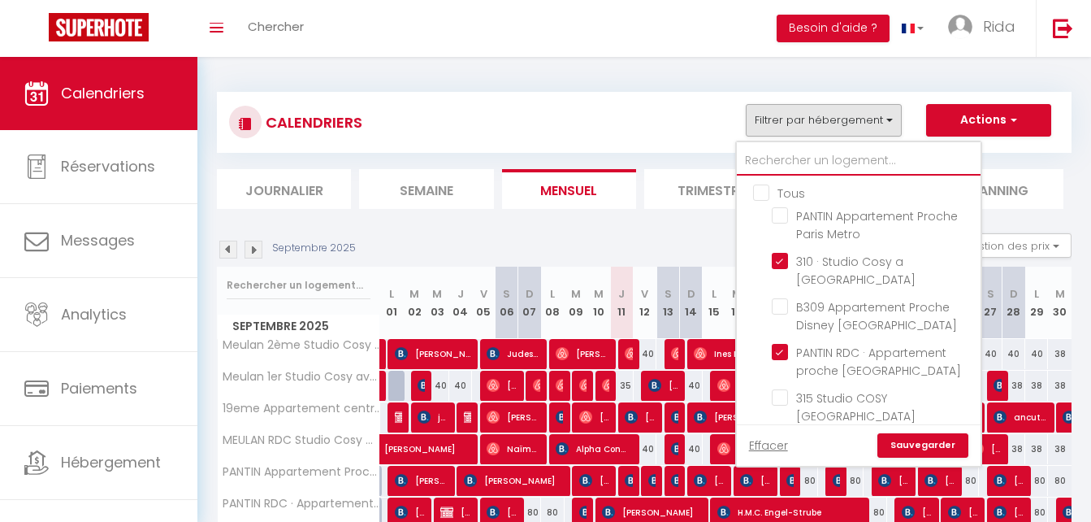
checkbox input "true"
checkbox input "false"
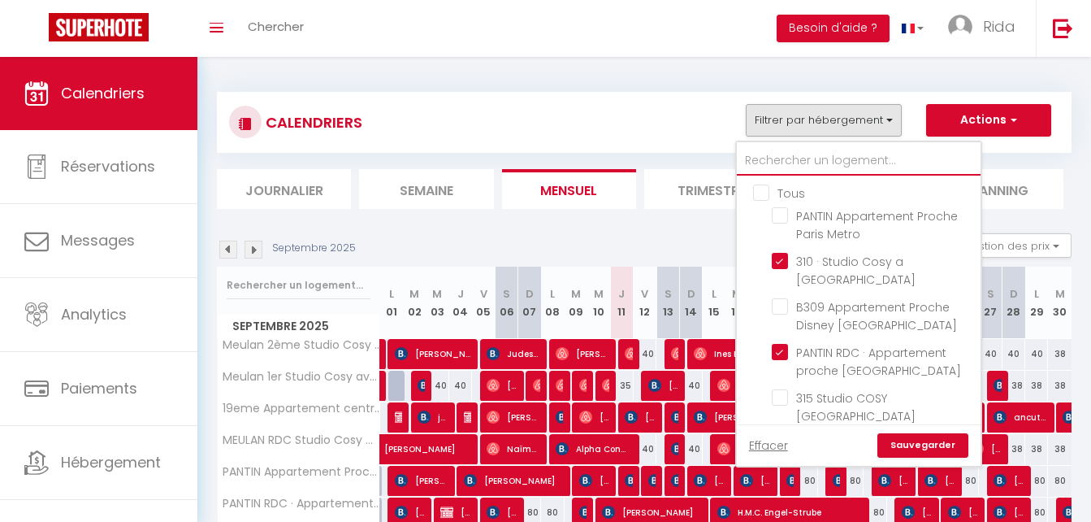
checkbox input "false"
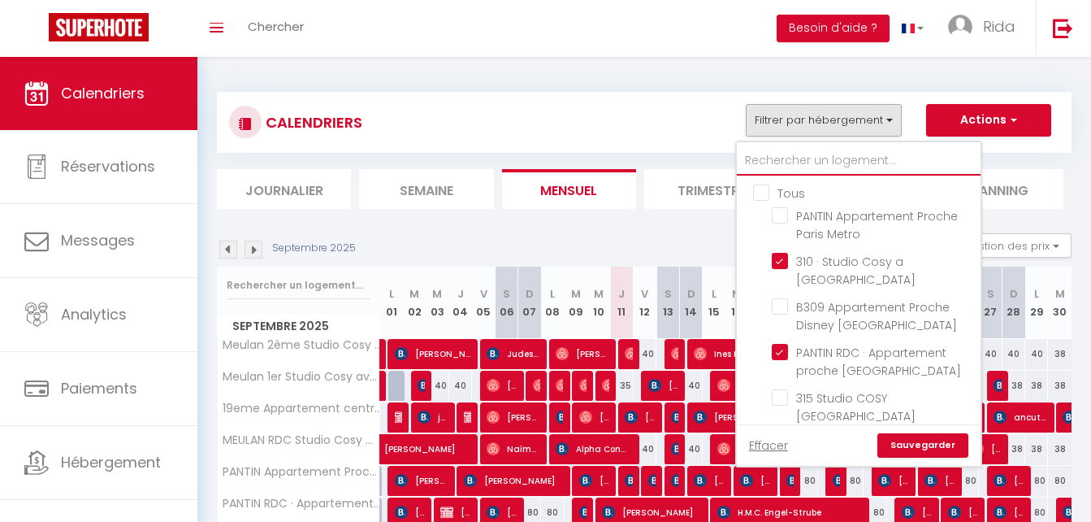
checkbox input "false"
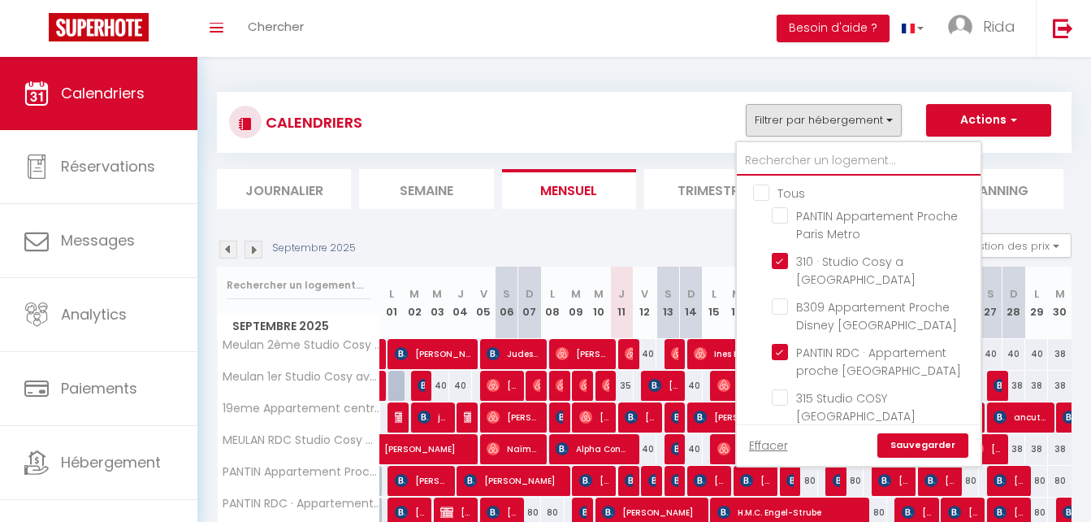
checkbox input "false"
checkbox input "true"
checkbox input "false"
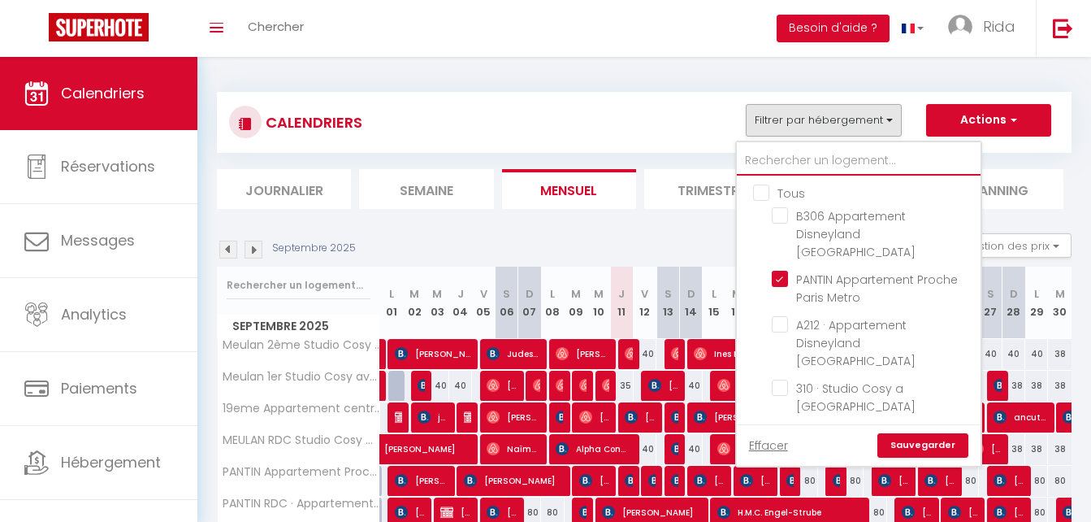
type input "t"
checkbox input "false"
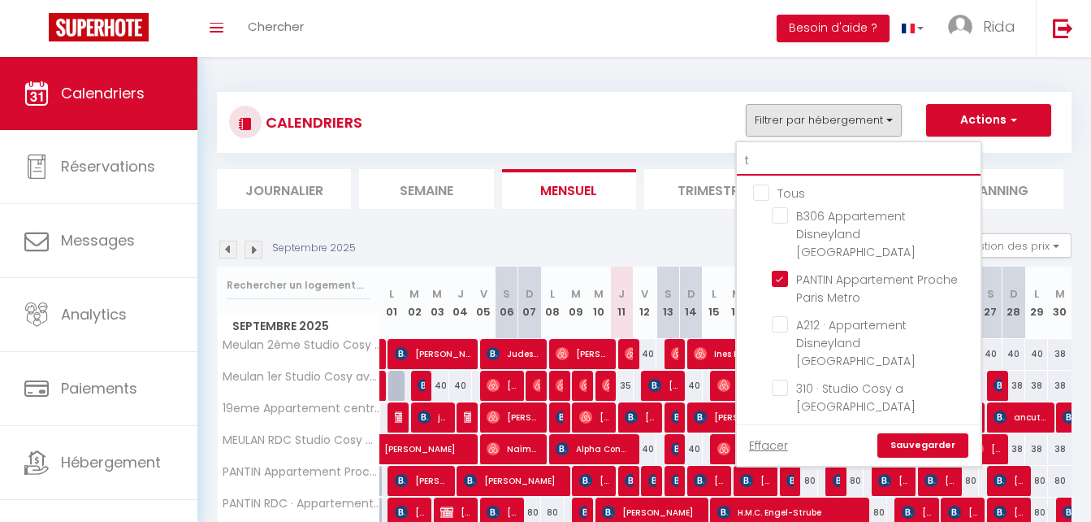
checkbox input "false"
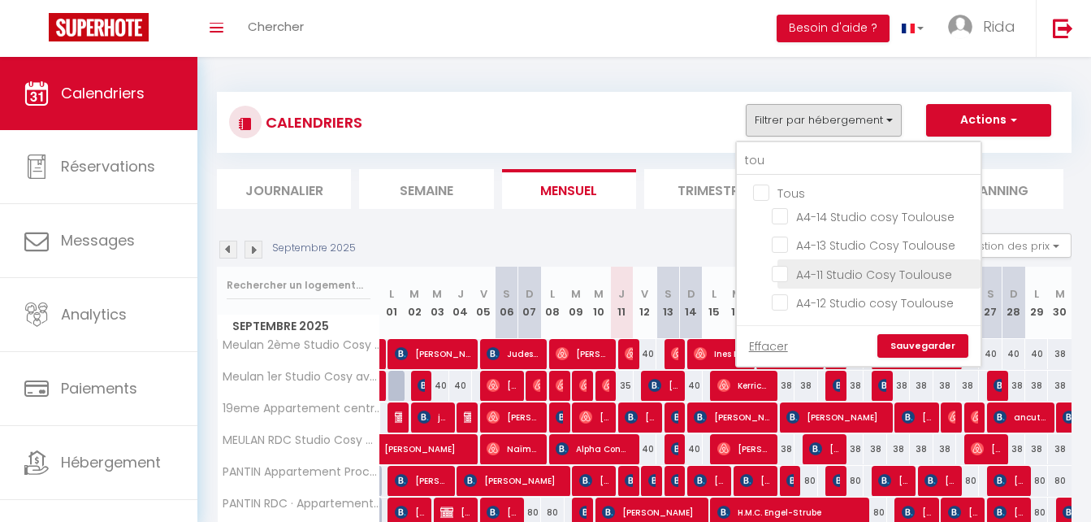
click at [782, 272] on input "A4-11 Studio Cosy Toulouse" at bounding box center [873, 272] width 203 height 16
click at [908, 348] on link "Sauvegarder" at bounding box center [922, 346] width 91 height 24
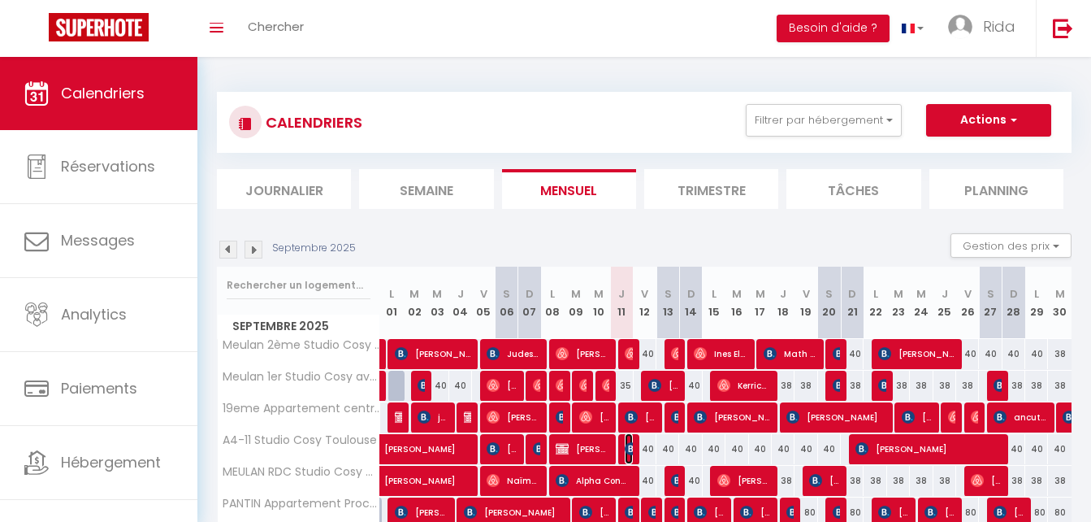
click at [628, 444] on img at bounding box center [631, 448] width 13 height 13
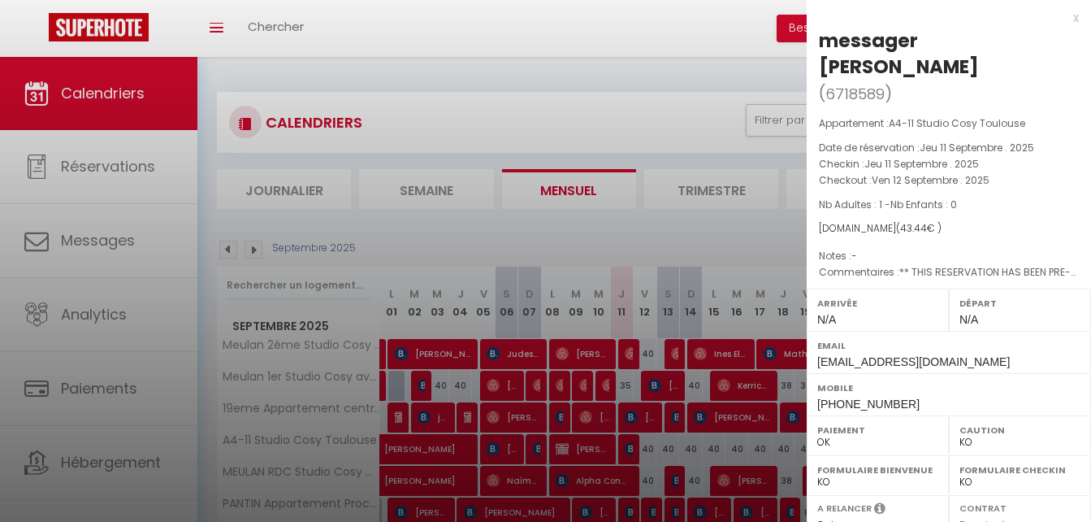
click at [632, 452] on div at bounding box center [545, 261] width 1091 height 522
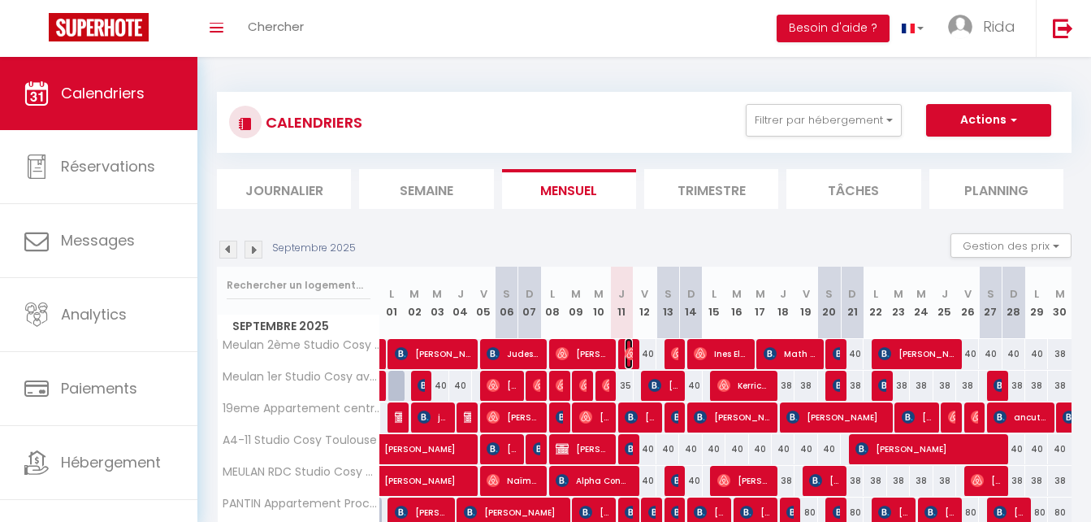
click at [627, 353] on img at bounding box center [631, 353] width 13 height 13
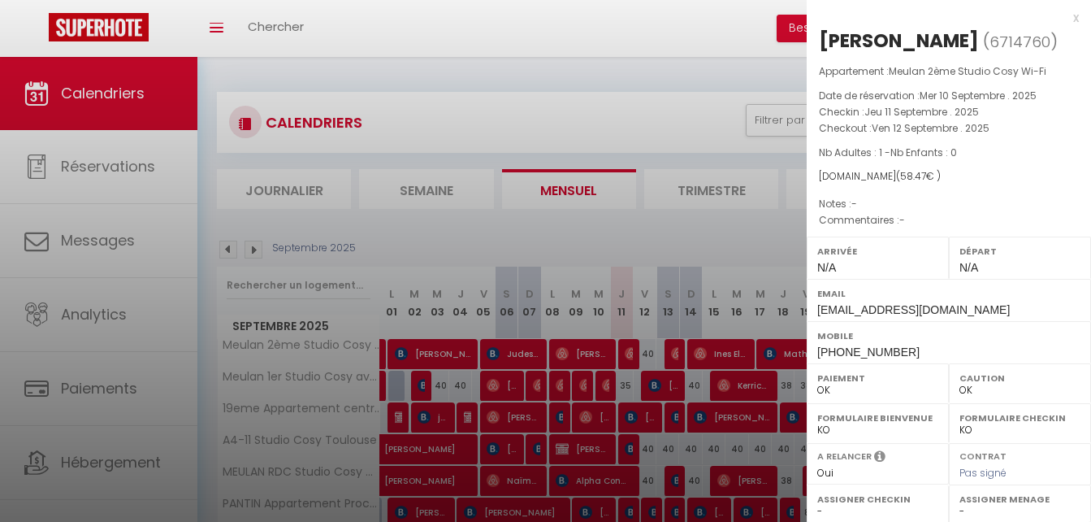
click at [670, 232] on div at bounding box center [545, 261] width 1091 height 522
